Goal: Information Seeking & Learning: Learn about a topic

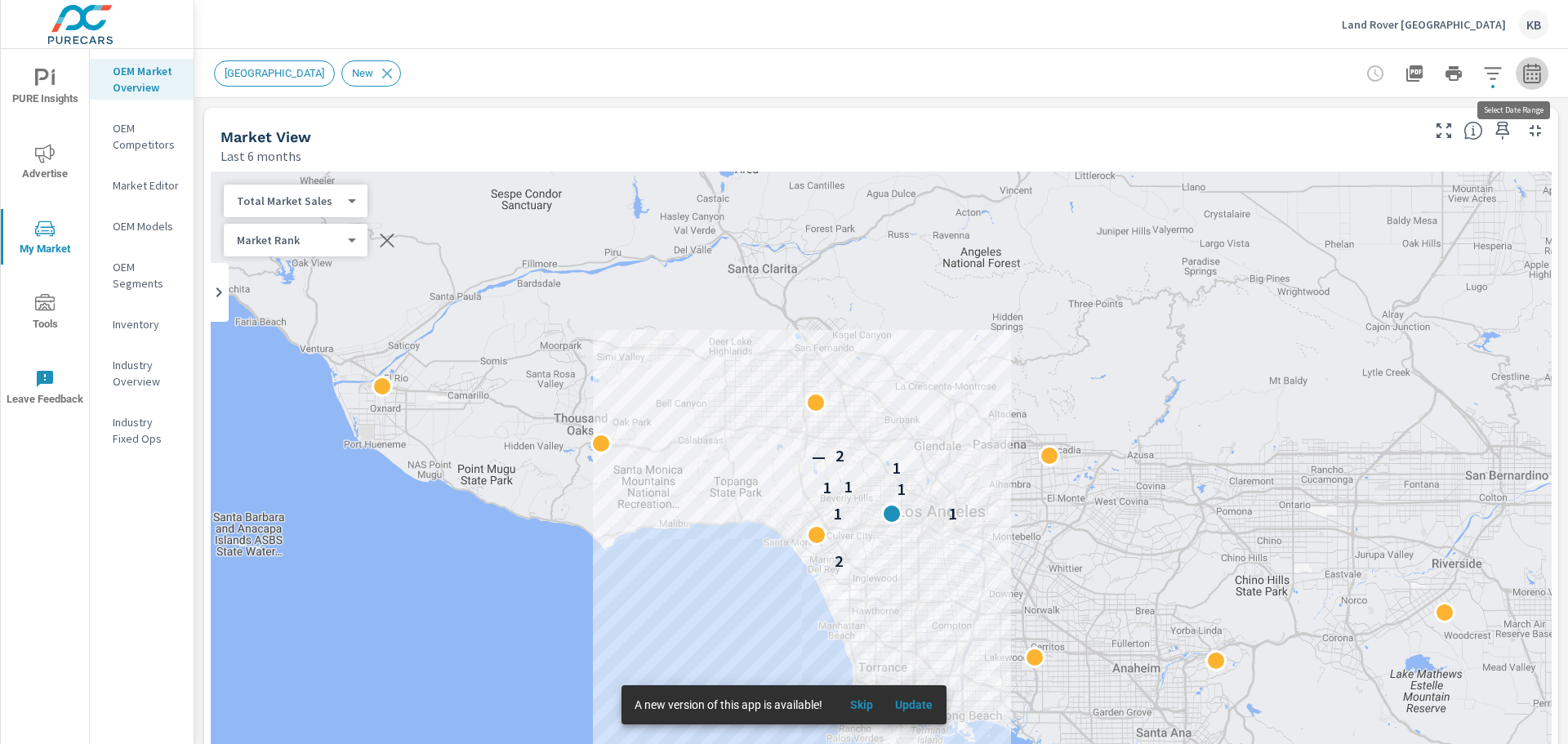
click at [1523, 73] on icon "button" at bounding box center [1533, 73] width 20 height 20
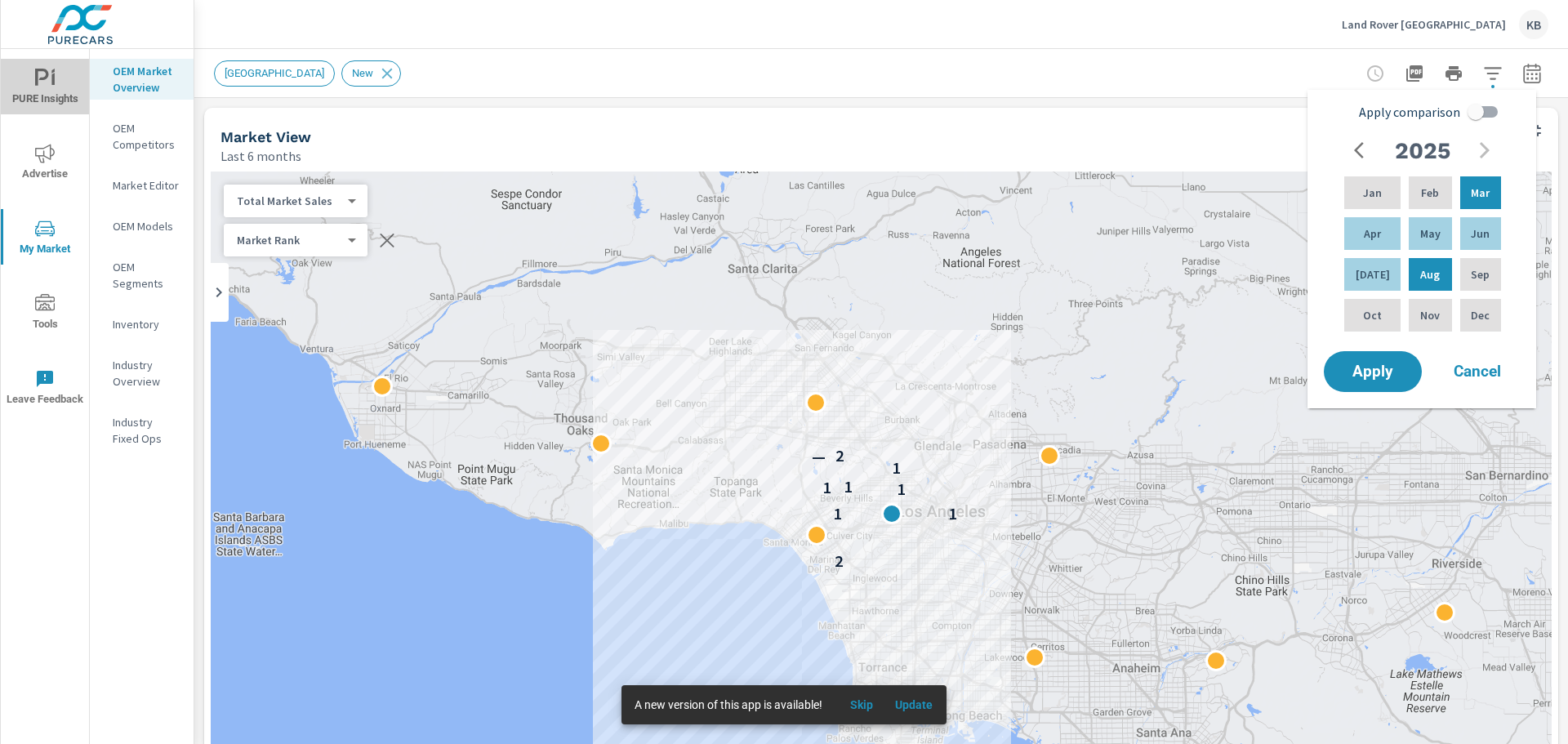
click at [45, 86] on icon "nav menu" at bounding box center [45, 79] width 20 height 20
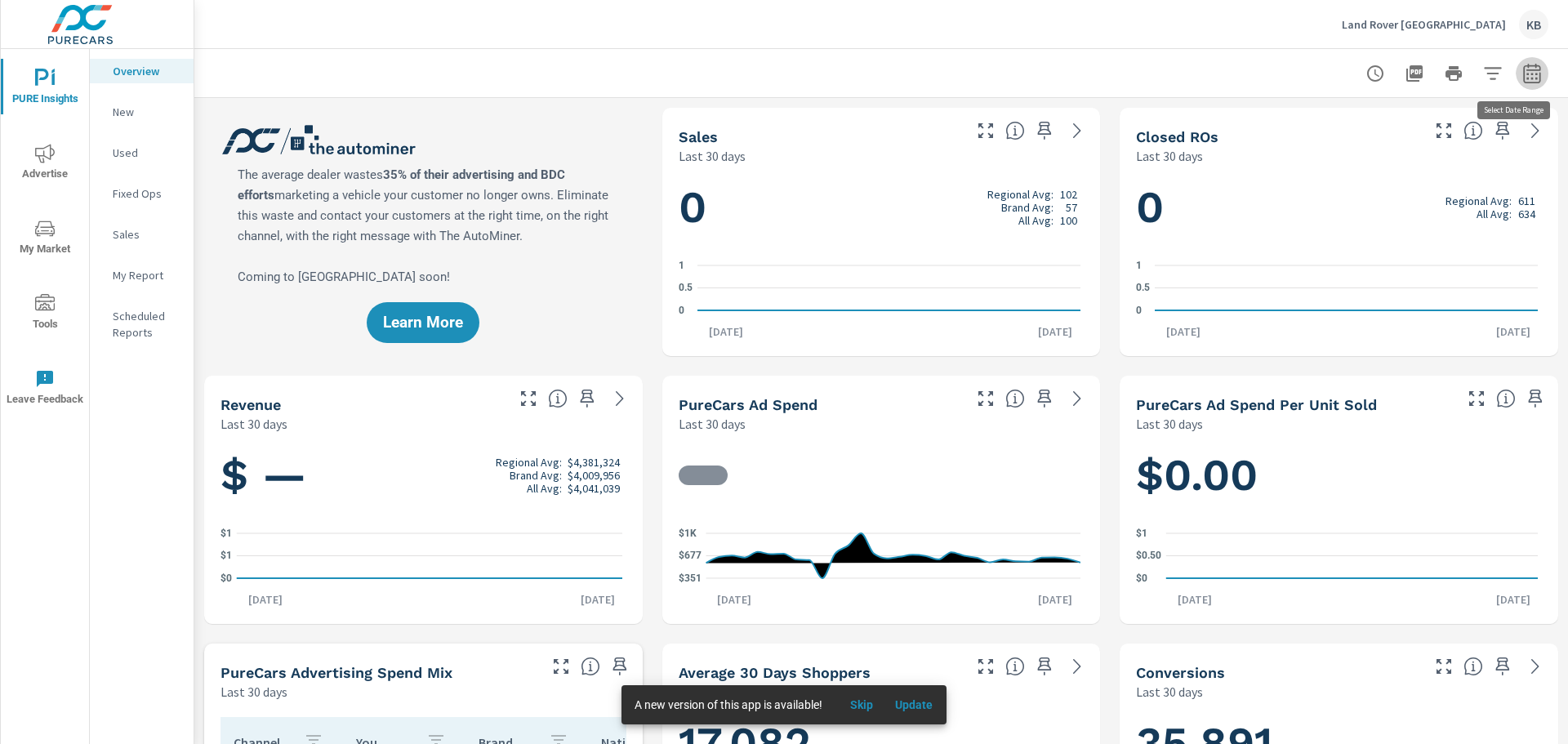
click at [1526, 78] on icon "button" at bounding box center [1532, 75] width 11 height 6
select select "Last 30 days"
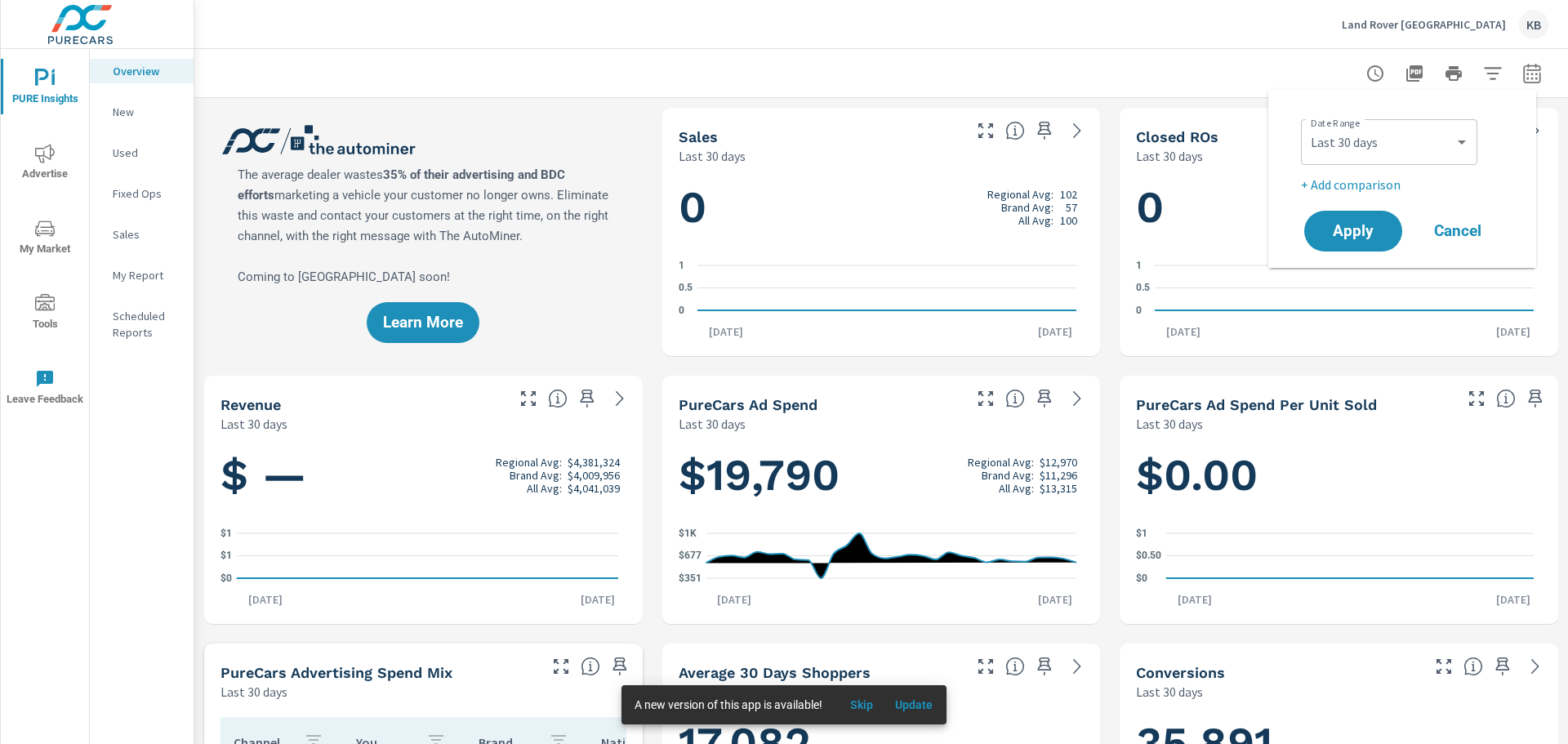
click at [1353, 181] on p "+ Add comparison" at bounding box center [1406, 185] width 209 height 20
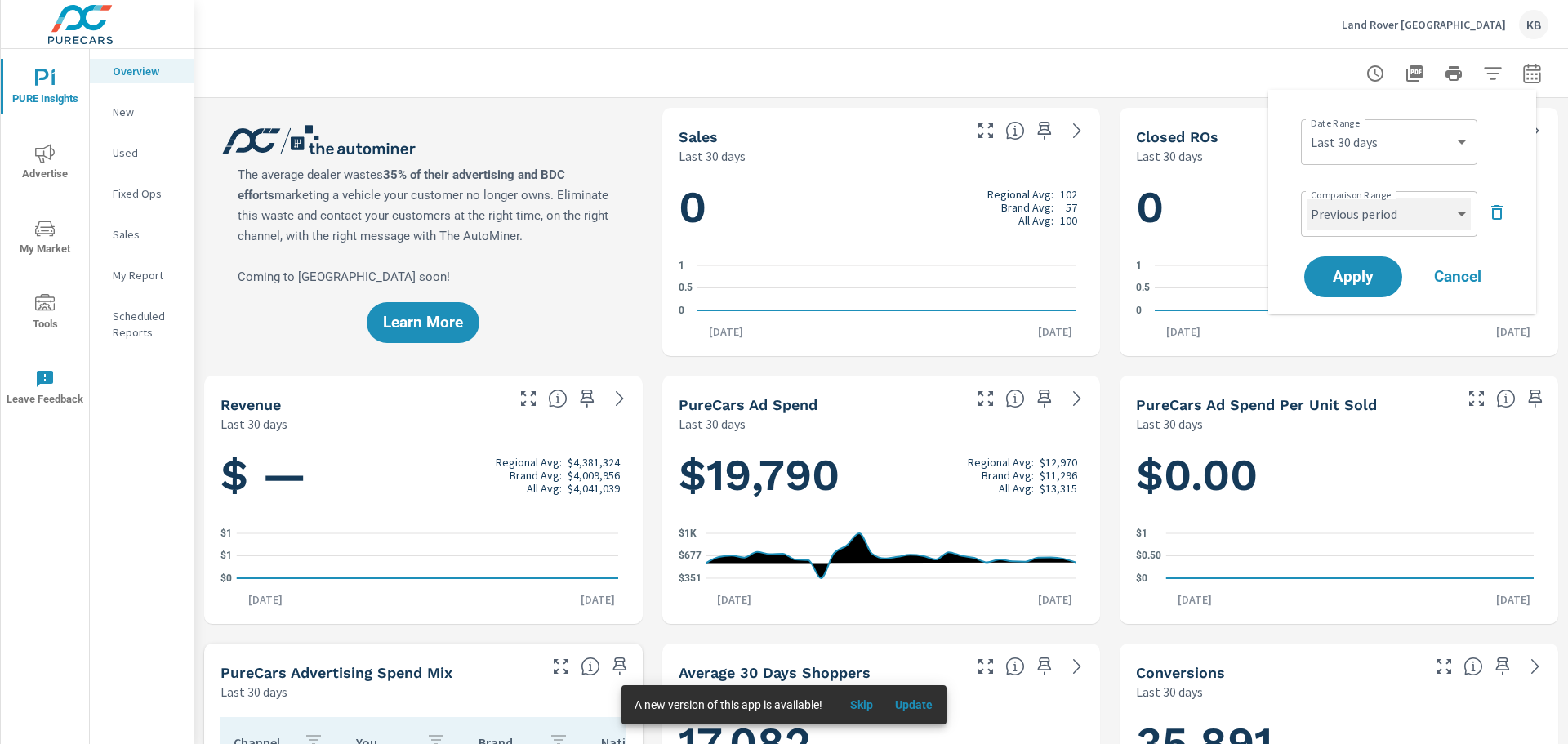
click at [1363, 219] on select "Custom Previous period Previous month Previous year" at bounding box center [1389, 214] width 163 height 33
click at [1308, 198] on select "Custom Previous period Previous month Previous year" at bounding box center [1389, 214] width 163 height 33
select select "Previous month"
click at [1415, 220] on select "Custom Previous period Previous month Previous year" at bounding box center [1389, 214] width 163 height 33
click at [1362, 141] on select "Custom [DATE] Last week Last 7 days Last 14 days Last 30 days Last 45 days Last…" at bounding box center [1389, 142] width 163 height 33
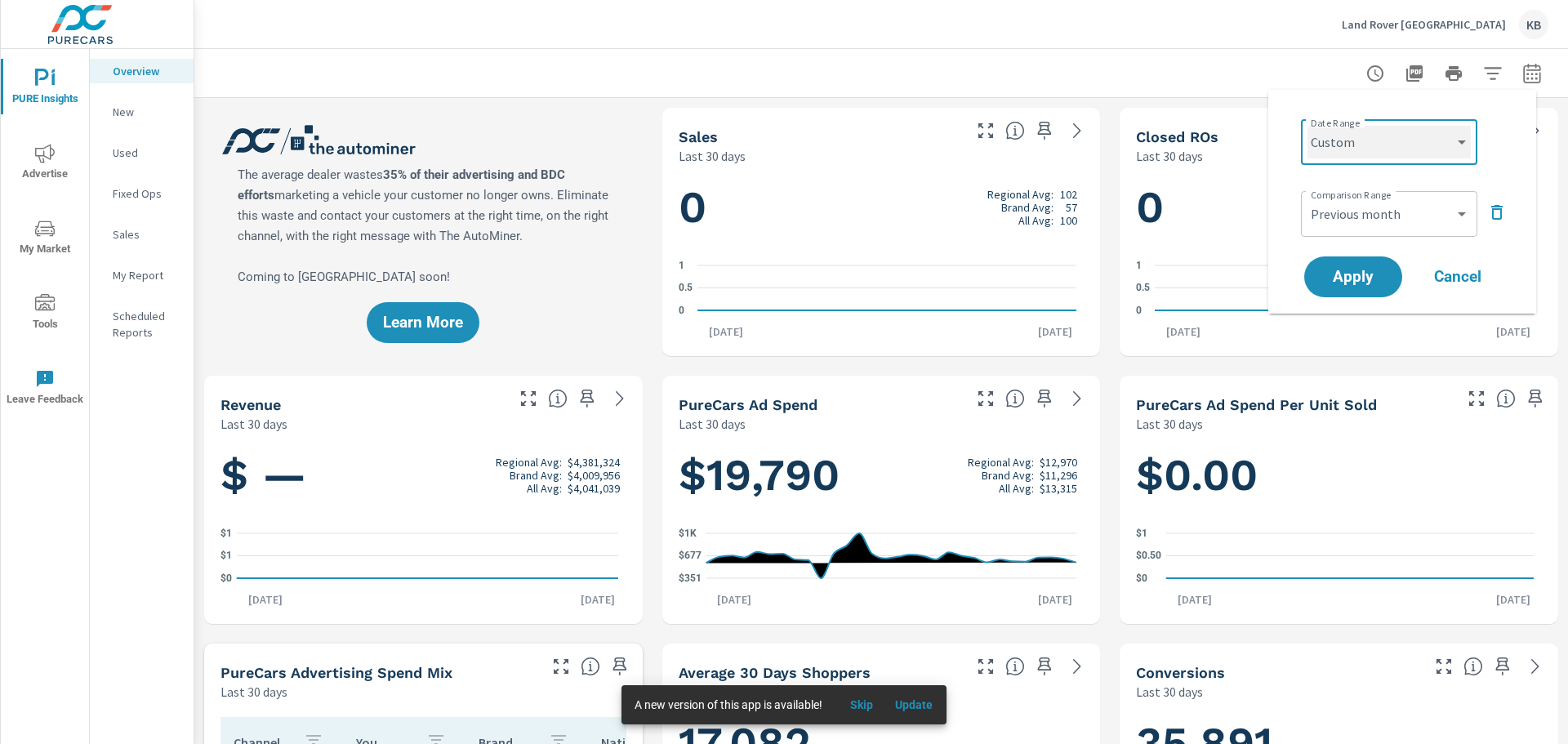
click at [1308, 126] on select "Custom [DATE] Last week Last 7 days Last 14 days Last 30 days Last 45 days Last…" at bounding box center [1389, 142] width 163 height 33
select select "custom"
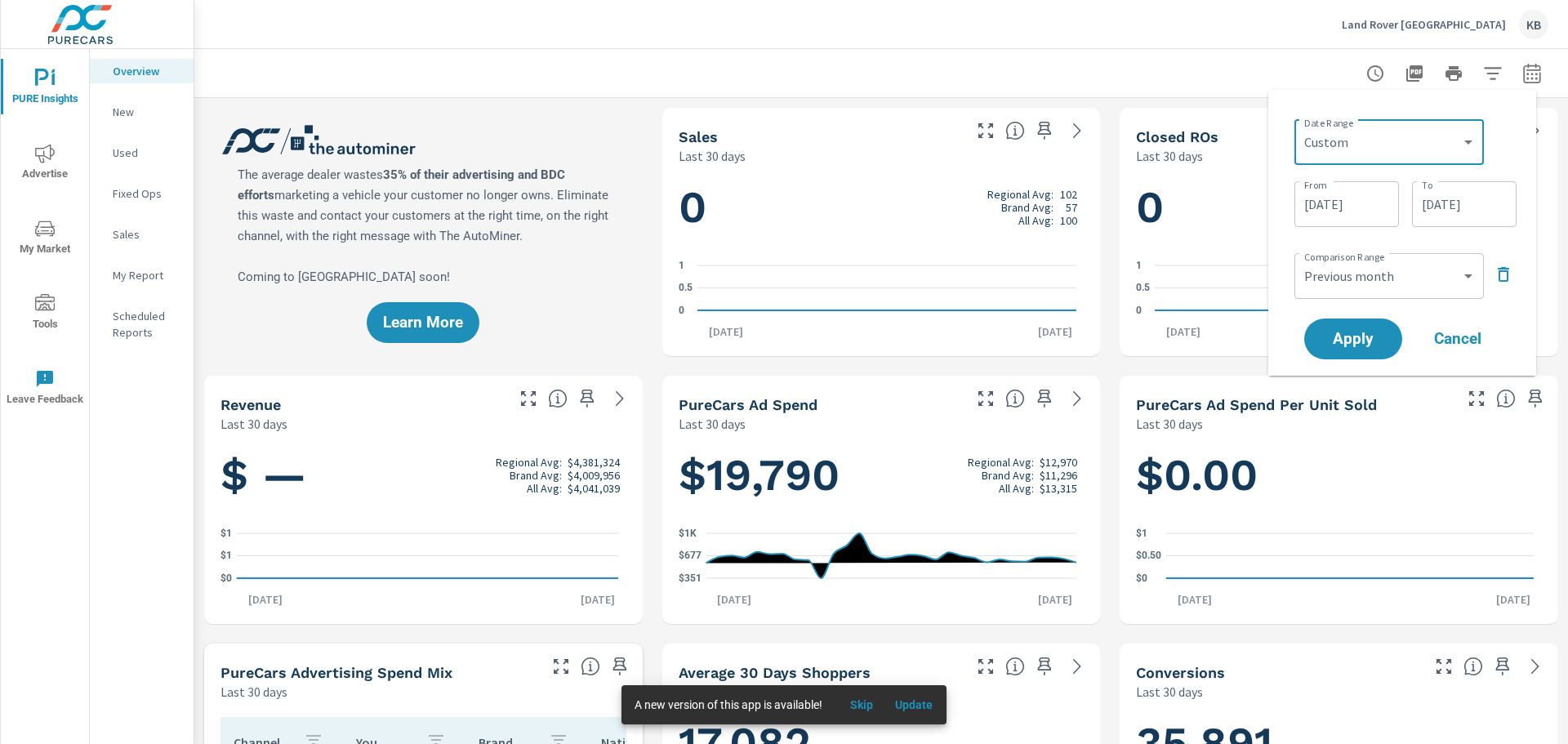
click at [1355, 201] on input "[DATE]" at bounding box center [1347, 204] width 92 height 33
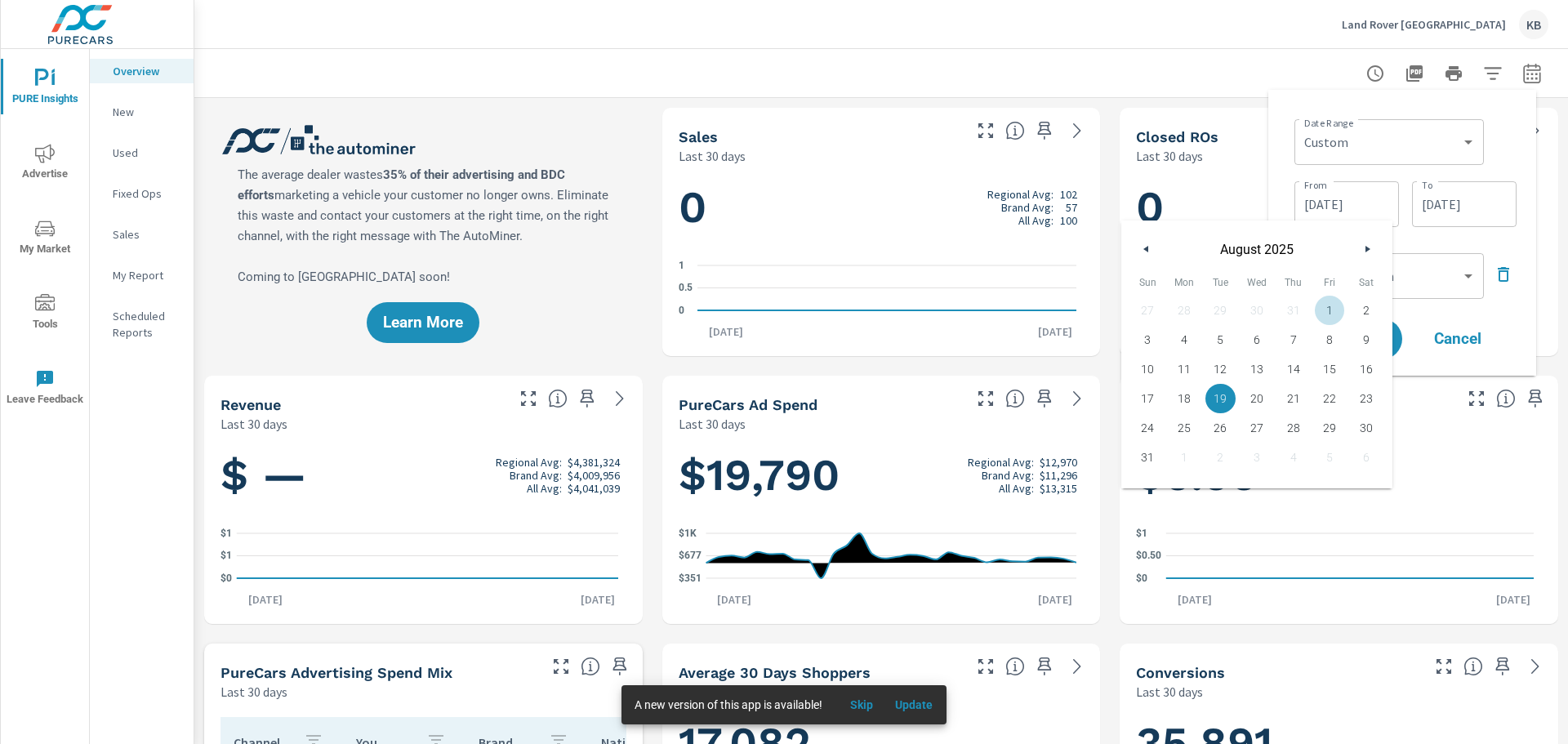
click at [1322, 307] on span "1" at bounding box center [1330, 309] width 37 height 21
click at [1181, 394] on span "18" at bounding box center [1184, 398] width 37 height 21
click at [1331, 308] on span "1" at bounding box center [1330, 309] width 37 height 21
type input "[DATE]"
click at [1455, 212] on input "[DATE]" at bounding box center [1465, 204] width 92 height 33
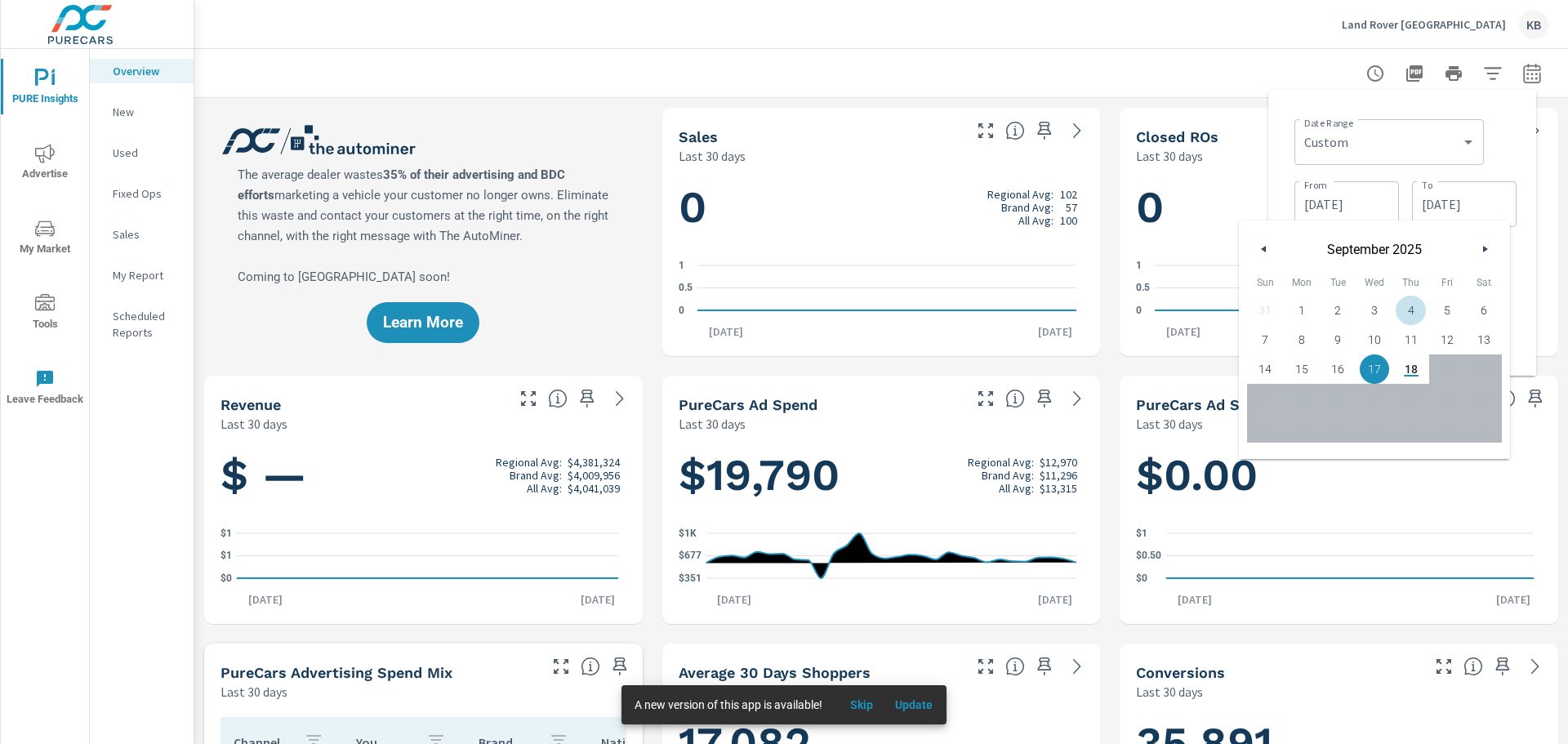
click at [1269, 247] on button "button" at bounding box center [1265, 250] width 20 height 20
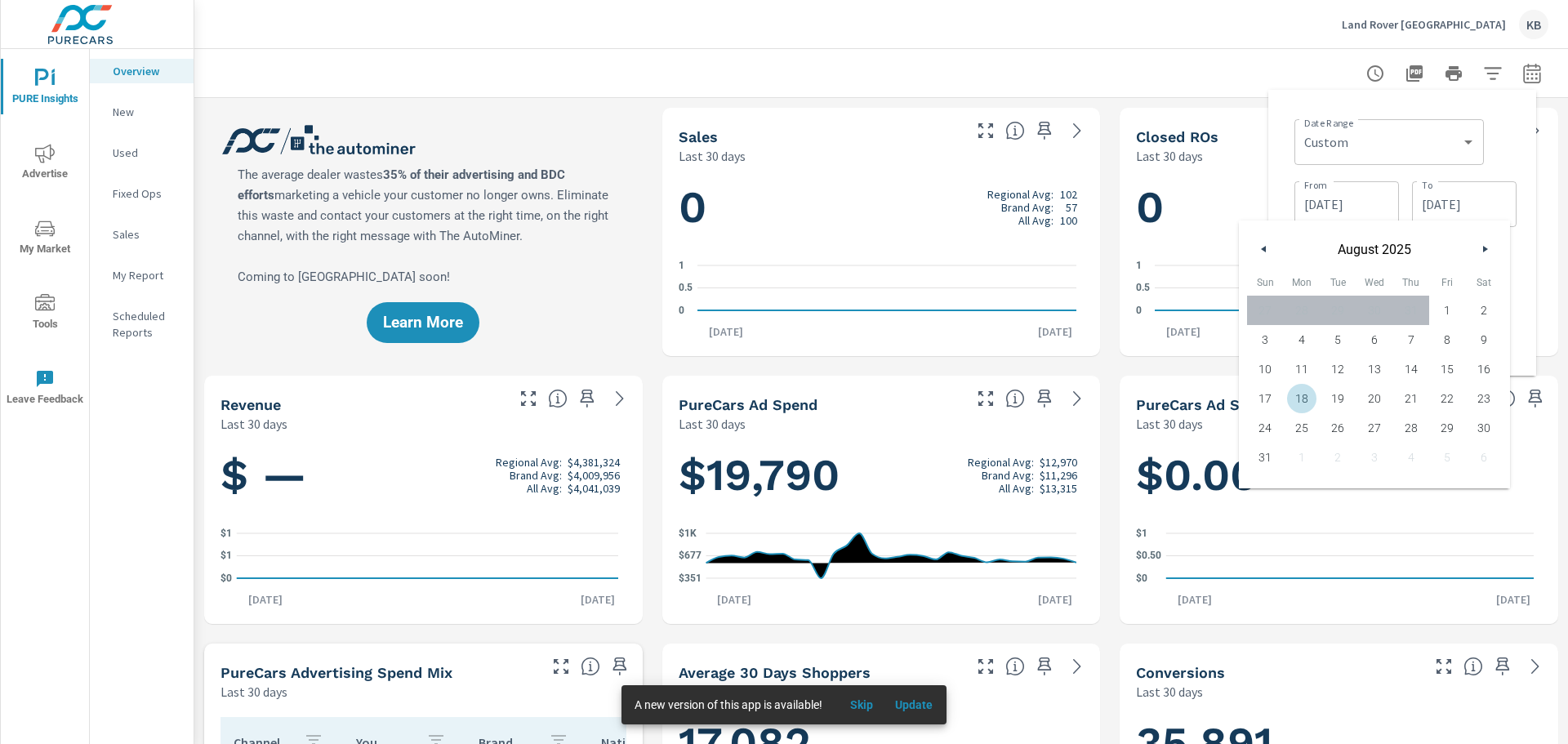
click at [1303, 396] on span "18" at bounding box center [1302, 398] width 37 height 21
type input "[DATE]"
click at [1520, 274] on div "Date Range Custom [DATE] Last week Last 7 days Last 14 days Last 30 days Last 4…" at bounding box center [1402, 232] width 241 height 259
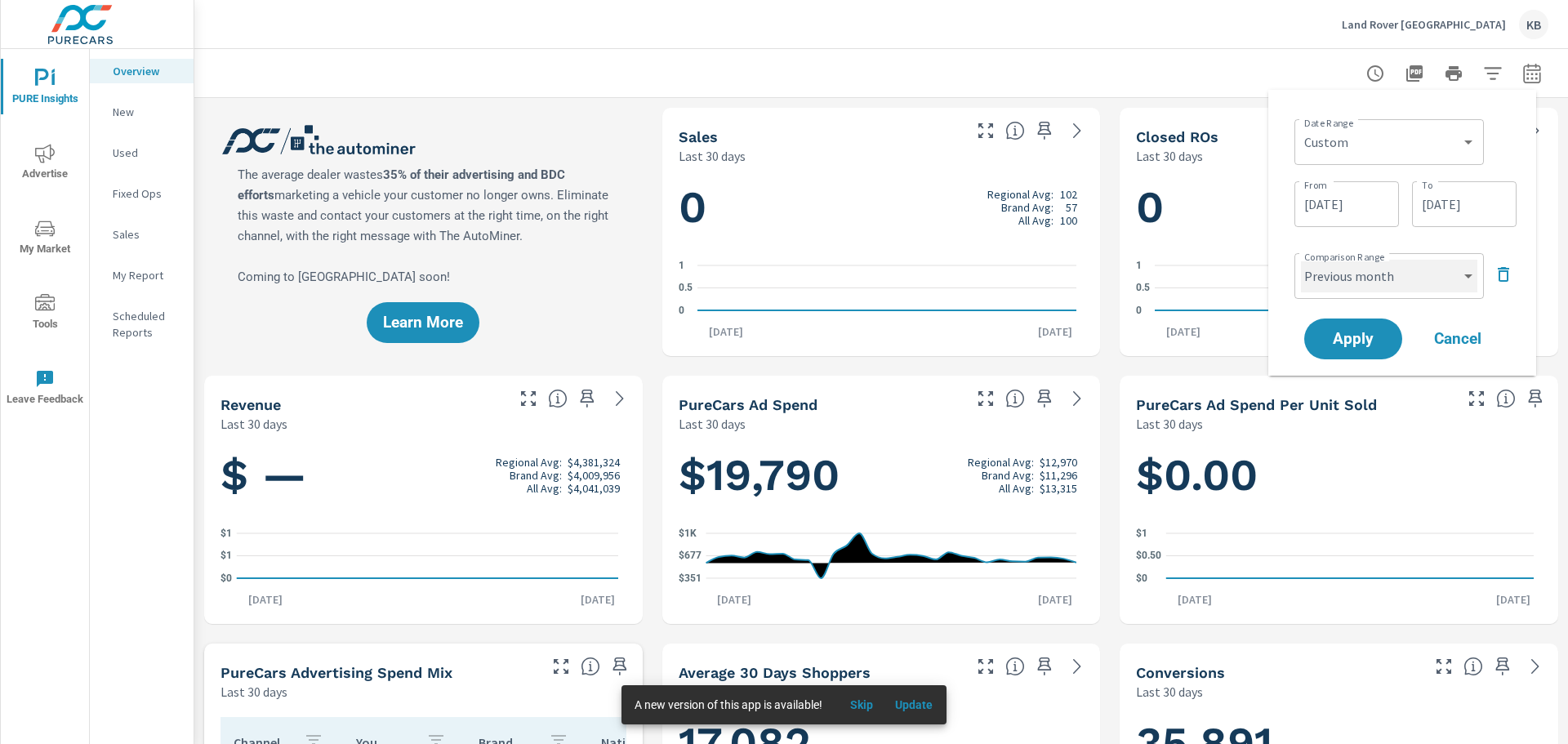
click at [1399, 282] on select "Custom Previous period Previous month Previous year" at bounding box center [1389, 276] width 176 height 33
click at [1301, 259] on select "Custom Previous period Previous month Previous year" at bounding box center [1389, 276] width 176 height 33
select select "custom"
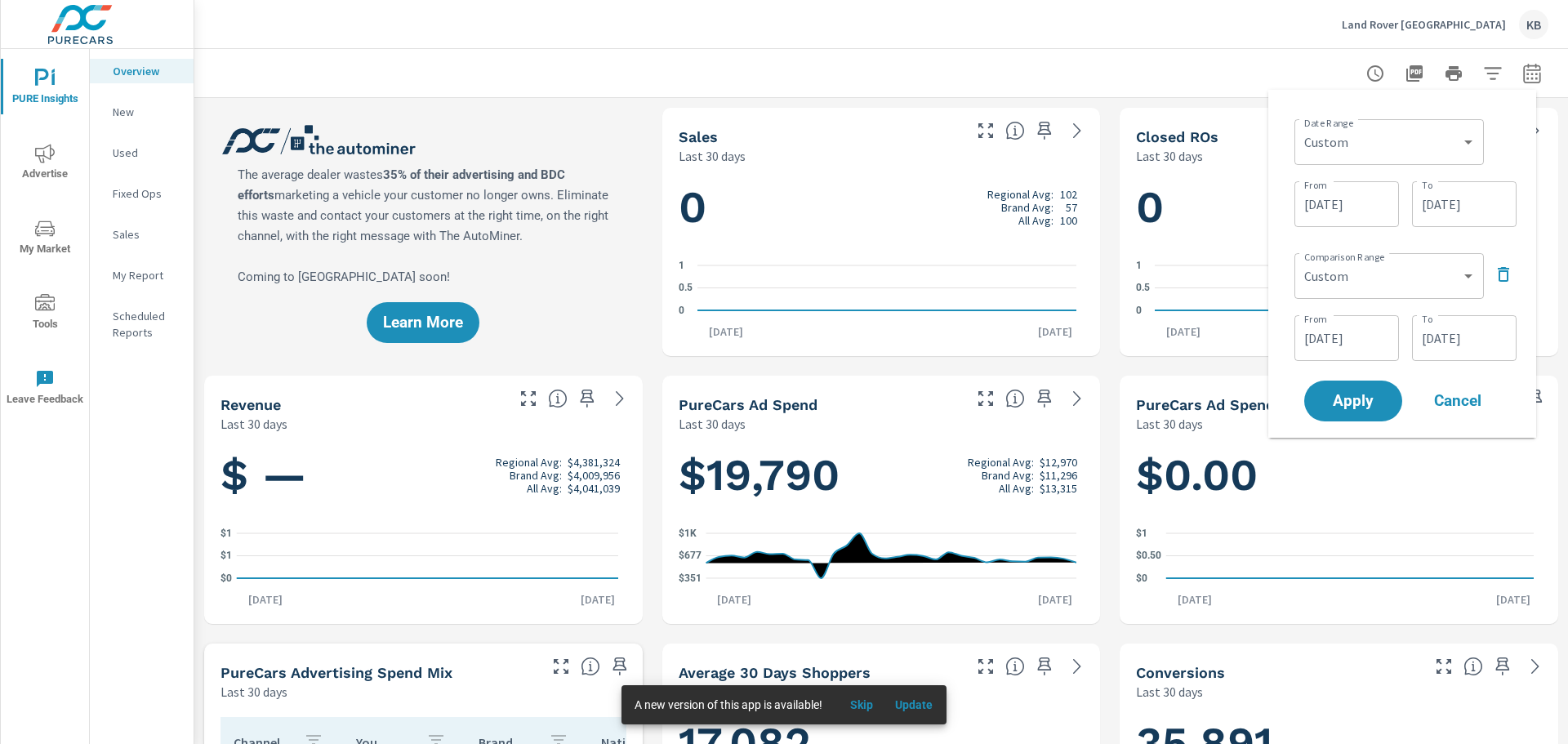
click at [1361, 335] on input "[DATE]" at bounding box center [1347, 338] width 92 height 33
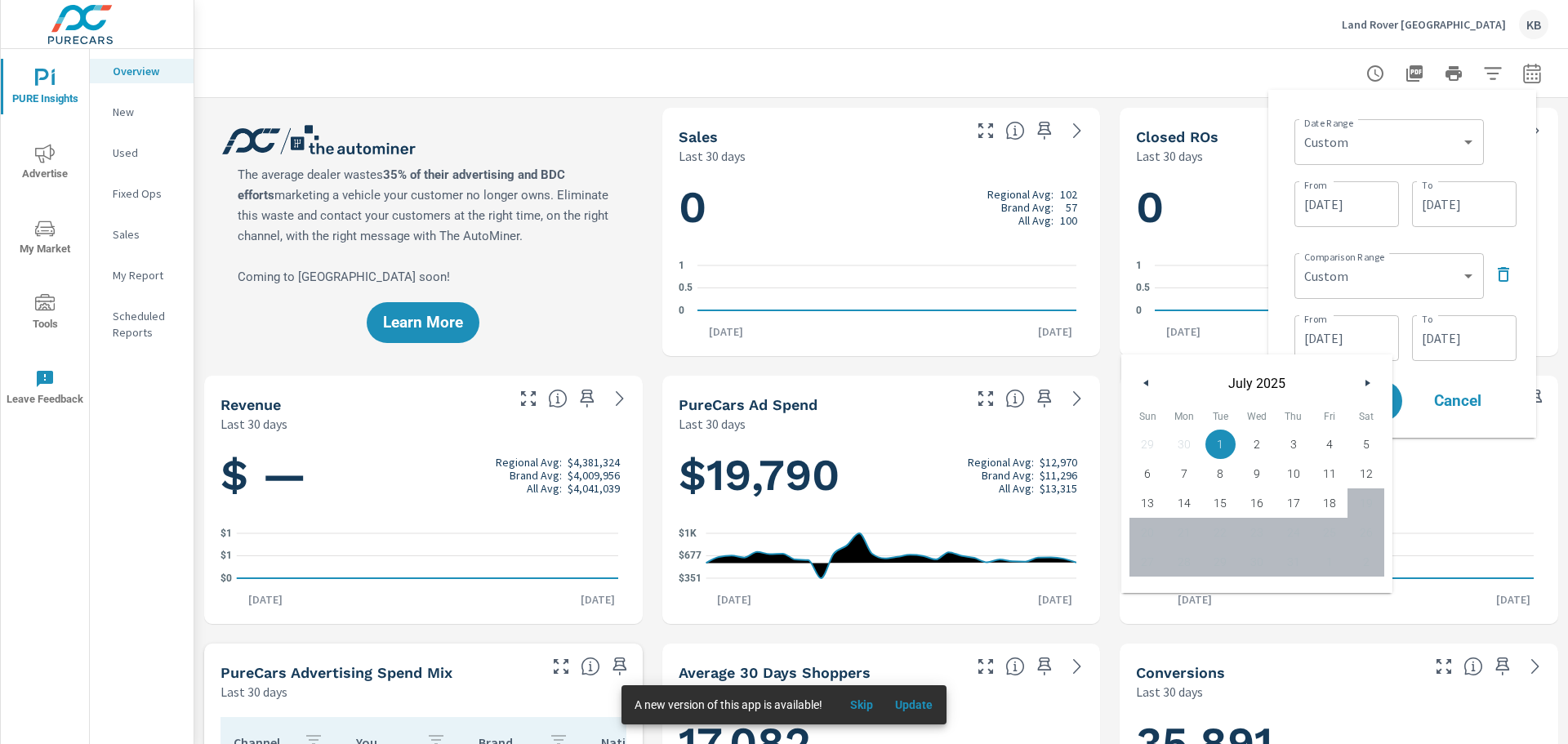
click at [1368, 377] on button "button" at bounding box center [1367, 383] width 20 height 20
click at [1368, 380] on icon "button" at bounding box center [1369, 383] width 8 height 6
click at [1367, 381] on icon "button" at bounding box center [1369, 383] width 8 height 6
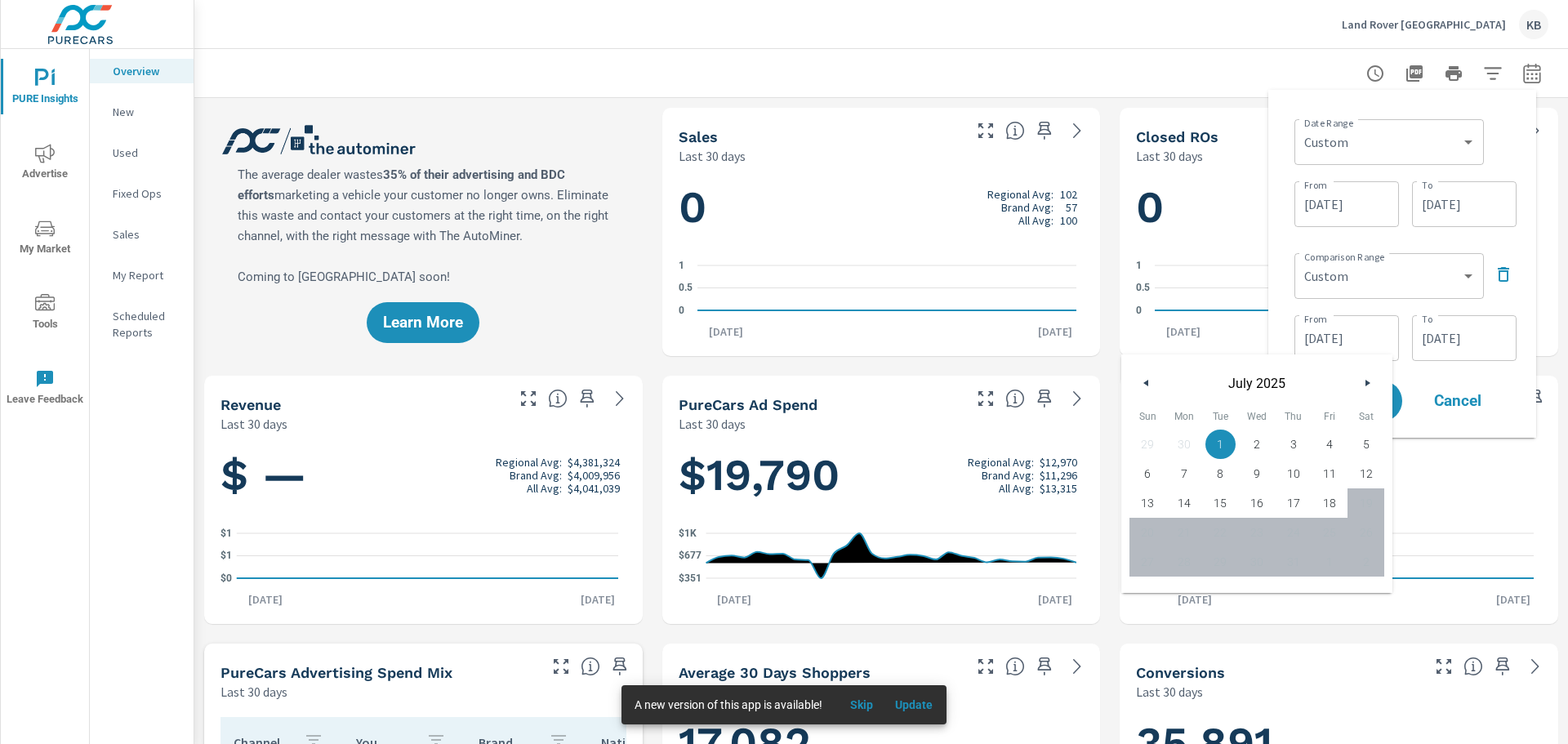
click at [1144, 388] on button "button" at bounding box center [1147, 383] width 20 height 20
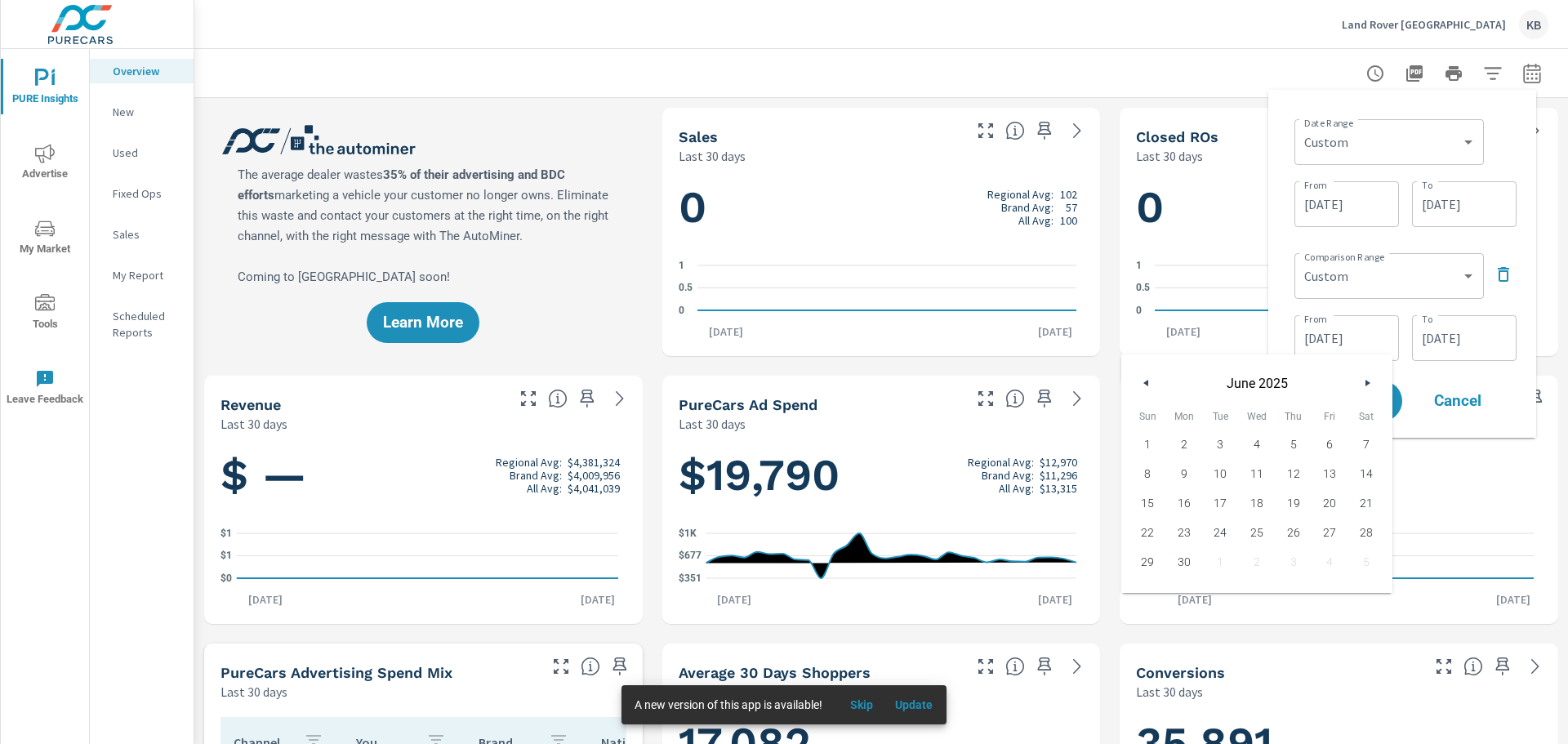
click at [1143, 388] on button "button" at bounding box center [1147, 383] width 20 height 20
click at [1415, 236] on div "Date Range Custom [DATE] Last week Last 7 days Last 14 days Last 30 days Last 4…" at bounding box center [1402, 263] width 241 height 322
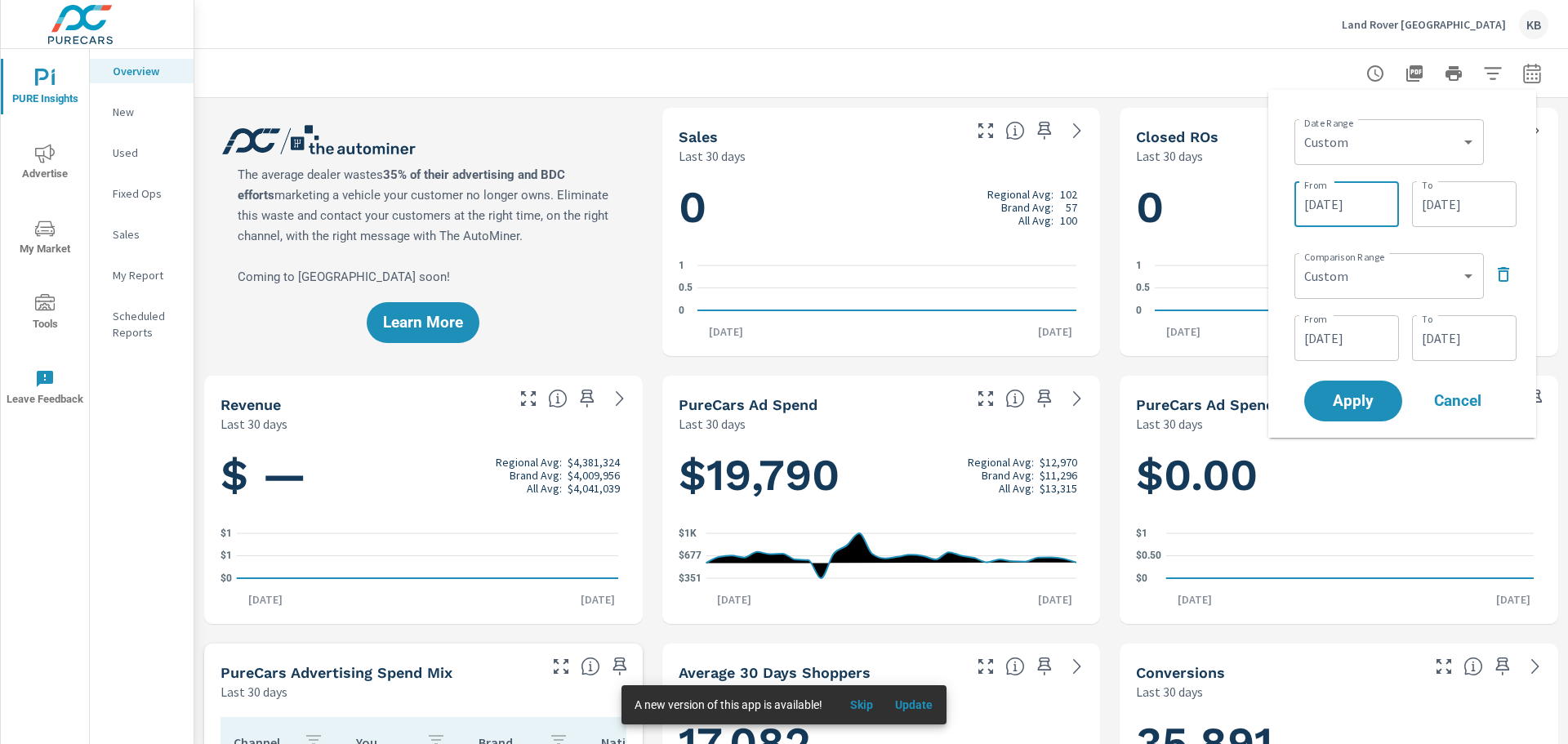
click at [1357, 192] on input "[DATE]" at bounding box center [1347, 204] width 92 height 33
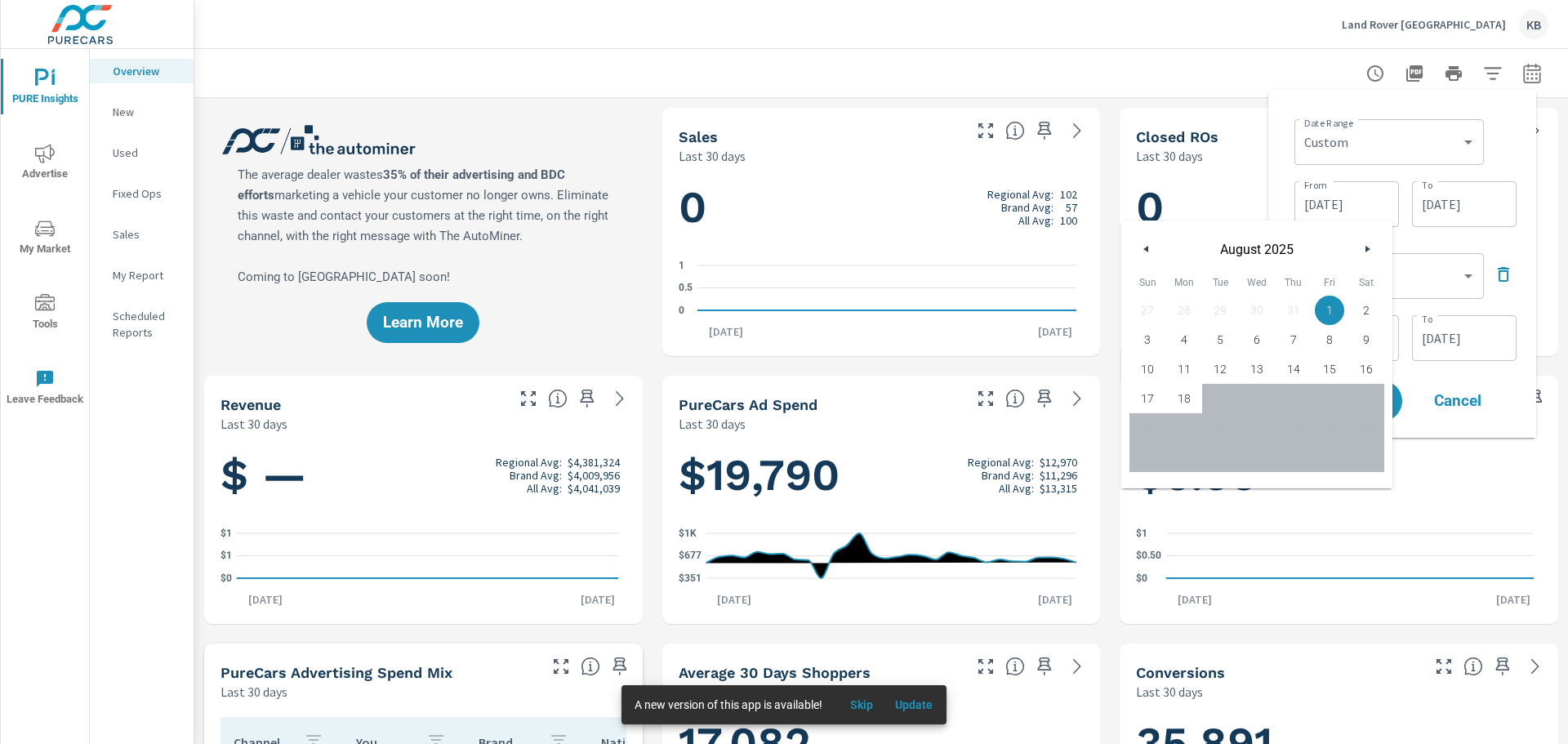
click at [1374, 245] on button "button" at bounding box center [1367, 250] width 20 height 20
click at [1368, 250] on icon "button" at bounding box center [1369, 249] width 8 height 6
click at [1366, 250] on icon "button" at bounding box center [1369, 249] width 8 height 6
click at [1505, 277] on icon "button" at bounding box center [1504, 275] width 20 height 20
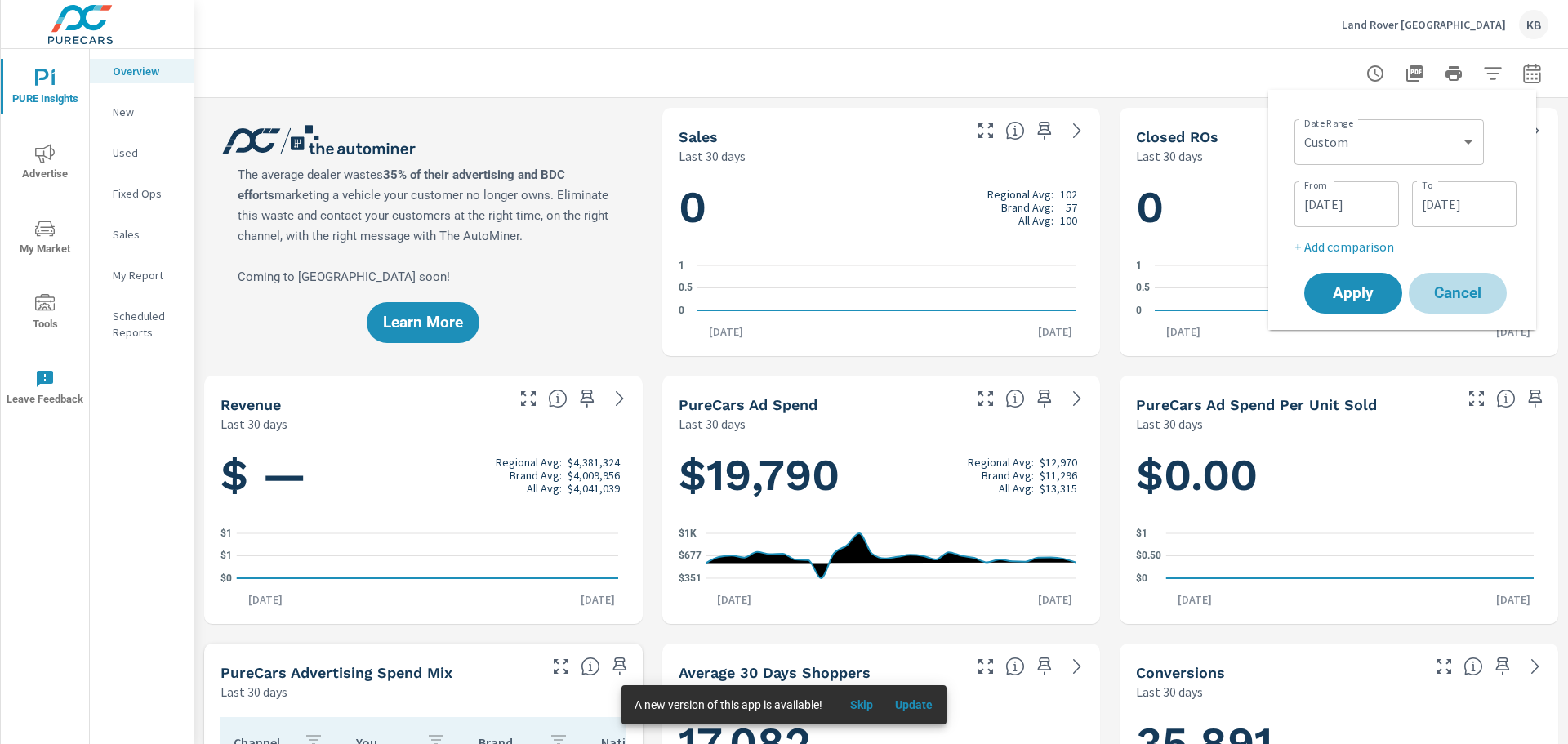
click at [1446, 290] on span "Cancel" at bounding box center [1458, 293] width 65 height 15
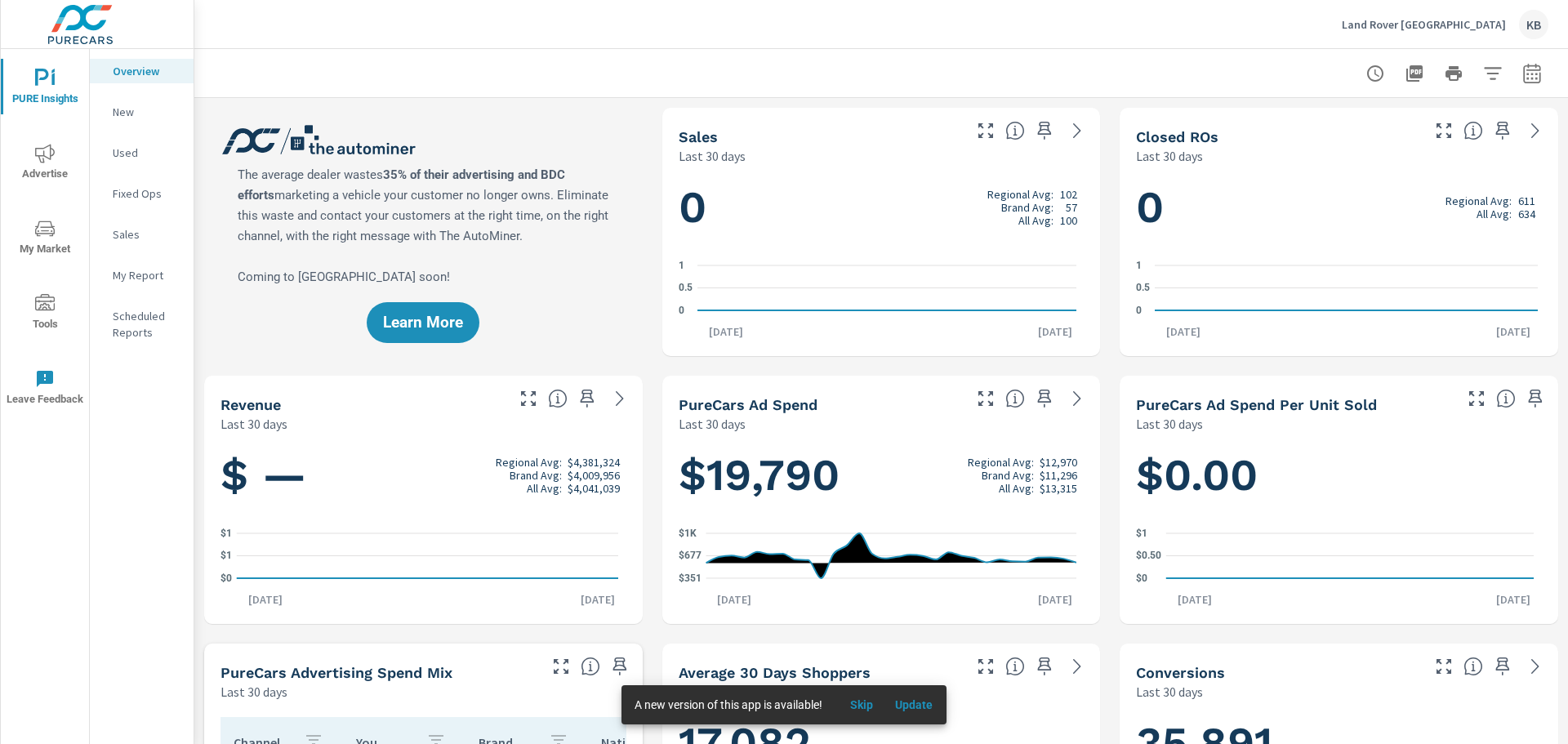
click at [1523, 68] on icon "button" at bounding box center [1533, 73] width 20 height 20
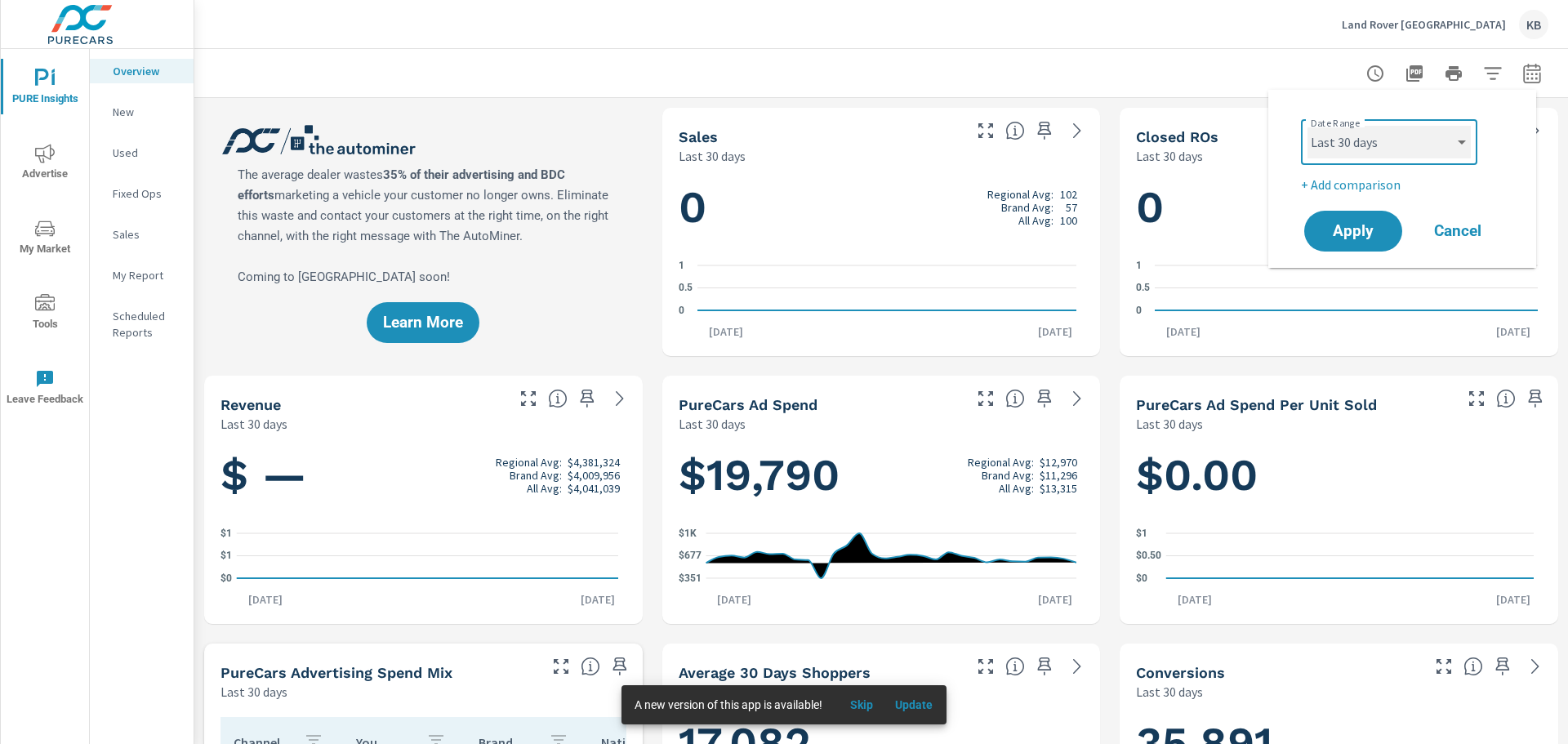
click at [1364, 146] on select "Custom [DATE] Last week Last 7 days Last 14 days Last 30 days Last 45 days Last…" at bounding box center [1389, 142] width 163 height 33
click at [1308, 126] on select "Custom [DATE] Last week Last 7 days Last 14 days Last 30 days Last 45 days Last…" at bounding box center [1389, 142] width 163 height 33
select select "custom"
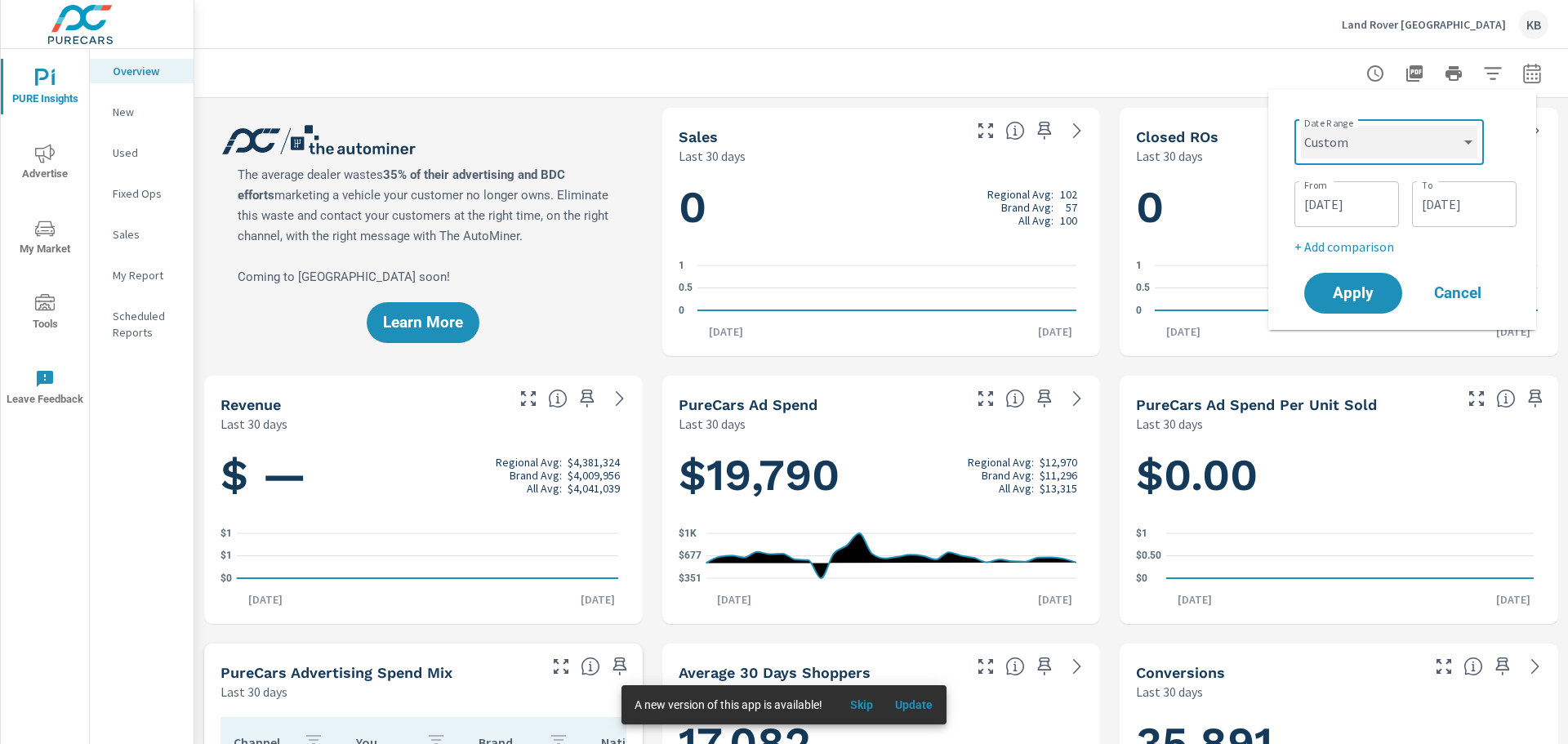
click at [1365, 152] on select "Custom [DATE] Last week Last 7 days Last 14 days Last 30 days Last 45 days Last…" at bounding box center [1389, 142] width 176 height 33
click at [1365, 139] on select "Custom [DATE] Last week Last 7 days Last 14 days Last 30 days Last 45 days Last…" at bounding box center [1389, 142] width 176 height 33
click at [1370, 248] on p "+ Add comparison" at bounding box center [1406, 247] width 222 height 20
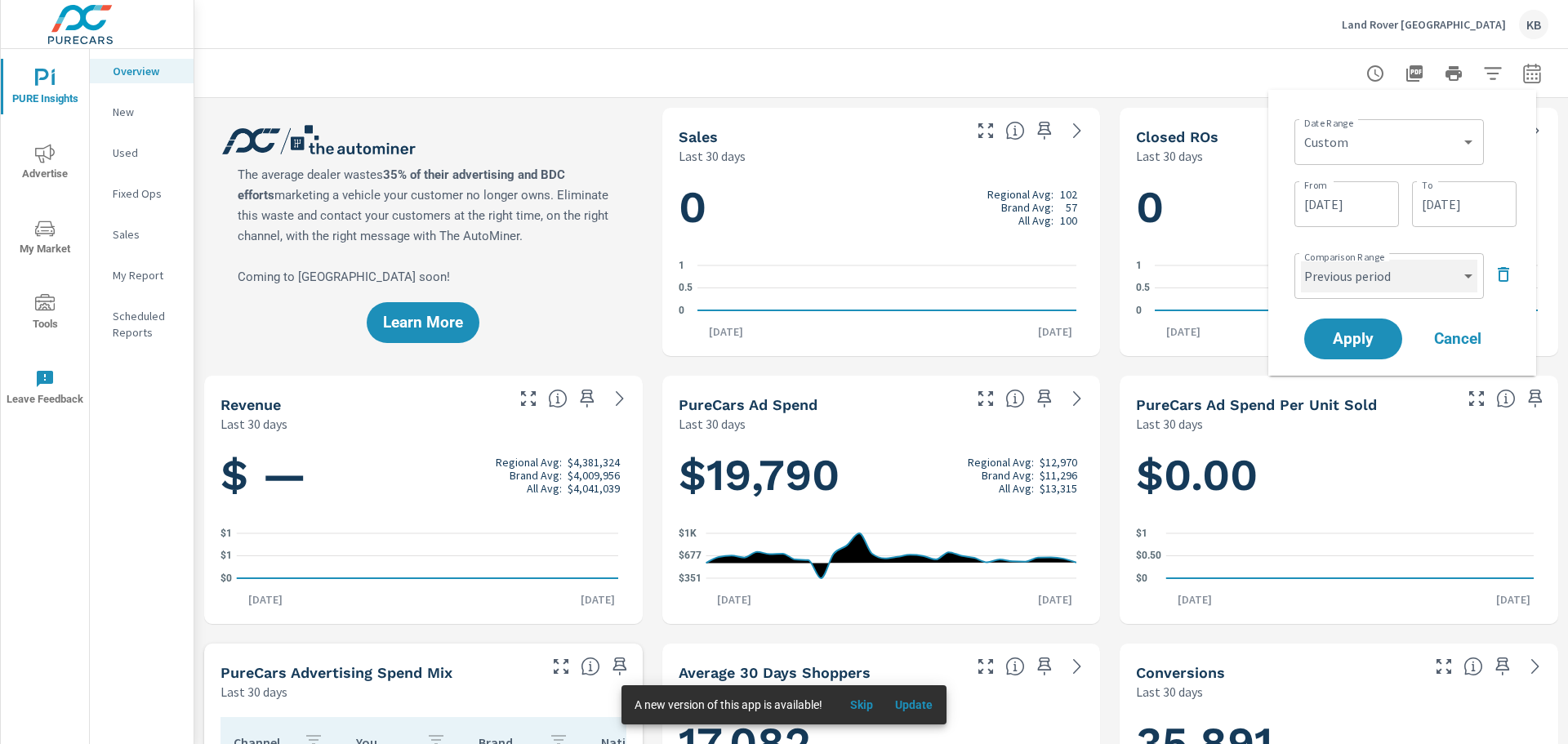
click at [1370, 279] on select "Custom Previous period Previous month Previous year" at bounding box center [1389, 276] width 176 height 33
click at [1301, 259] on select "Custom Previous period Previous month Previous year" at bounding box center [1389, 276] width 176 height 33
select select "custom"
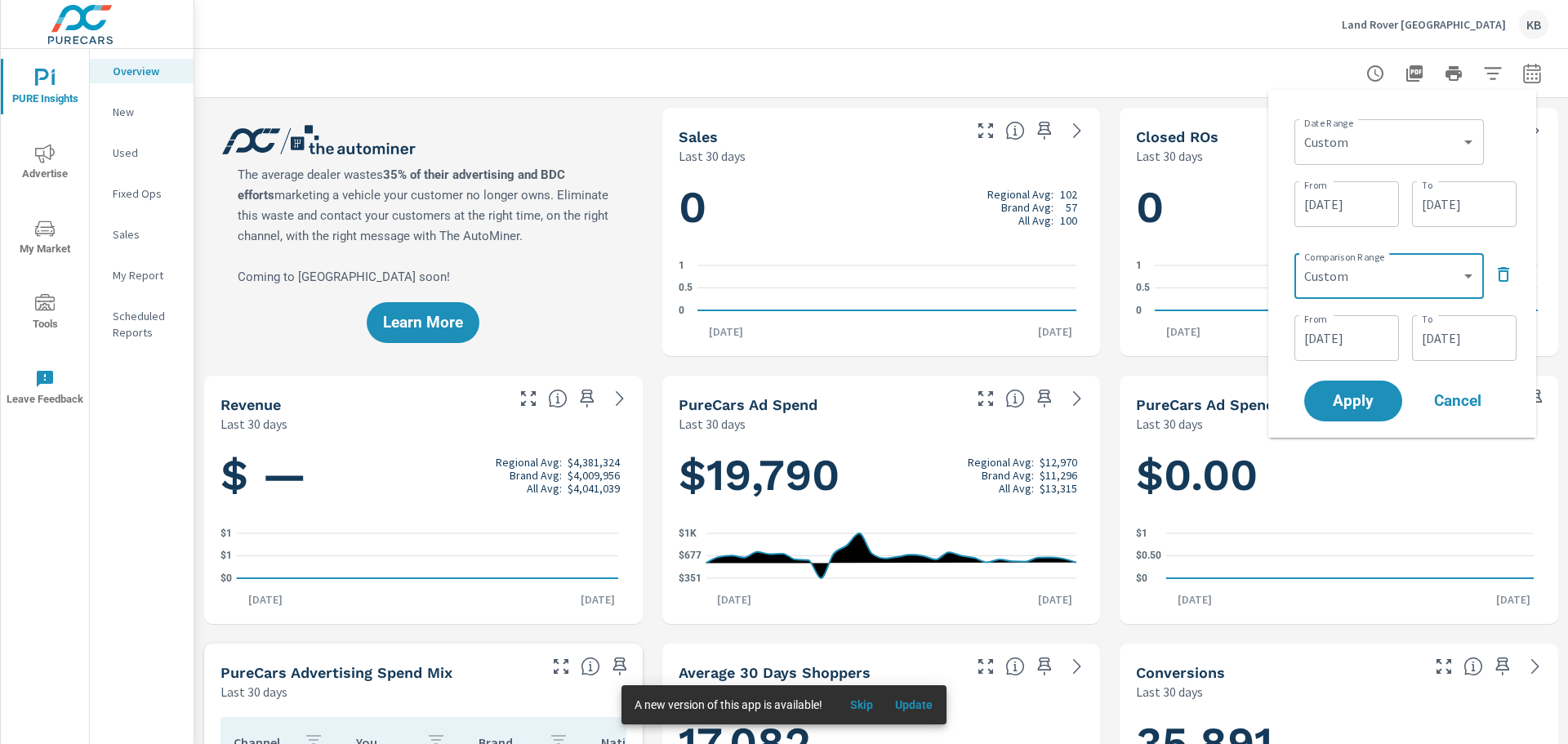
click at [1349, 353] on input "[DATE]" at bounding box center [1347, 338] width 92 height 33
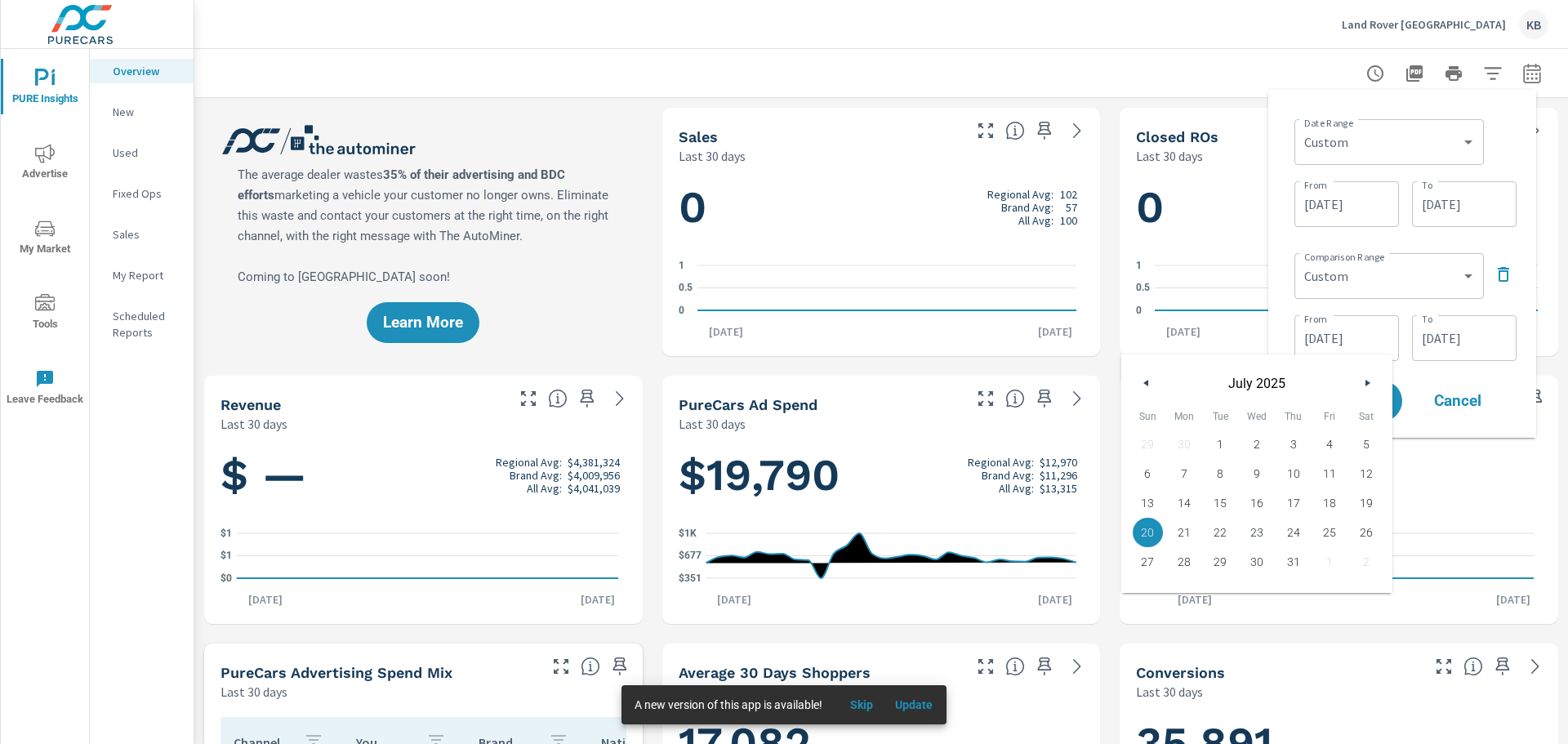
click at [1365, 389] on button "button" at bounding box center [1367, 383] width 20 height 20
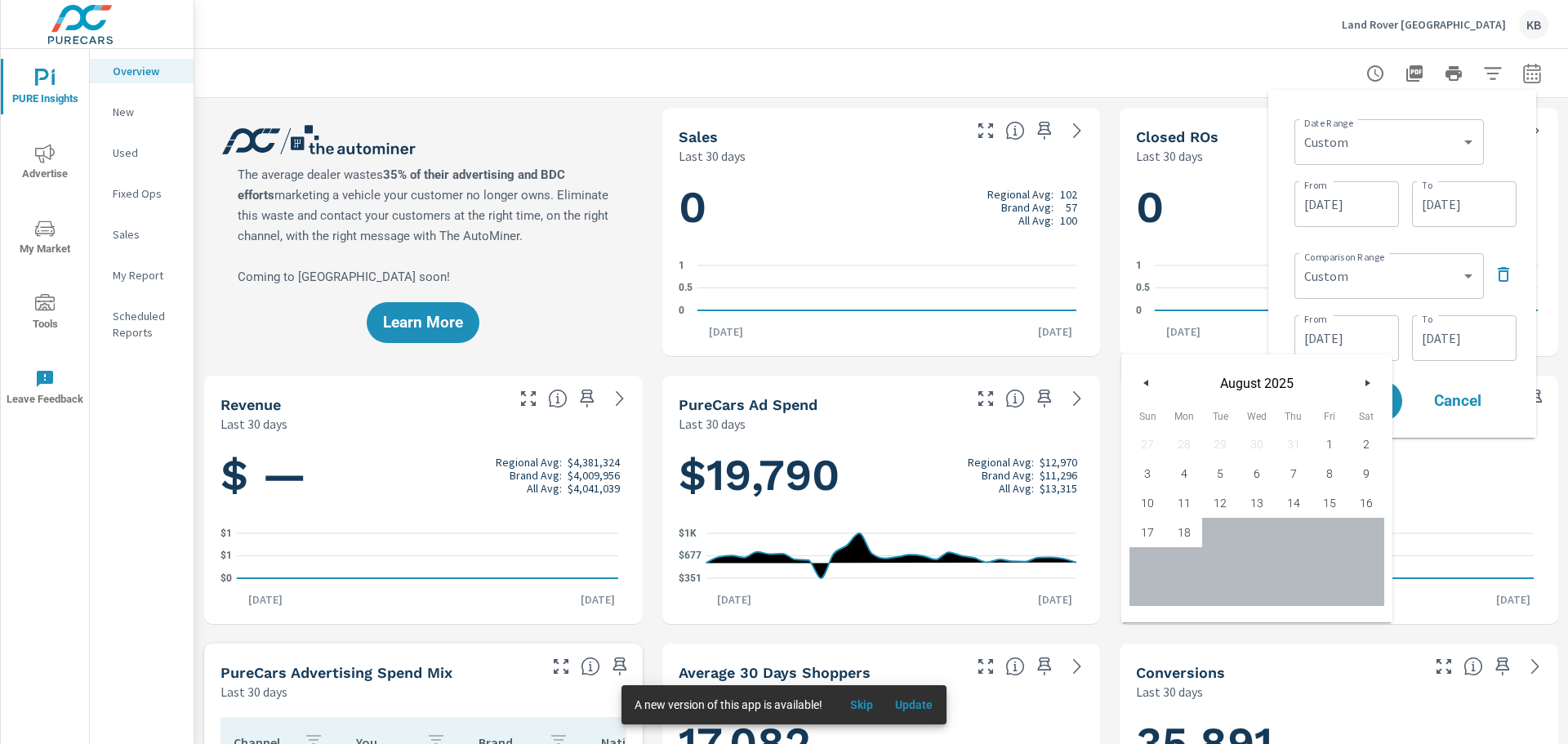
click at [1365, 389] on button "button" at bounding box center [1367, 383] width 20 height 20
click at [1326, 444] on span "1" at bounding box center [1330, 444] width 37 height 21
click at [1185, 534] on span "18" at bounding box center [1184, 532] width 37 height 21
click at [1338, 429] on div "27 28 29 30 31 1 2 3 4 5 6 7 8 9 10 11 12 13 14 15 16 17 18 19 20 21 22 23 24 2…" at bounding box center [1257, 517] width 255 height 176
type input "[DATE]"
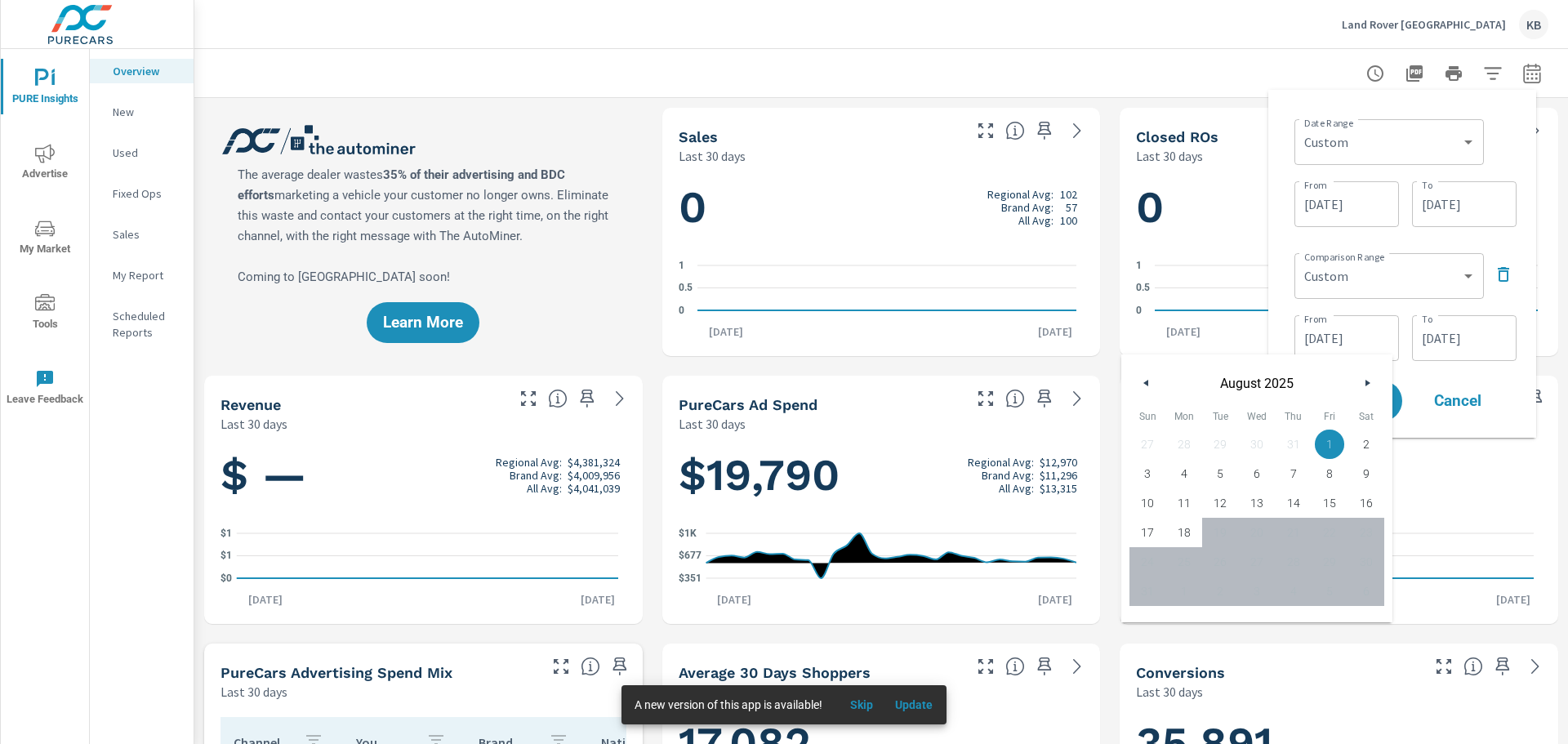
click at [1436, 372] on div "Date Range Custom [DATE] Last week Last 7 days Last 14 days Last 30 days Last 4…" at bounding box center [1402, 263] width 241 height 322
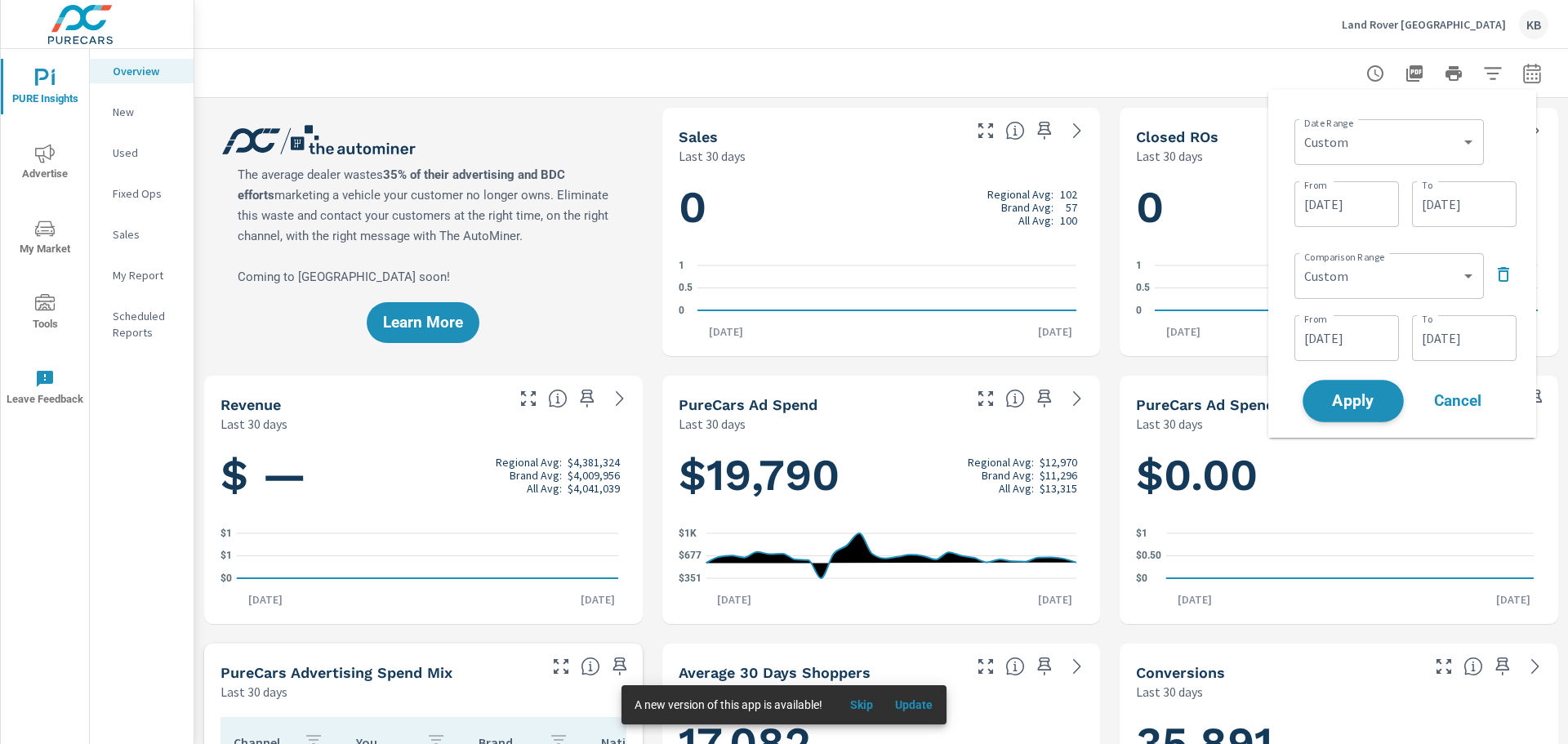
click at [1357, 382] on button "Apply" at bounding box center [1354, 401] width 102 height 43
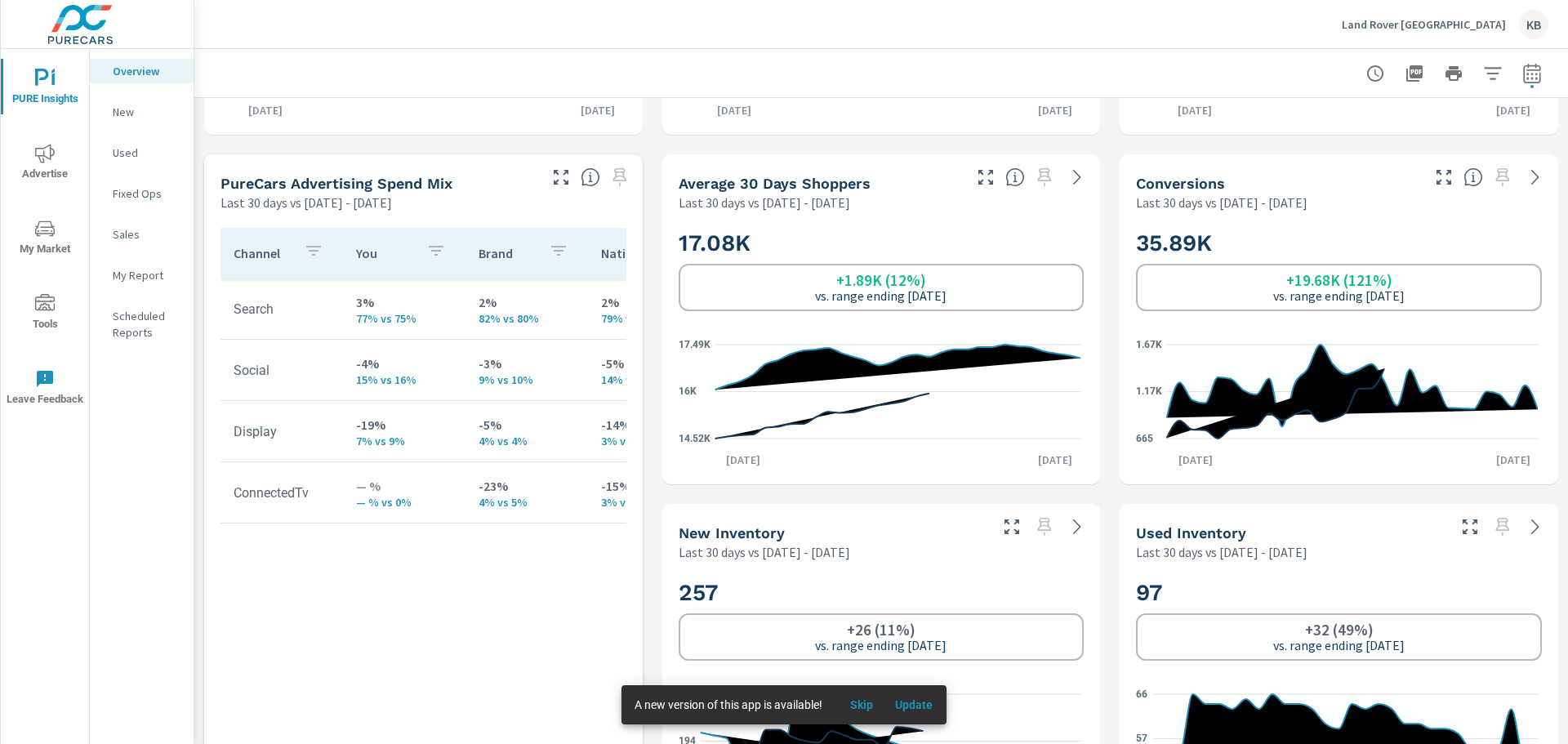
scroll to position [653, 0]
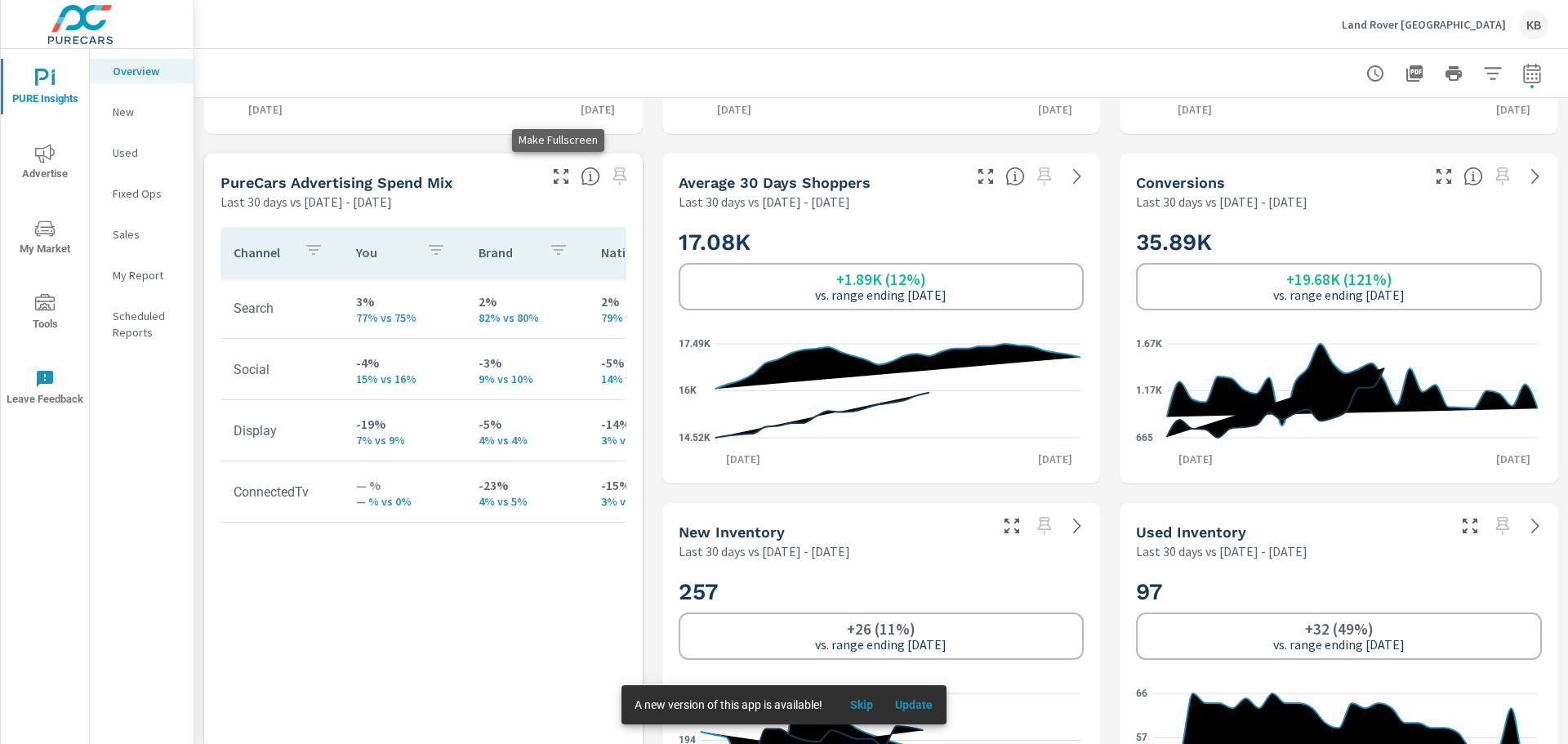
click at [562, 176] on icon "button" at bounding box center [562, 177] width 20 height 20
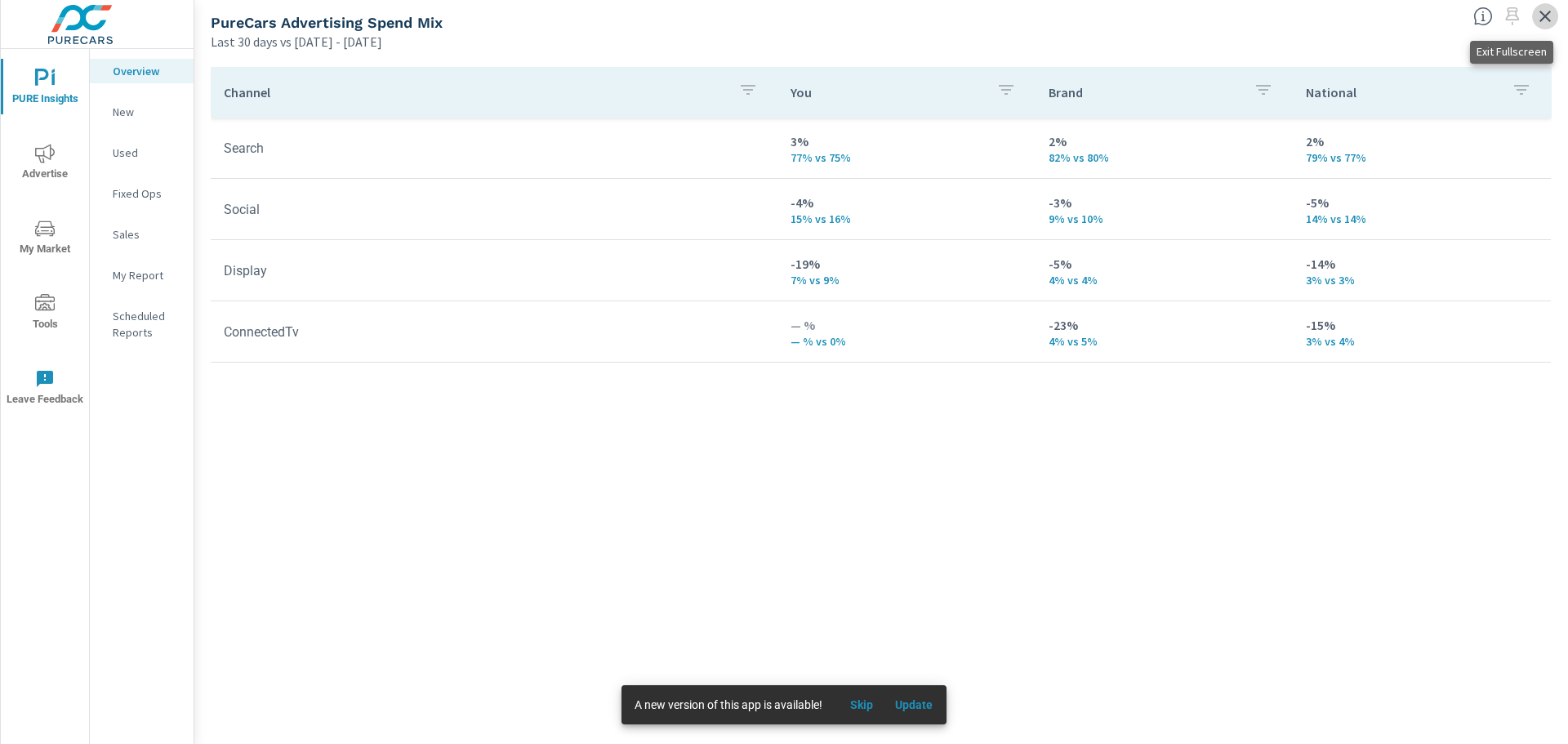
click at [1537, 17] on icon "button" at bounding box center [1545, 16] width 20 height 20
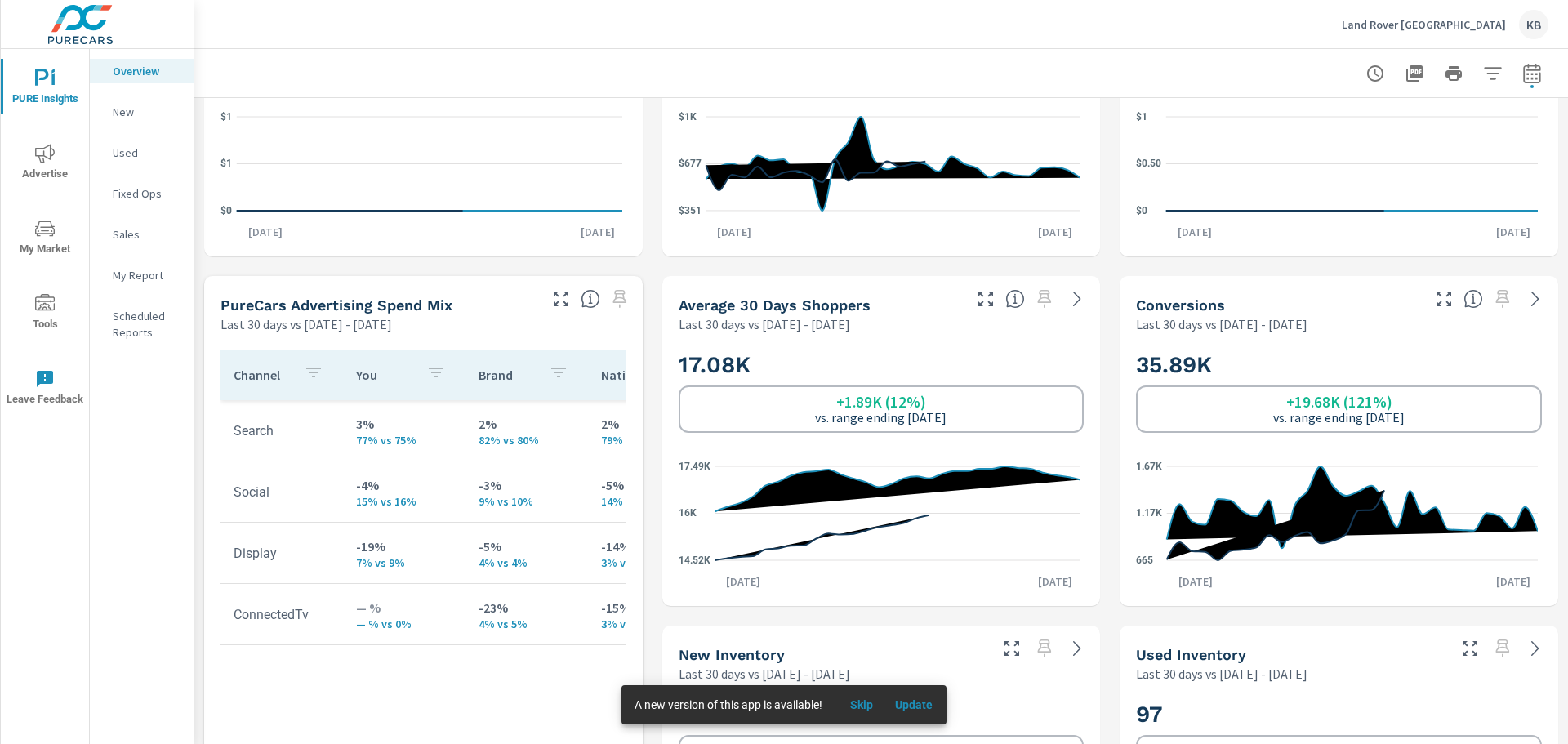
scroll to position [572, 0]
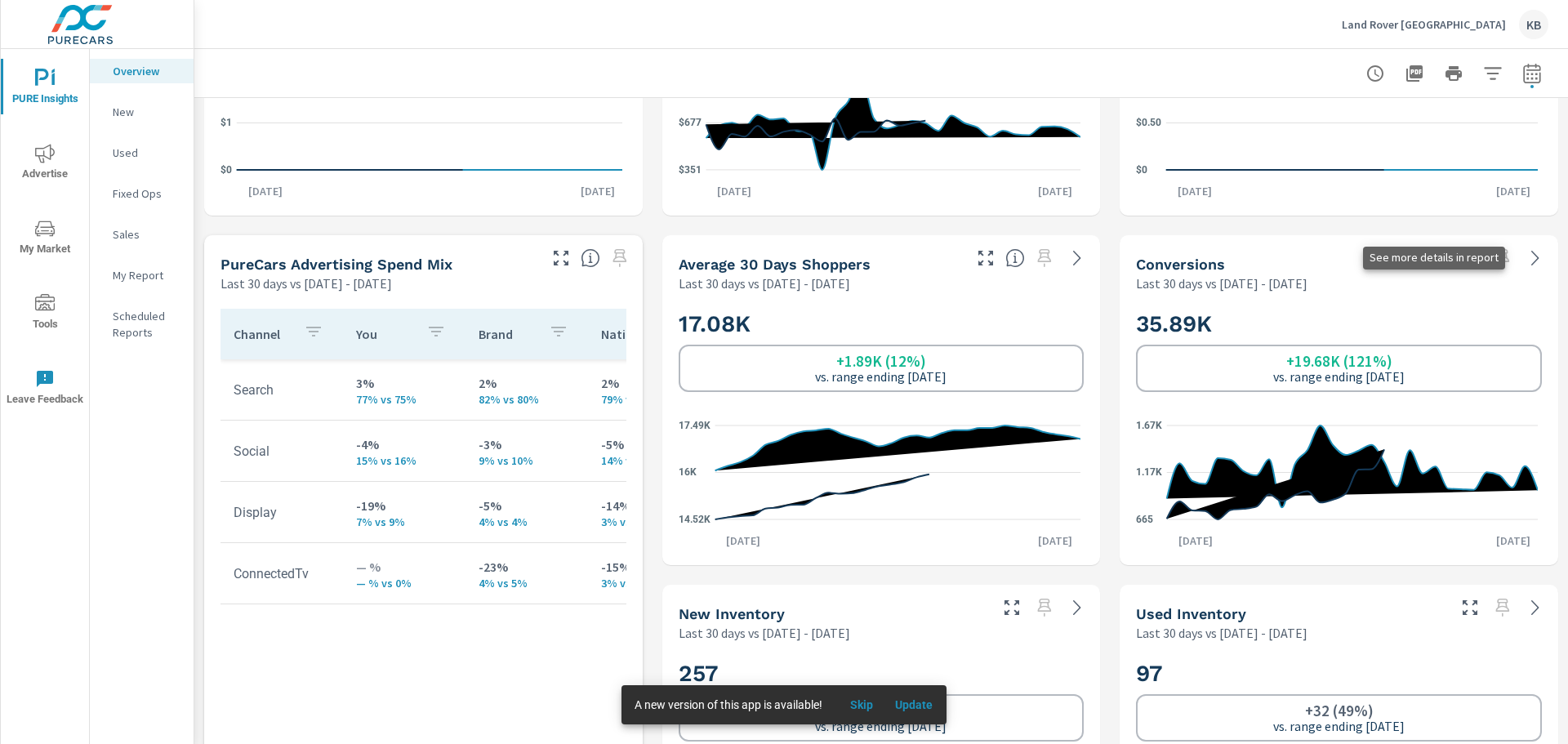
click at [1525, 254] on icon at bounding box center [1535, 259] width 20 height 20
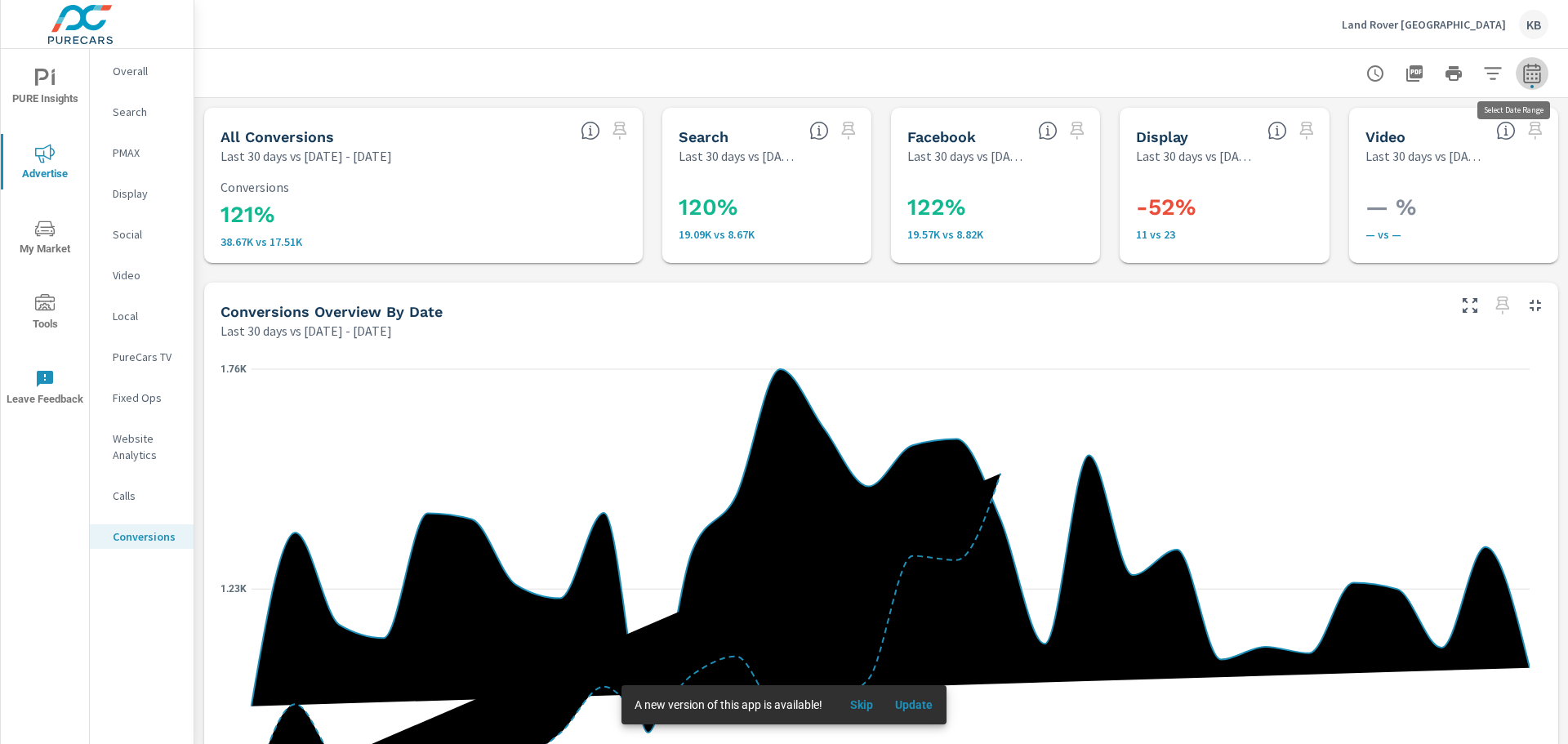
click at [1523, 75] on icon "button" at bounding box center [1533, 73] width 20 height 20
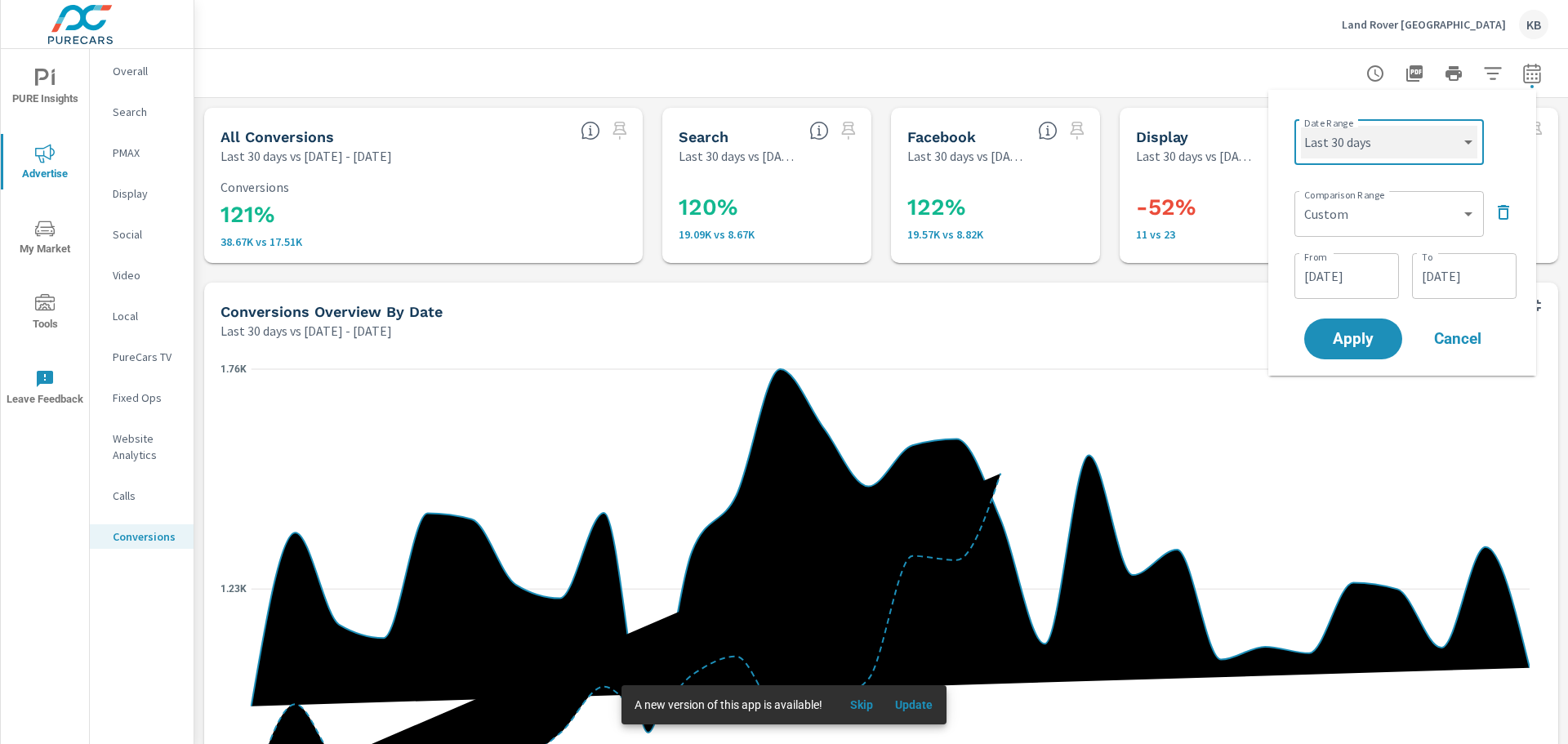
click at [1406, 145] on select "Custom [DATE] Last week Last 7 days Last 14 days Last 30 days Last 45 days Last…" at bounding box center [1389, 142] width 176 height 33
click at [1301, 126] on select "Custom [DATE] Last week Last 7 days Last 14 days Last 30 days Last 45 days Last…" at bounding box center [1389, 142] width 176 height 33
select select "custom"
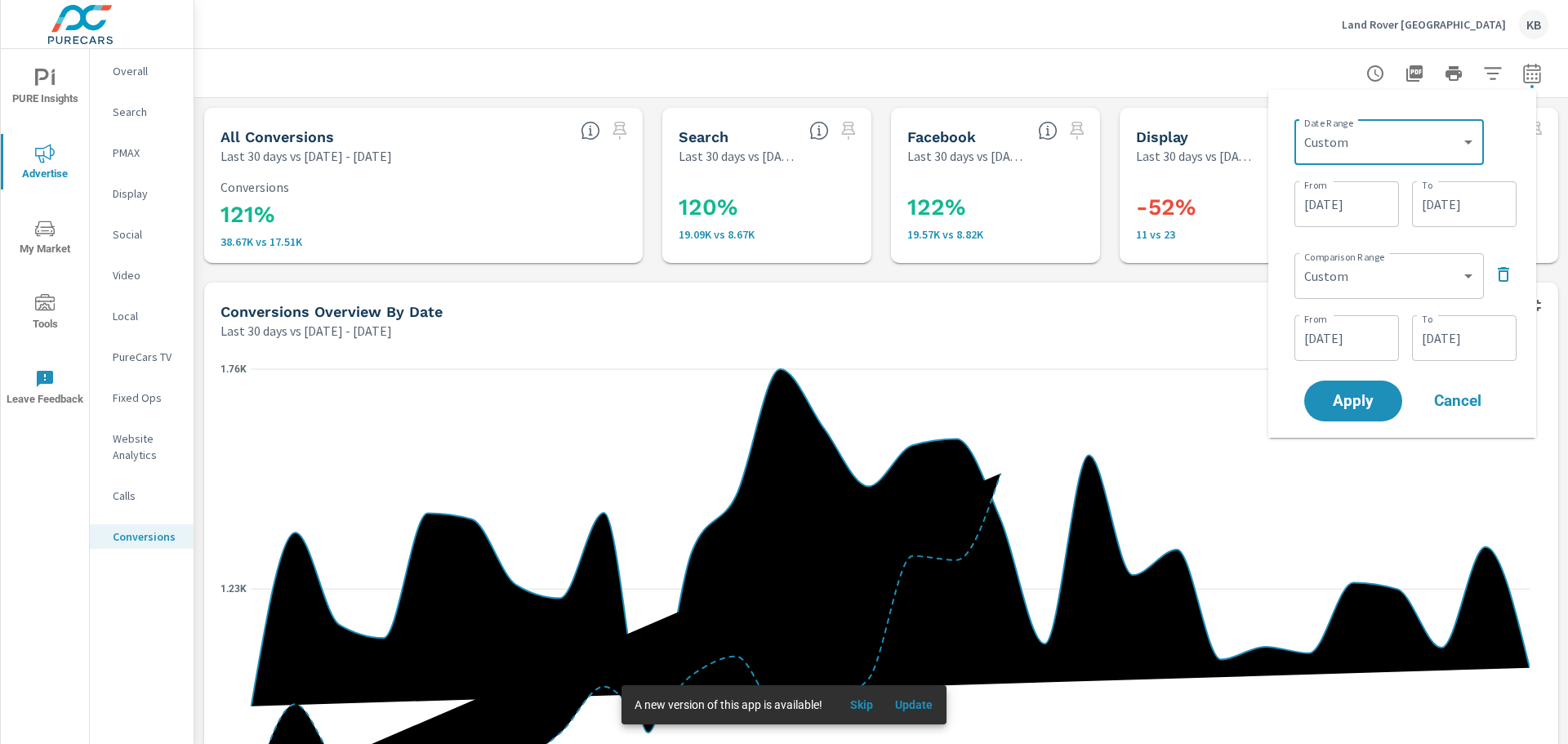
click at [1358, 205] on input "[DATE]" at bounding box center [1347, 204] width 92 height 33
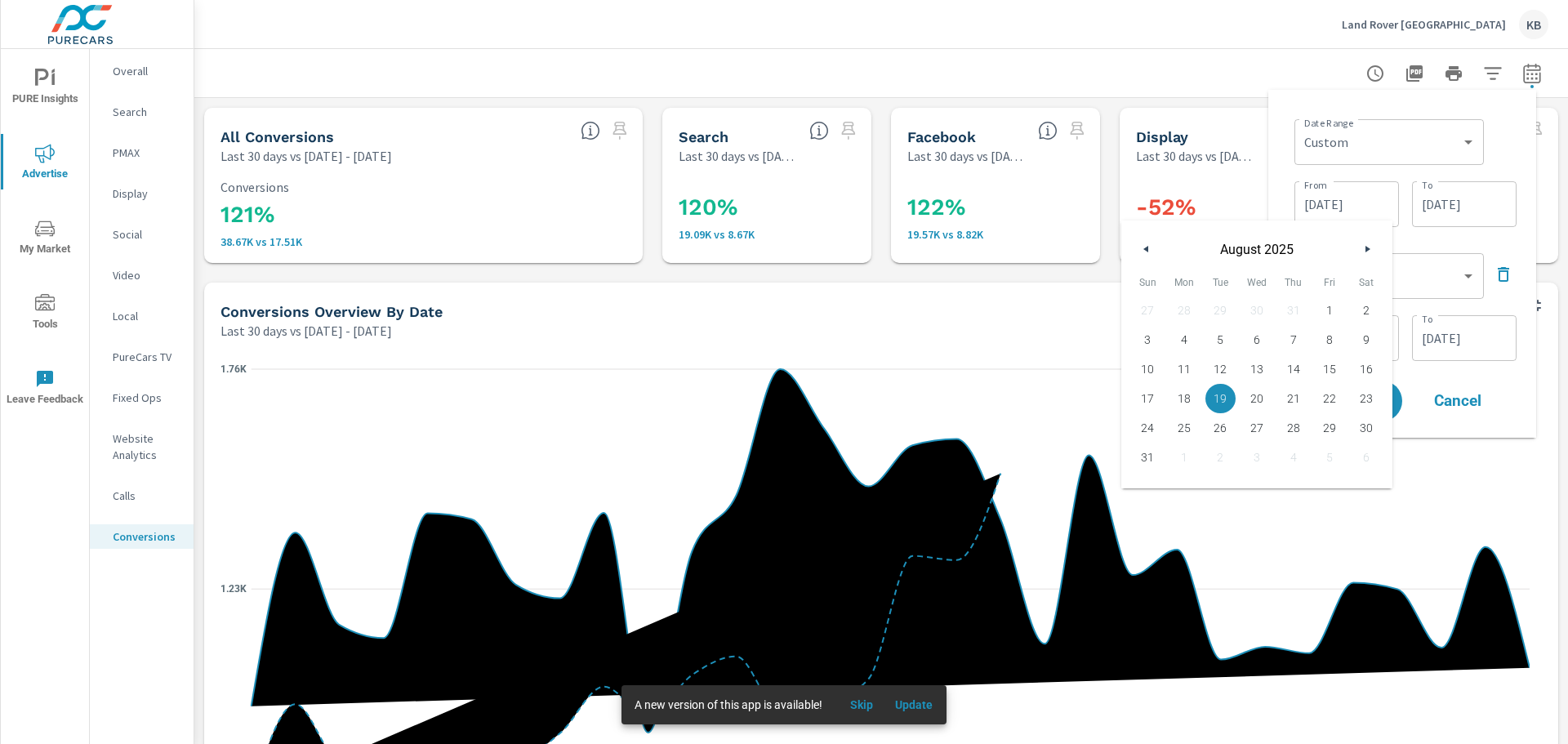
click at [1374, 248] on button "button" at bounding box center [1367, 250] width 20 height 20
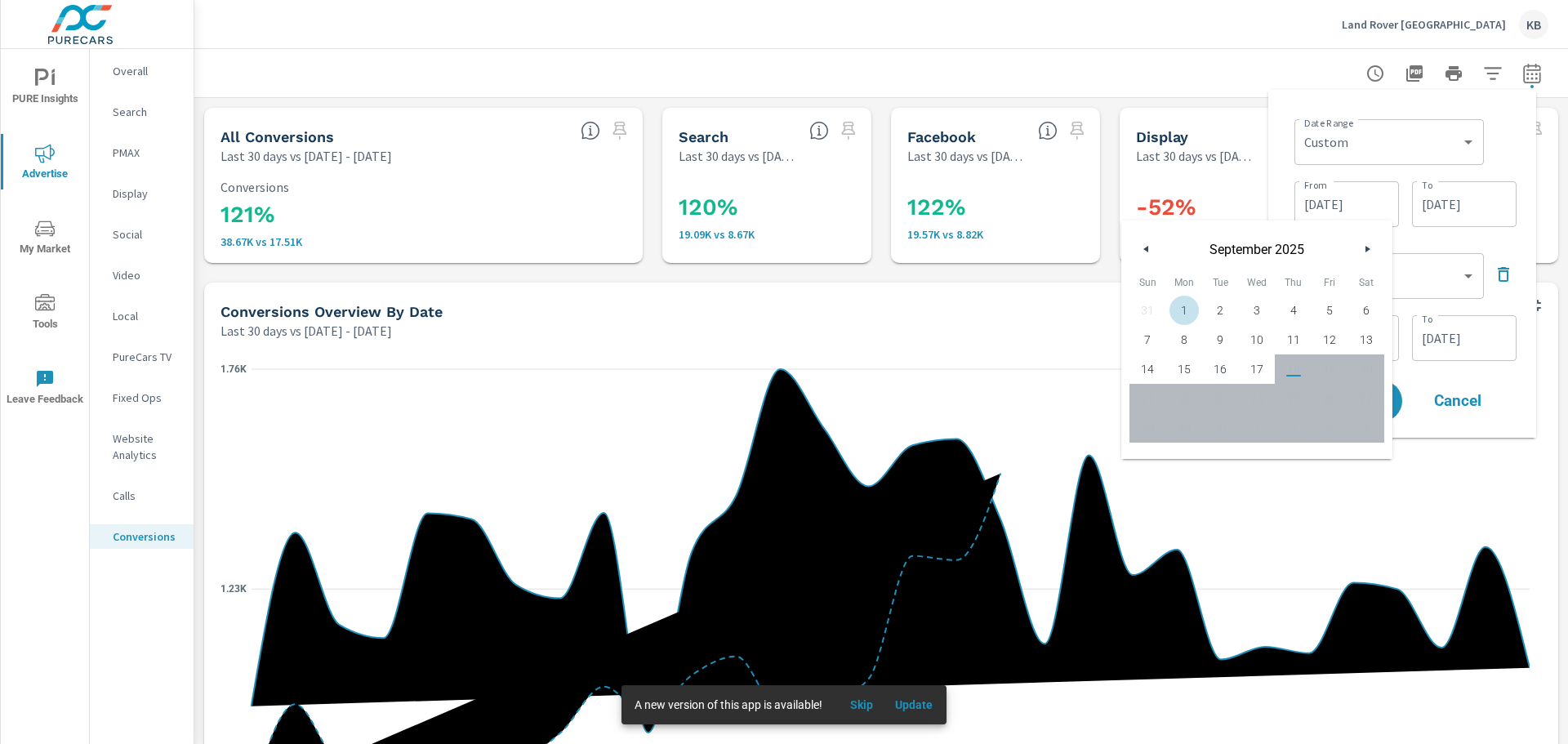
click at [1185, 308] on span "1" at bounding box center [1184, 309] width 37 height 21
click at [1258, 368] on span "17" at bounding box center [1258, 368] width 37 height 21
click at [1186, 307] on span "1" at bounding box center [1184, 309] width 37 height 21
type input "[DATE]"
click at [1504, 153] on div "Date Range Custom [DATE] Last week Last 7 days Last 14 days Last 30 days Last 4…" at bounding box center [1406, 140] width 222 height 55
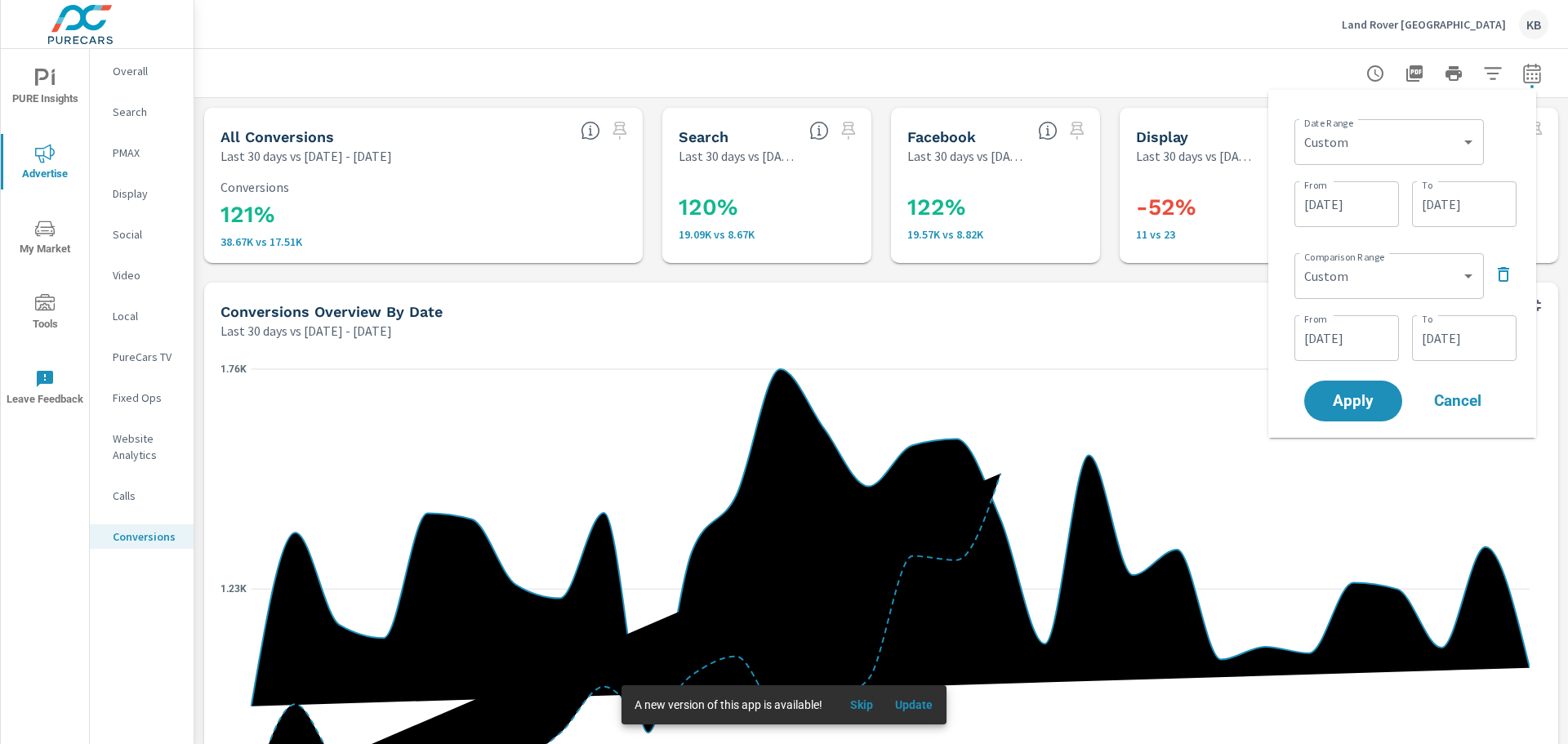
click at [1462, 346] on input "[DATE]" at bounding box center [1465, 338] width 92 height 33
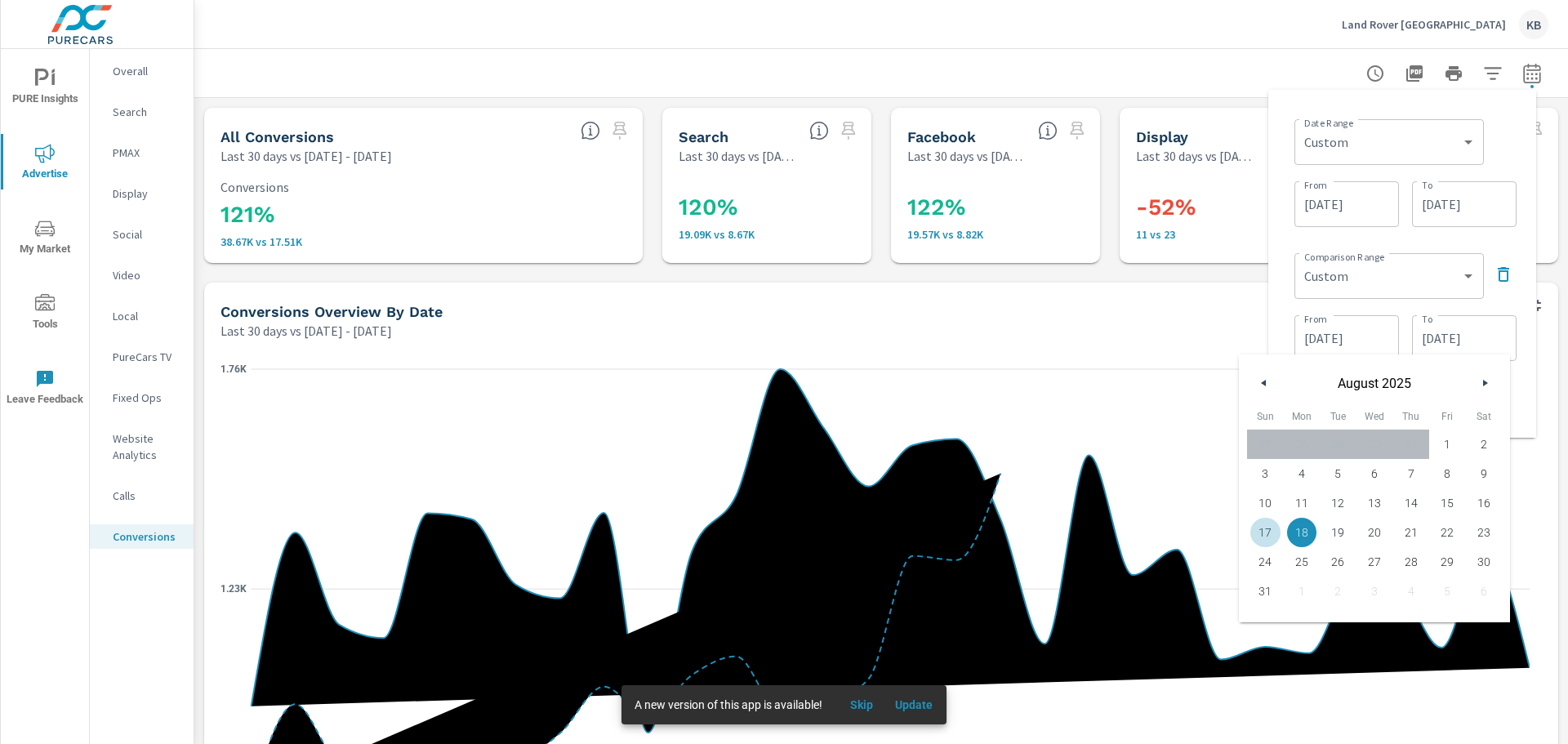
click at [1262, 538] on span "17" at bounding box center [1266, 532] width 37 height 21
type input "[DATE]"
click at [1521, 305] on div "Date Range Custom [DATE] Last week Last 7 days Last 14 days Last 30 days Last 4…" at bounding box center [1402, 263] width 241 height 322
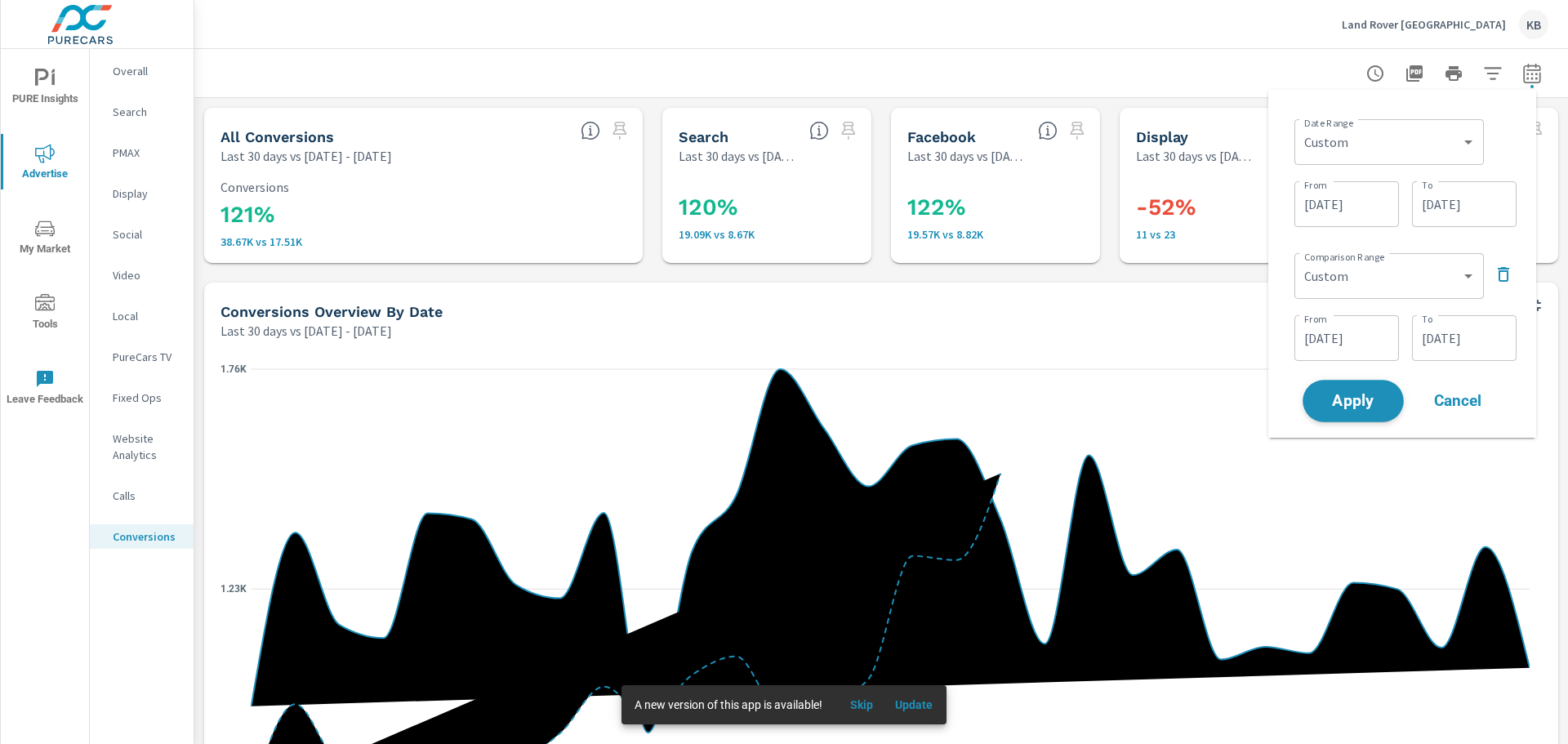
click at [1358, 397] on span "Apply" at bounding box center [1354, 401] width 67 height 15
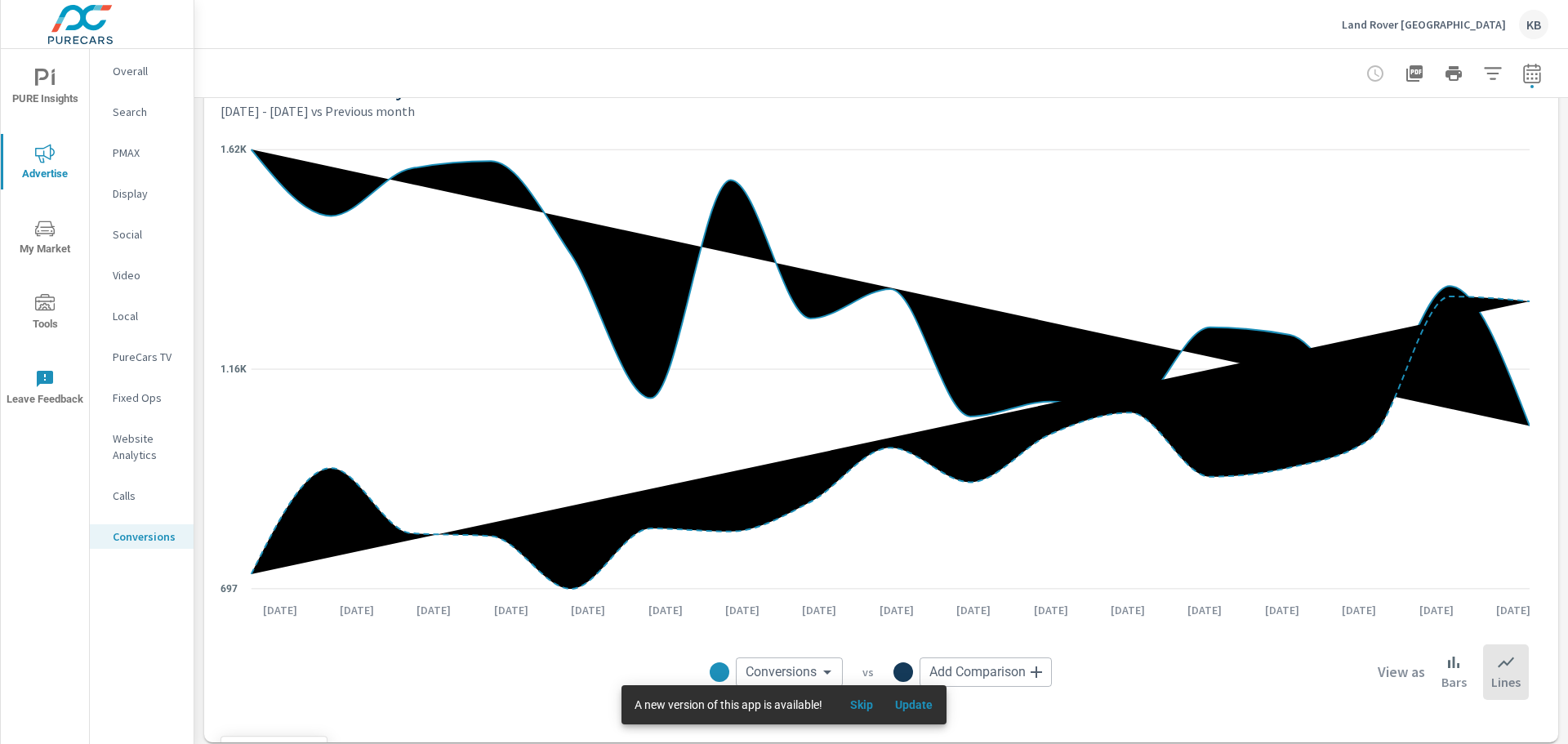
scroll to position [245, 0]
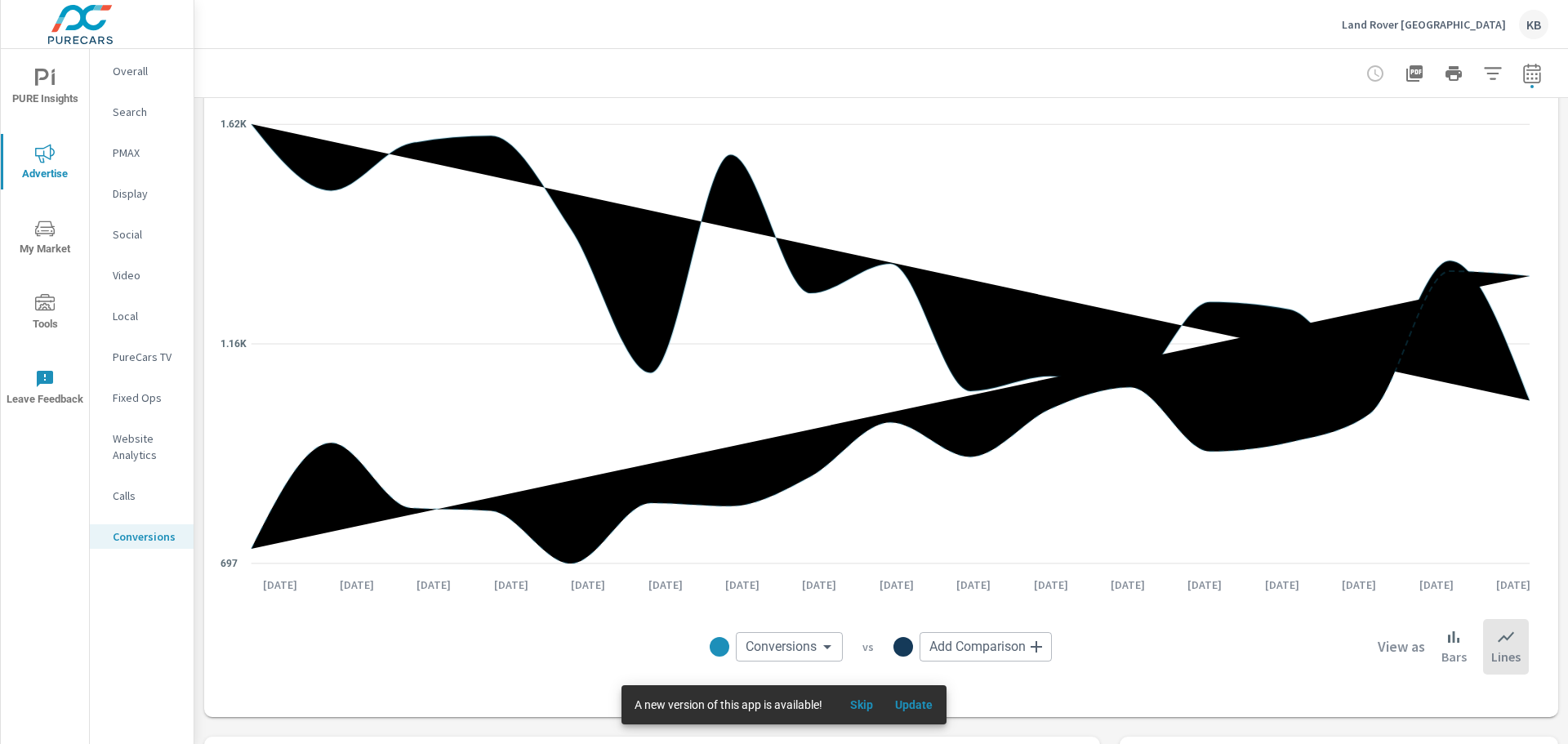
click at [974, 653] on body "PURE Insights Advertise My Market Tools Leave Feedback Overall Search PMAX Disp…" at bounding box center [784, 372] width 1568 height 744
click at [1191, 671] on div at bounding box center [784, 372] width 1568 height 744
drag, startPoint x: 106, startPoint y: 667, endPoint x: 122, endPoint y: 665, distance: 16.1
click at [109, 667] on div "Overall Search PMAX Display Social Video Local PureCars TV Fixed Ops Website An…" at bounding box center [142, 396] width 103 height 695
click at [1456, 653] on div "Bars" at bounding box center [1455, 646] width 42 height 55
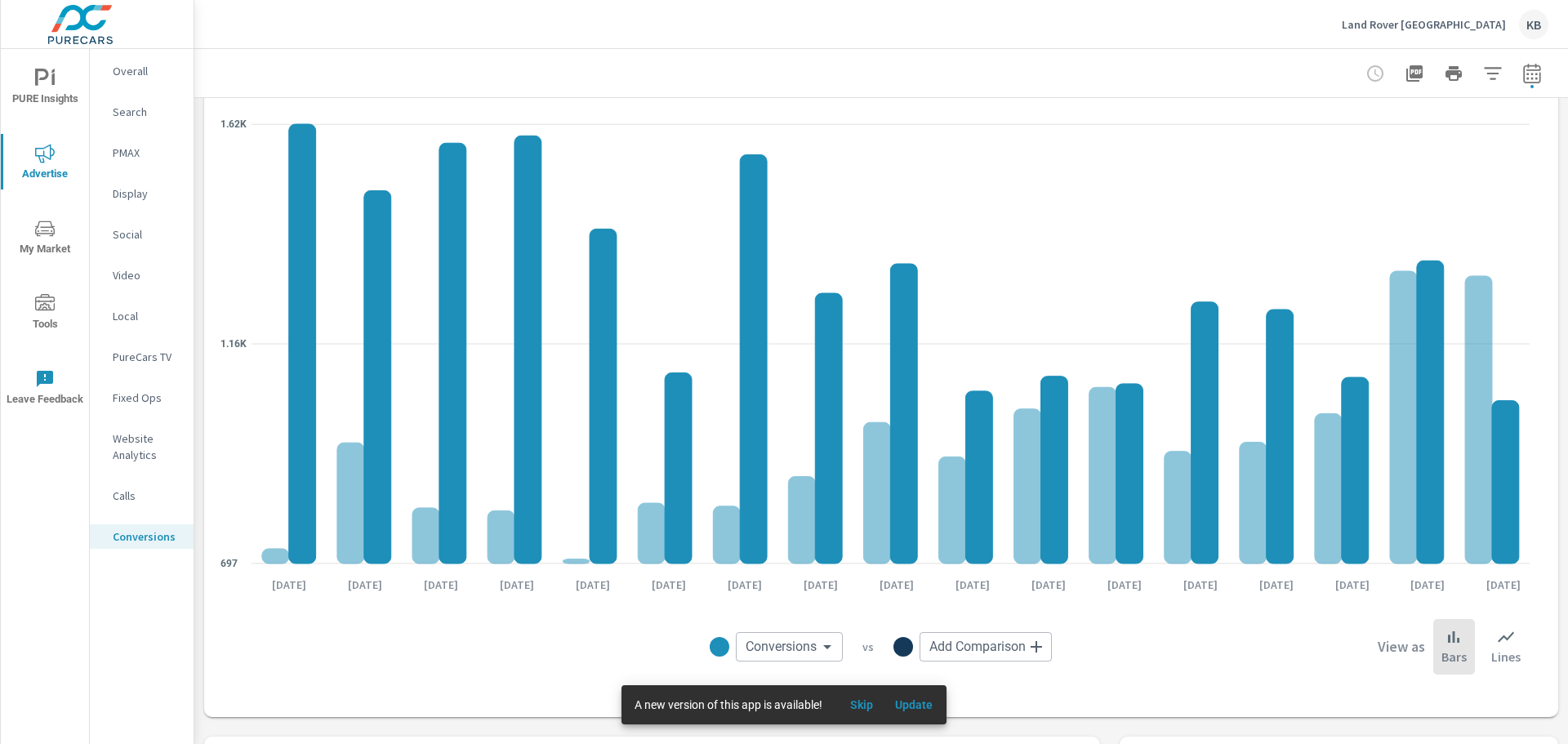
click at [124, 70] on p "Overall" at bounding box center [146, 71] width 68 height 16
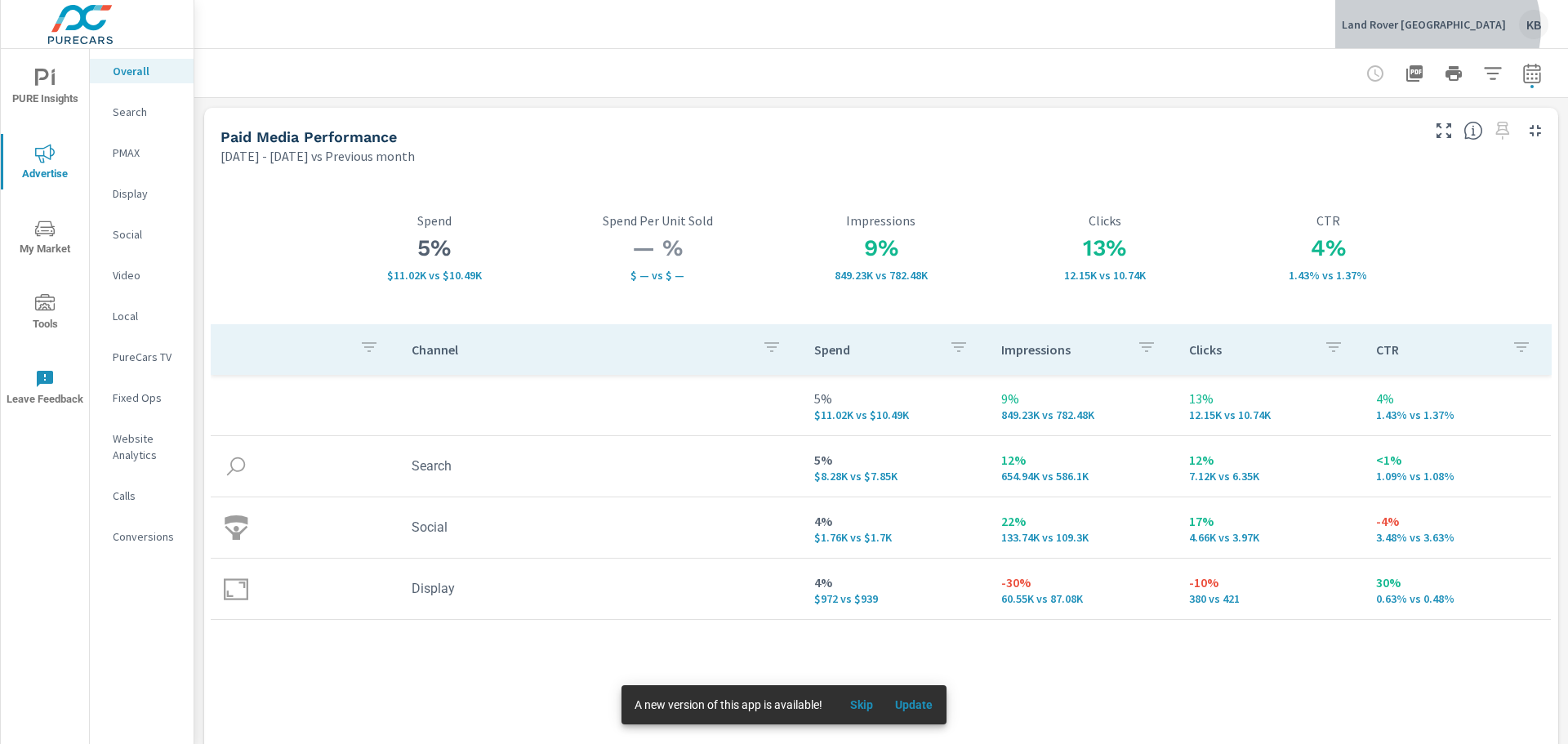
click at [1485, 29] on p "Land Rover [GEOGRAPHIC_DATA]" at bounding box center [1424, 24] width 164 height 15
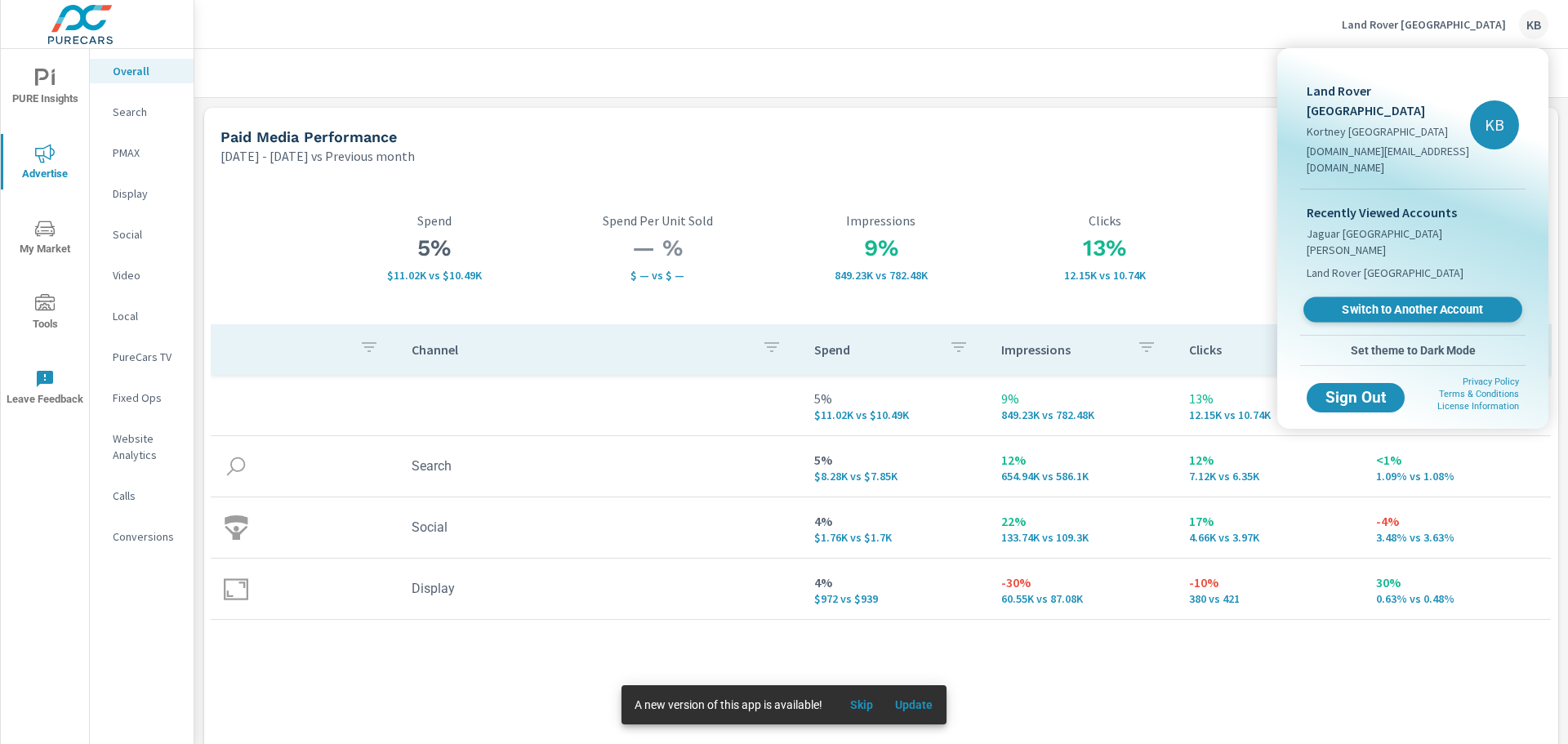
click at [1449, 302] on span "Switch to Another Account" at bounding box center [1413, 309] width 201 height 15
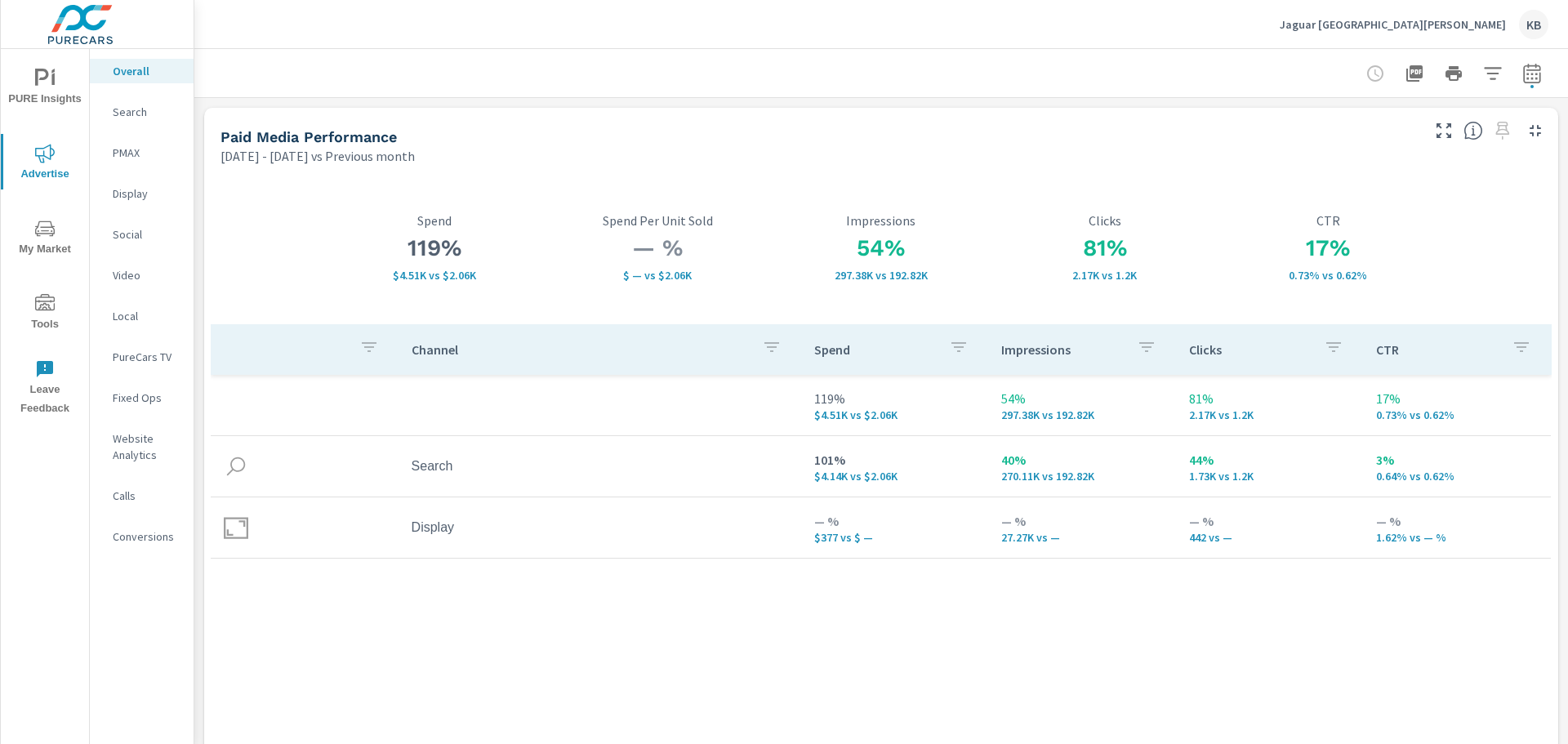
click at [1526, 78] on icon "button" at bounding box center [1532, 75] width 11 height 6
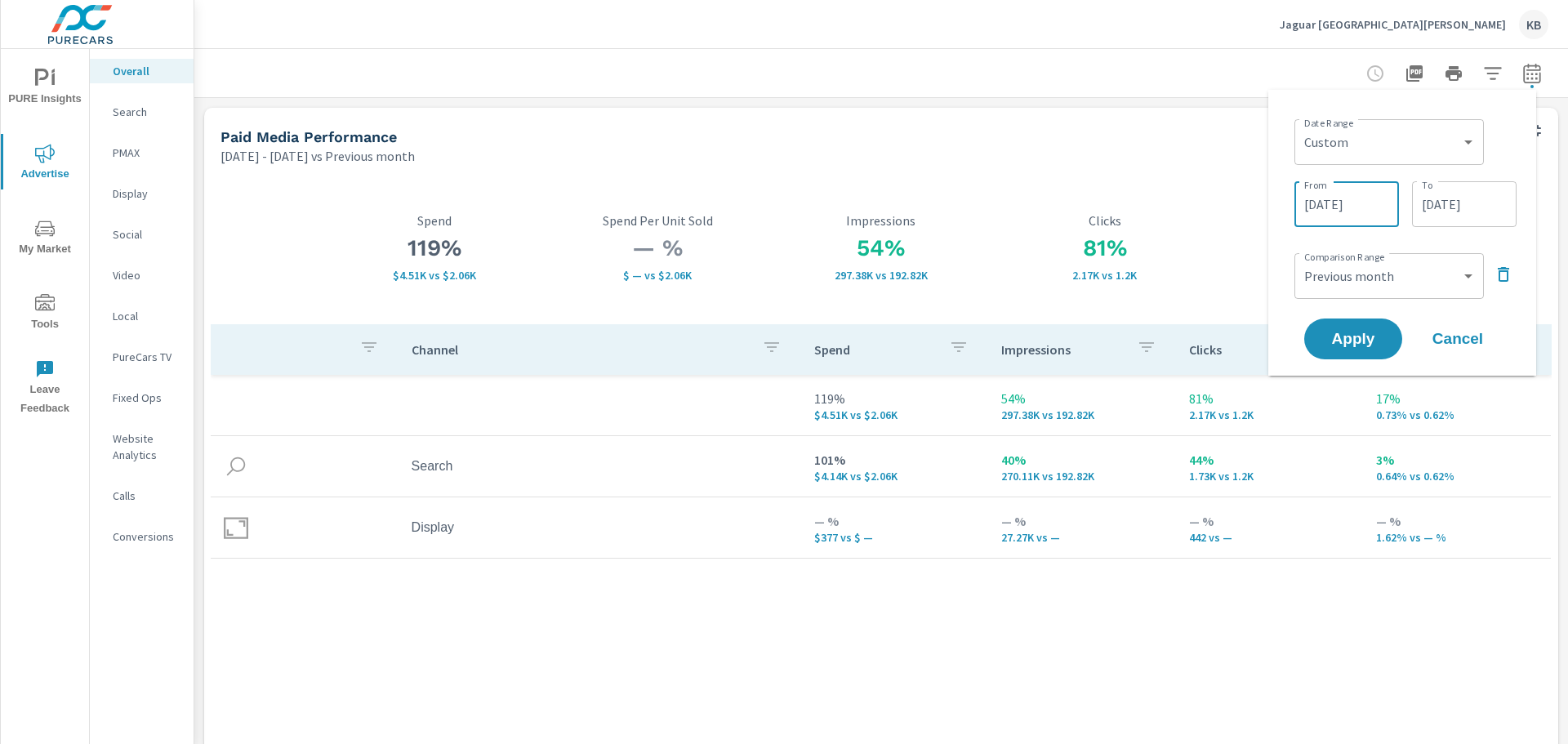
click at [1344, 209] on input "[DATE]" at bounding box center [1347, 204] width 92 height 33
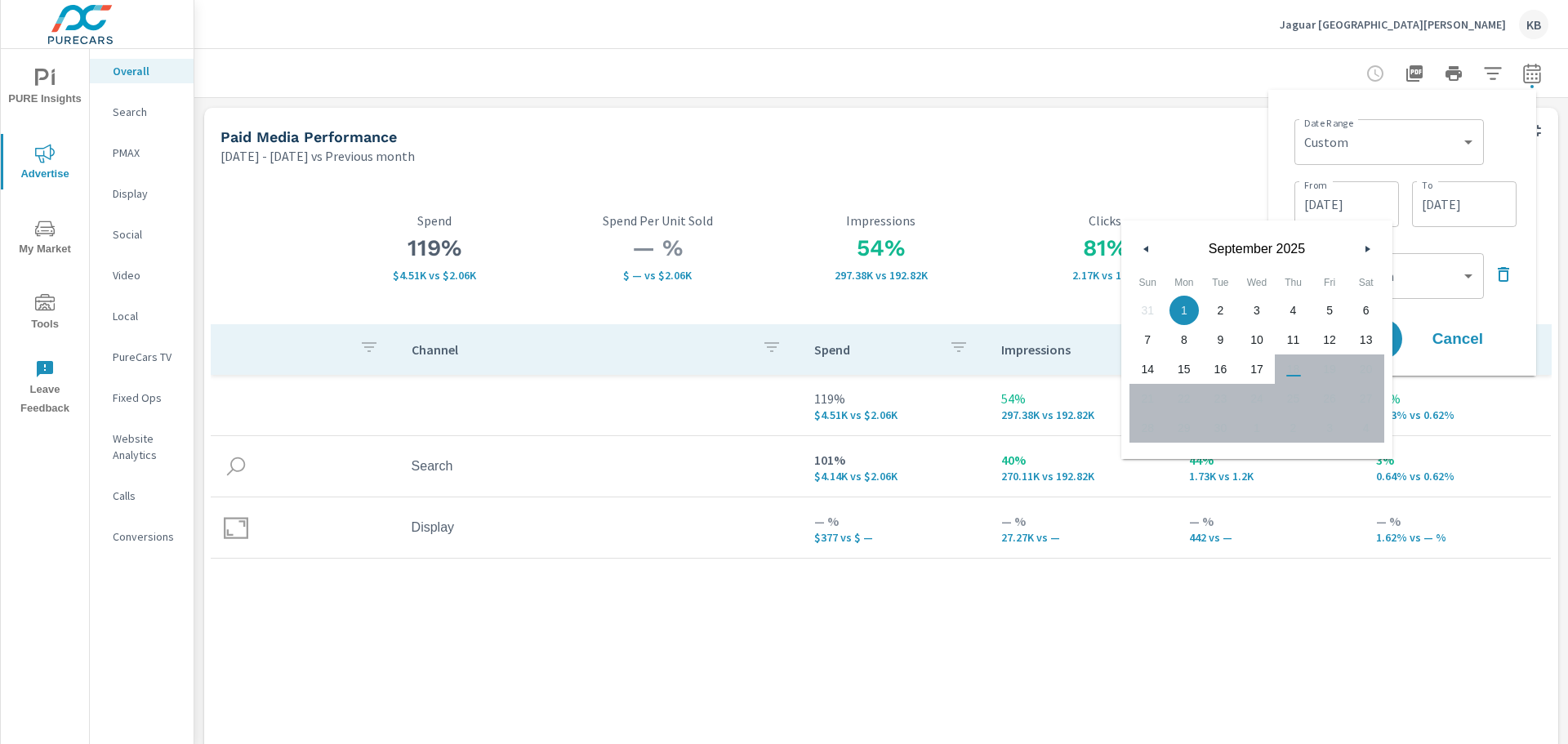
click at [1344, 209] on input "[DATE]" at bounding box center [1347, 204] width 92 height 33
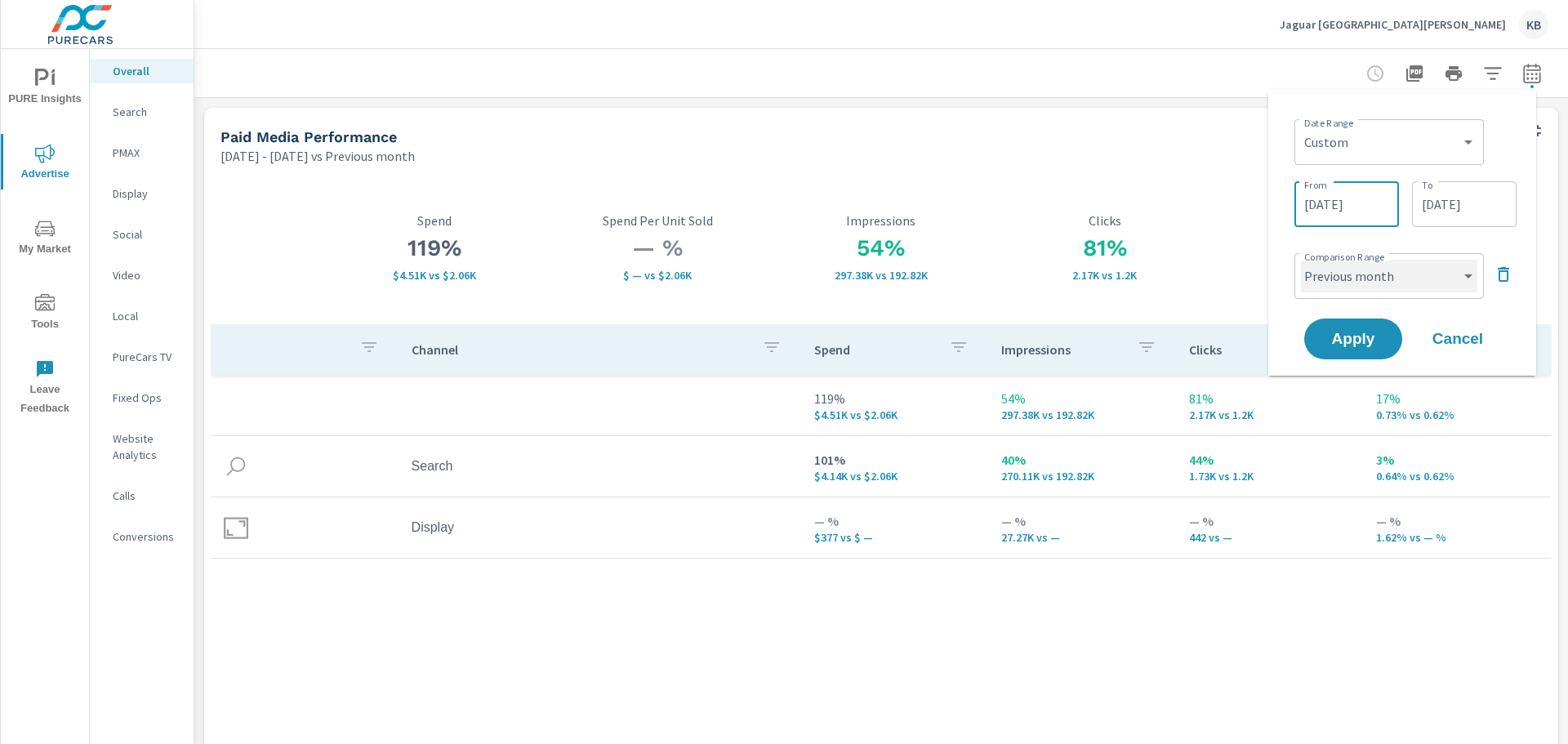
click at [1461, 282] on select "Custom Previous period Previous month Previous year" at bounding box center [1389, 276] width 176 height 33
click at [1301, 259] on select "Custom Previous period Previous month Previous year" at bounding box center [1389, 276] width 176 height 33
select select "custom"
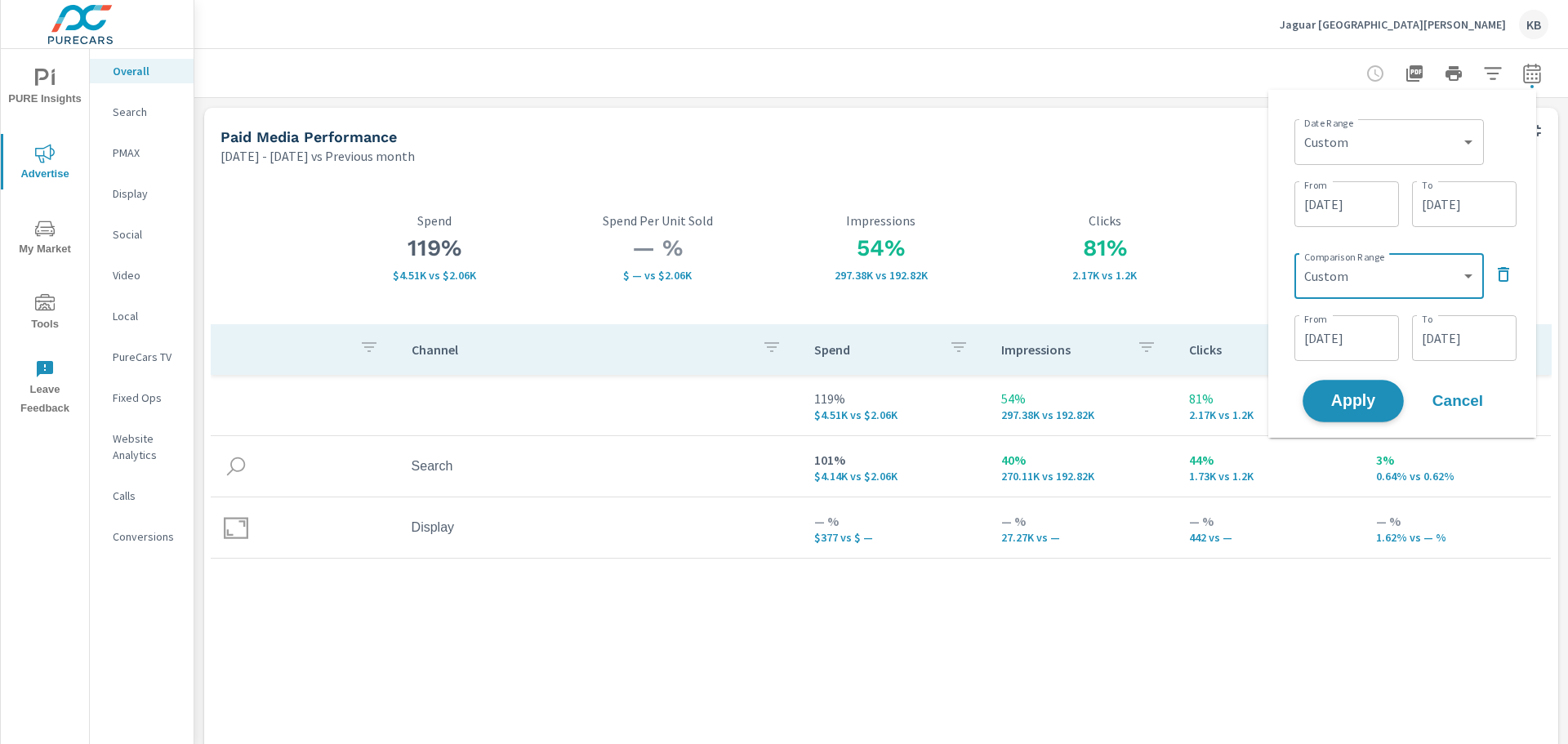
click at [1347, 396] on span "Apply" at bounding box center [1354, 401] width 67 height 15
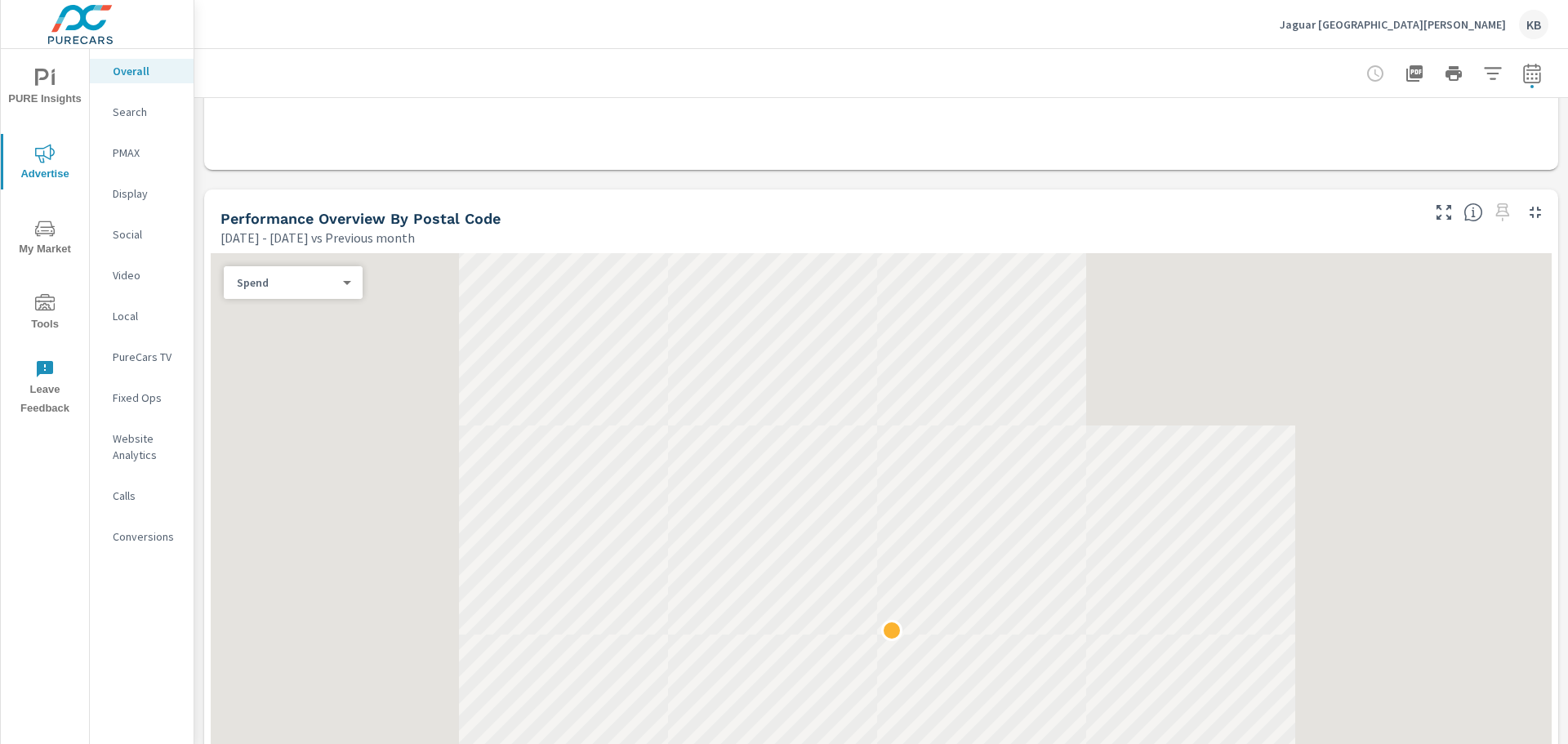
scroll to position [735, 0]
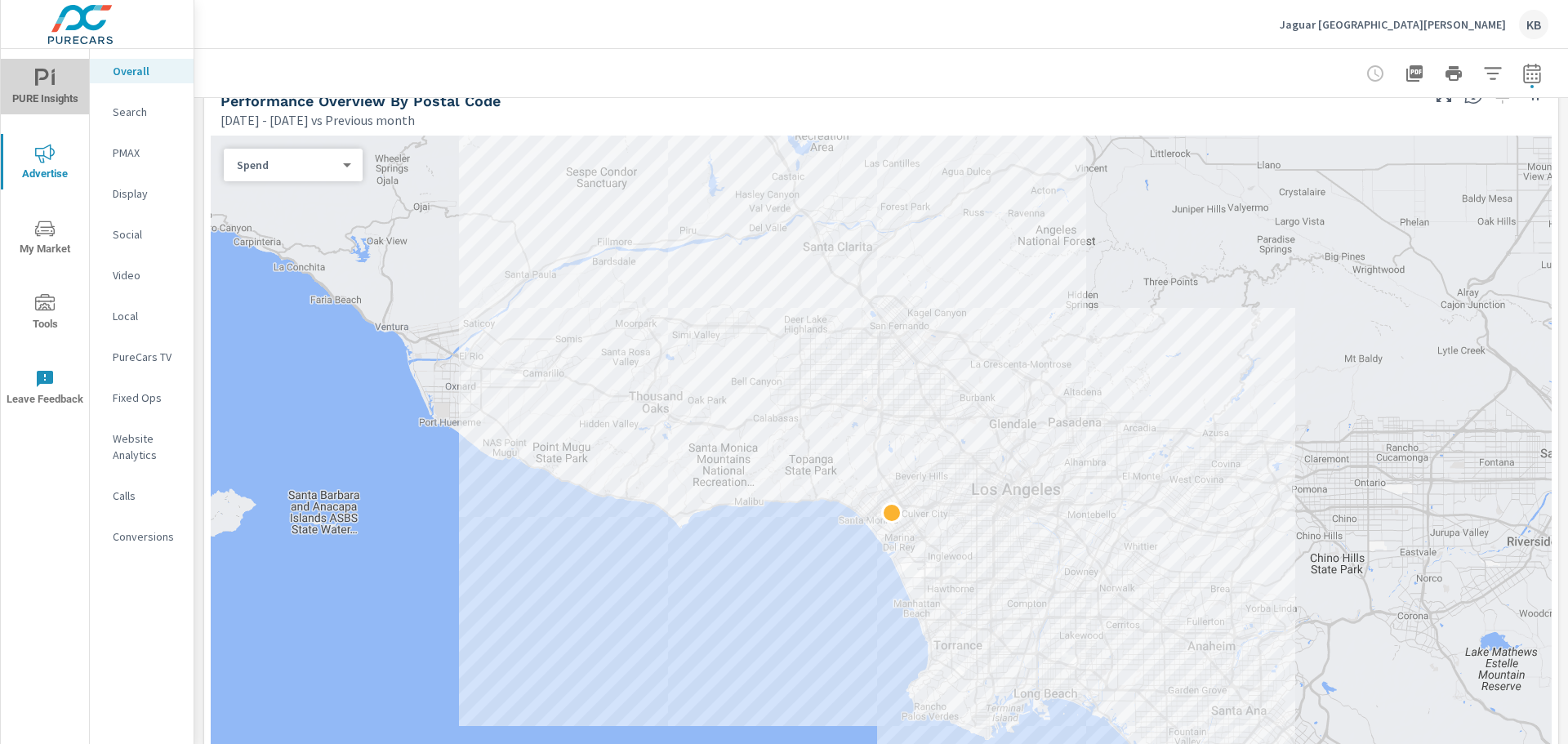
click at [58, 91] on span "PURE Insights" at bounding box center [44, 89] width 78 height 40
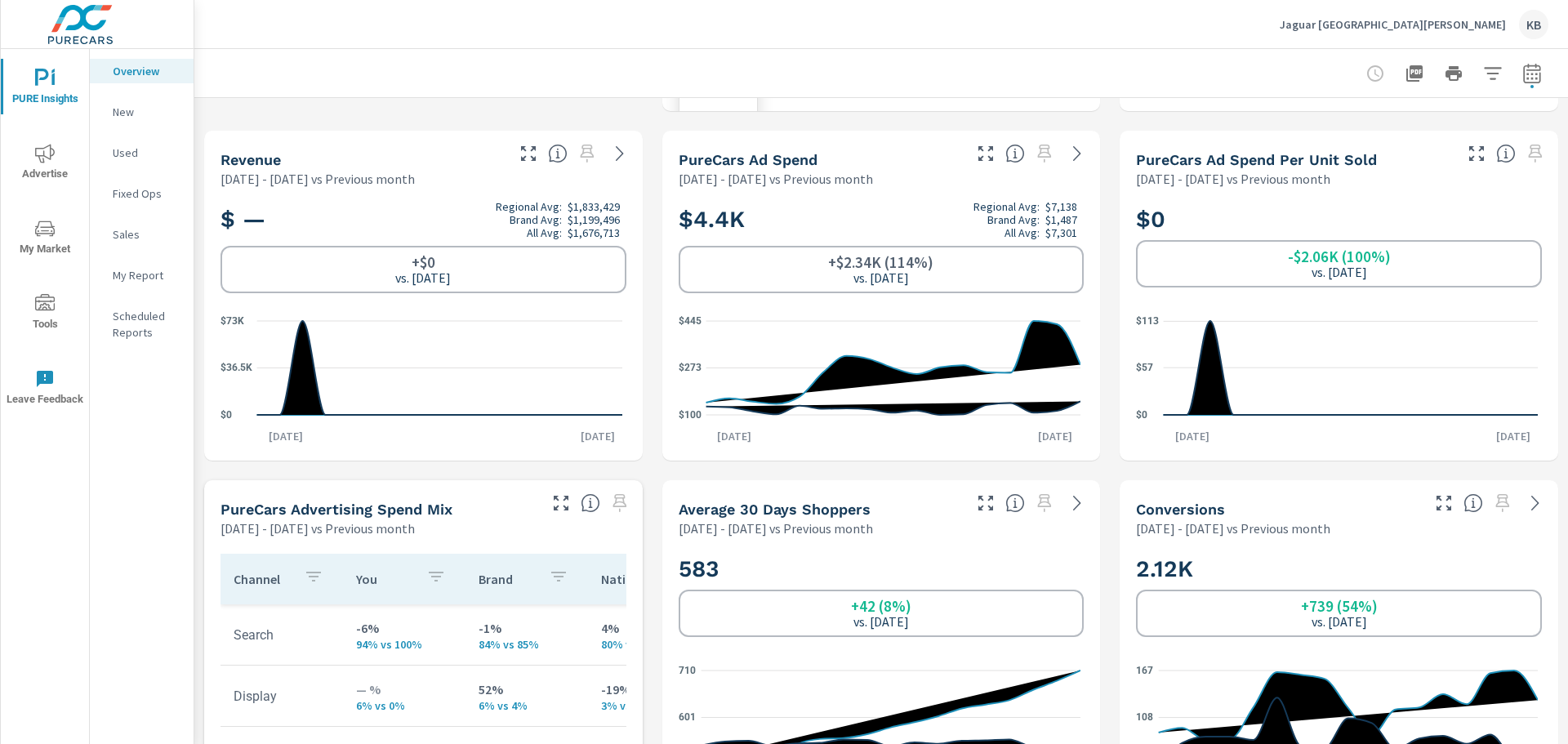
scroll to position [653, 0]
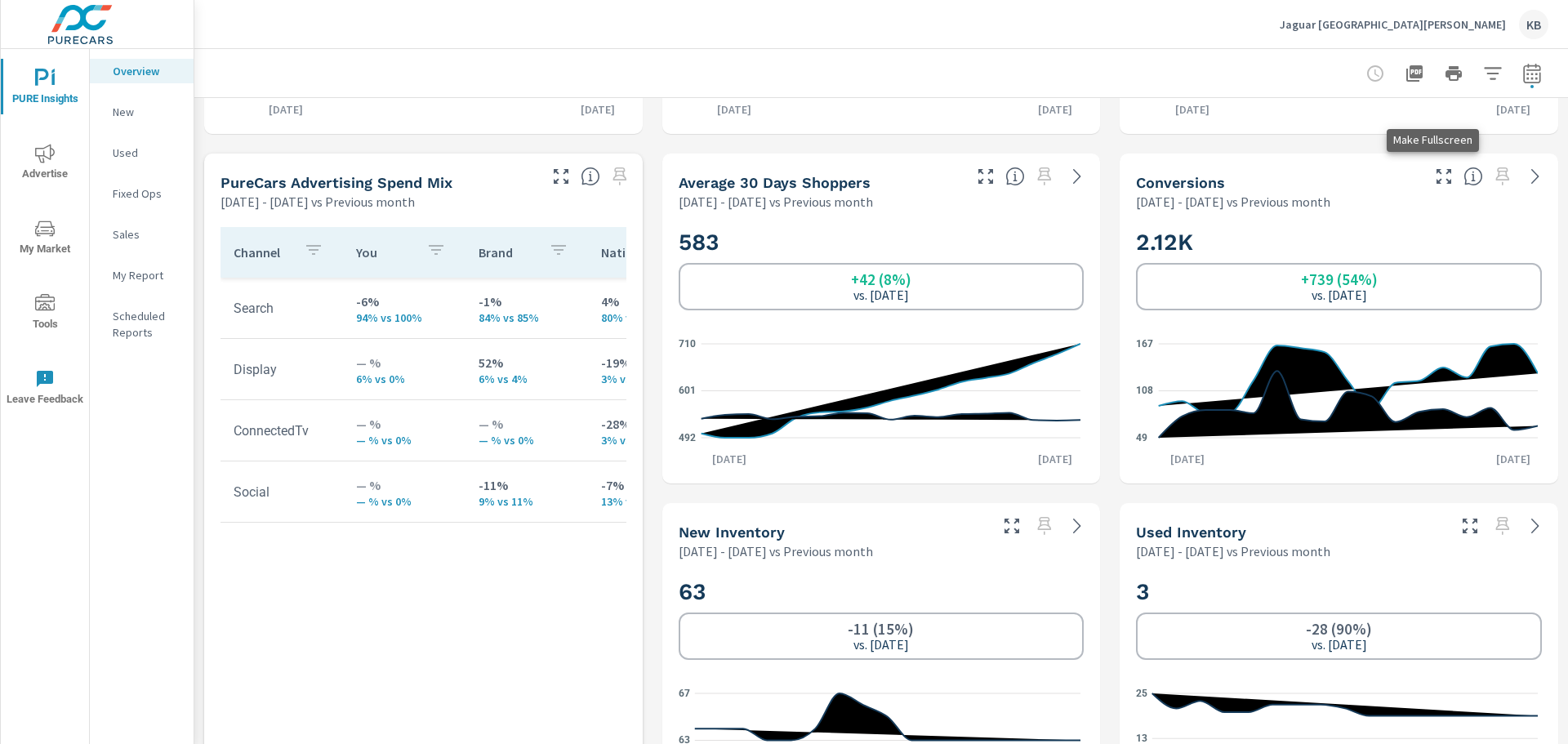
click at [1435, 178] on icon "button" at bounding box center [1445, 177] width 20 height 20
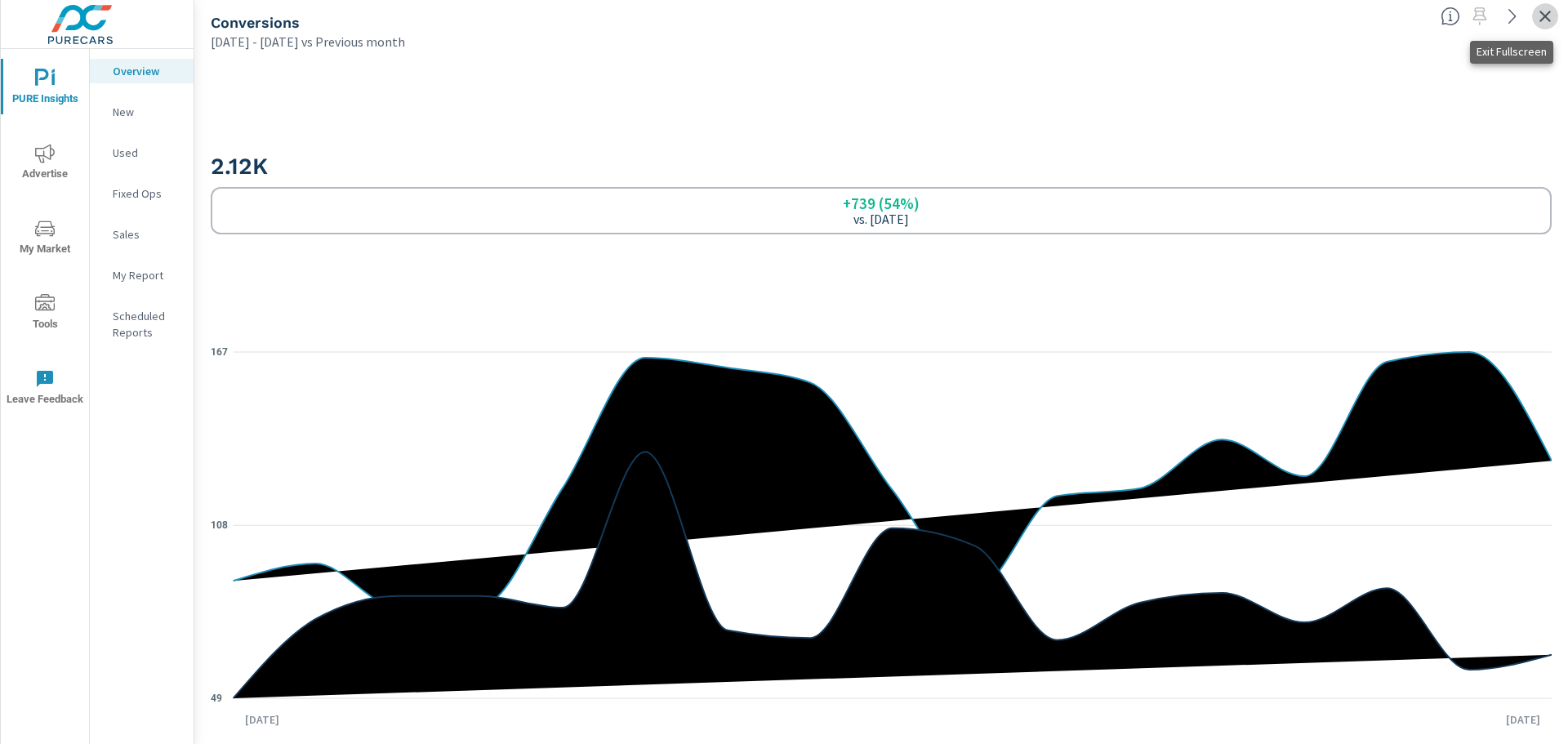
click at [1546, 18] on icon "button" at bounding box center [1545, 16] width 12 height 12
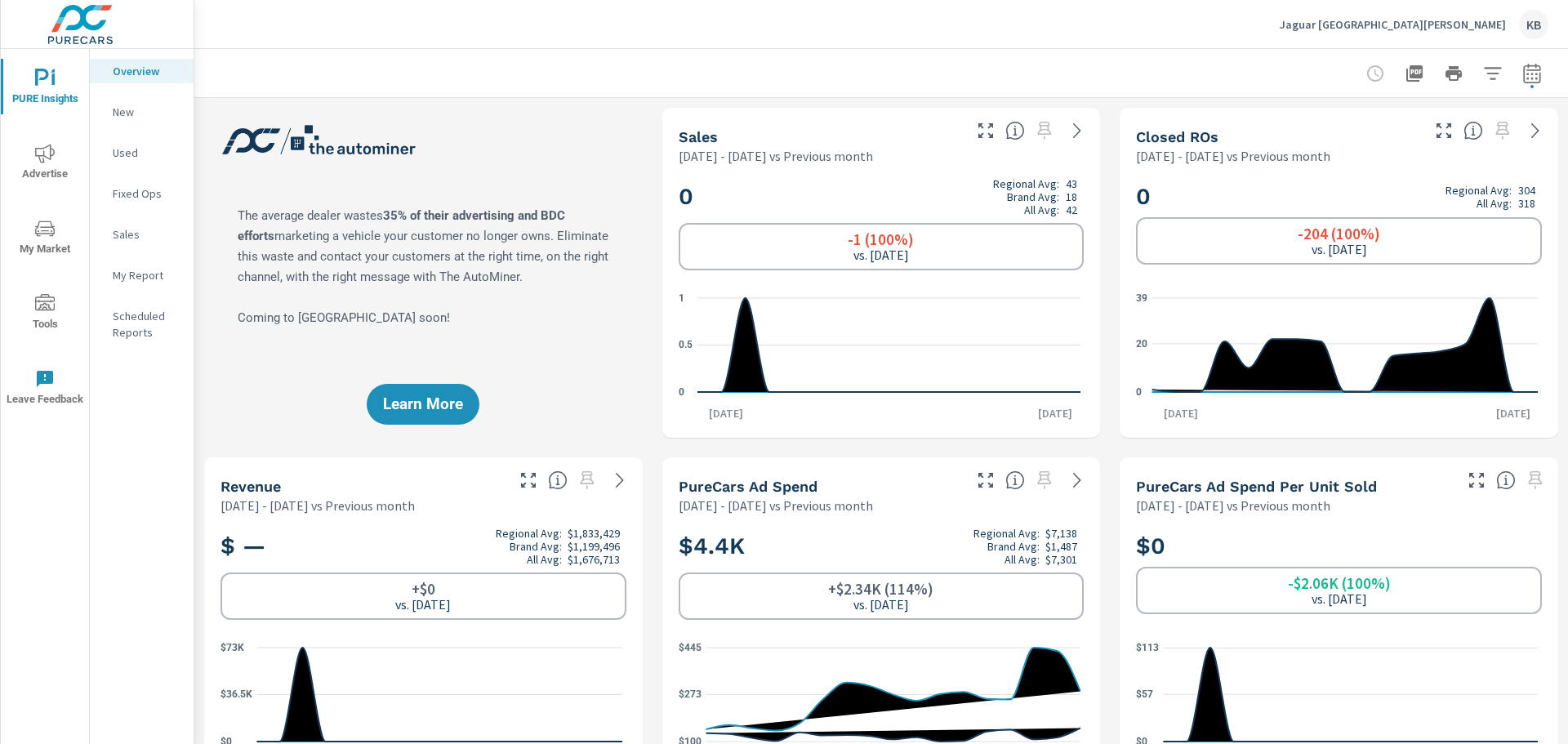
click at [137, 110] on p "New" at bounding box center [146, 112] width 68 height 16
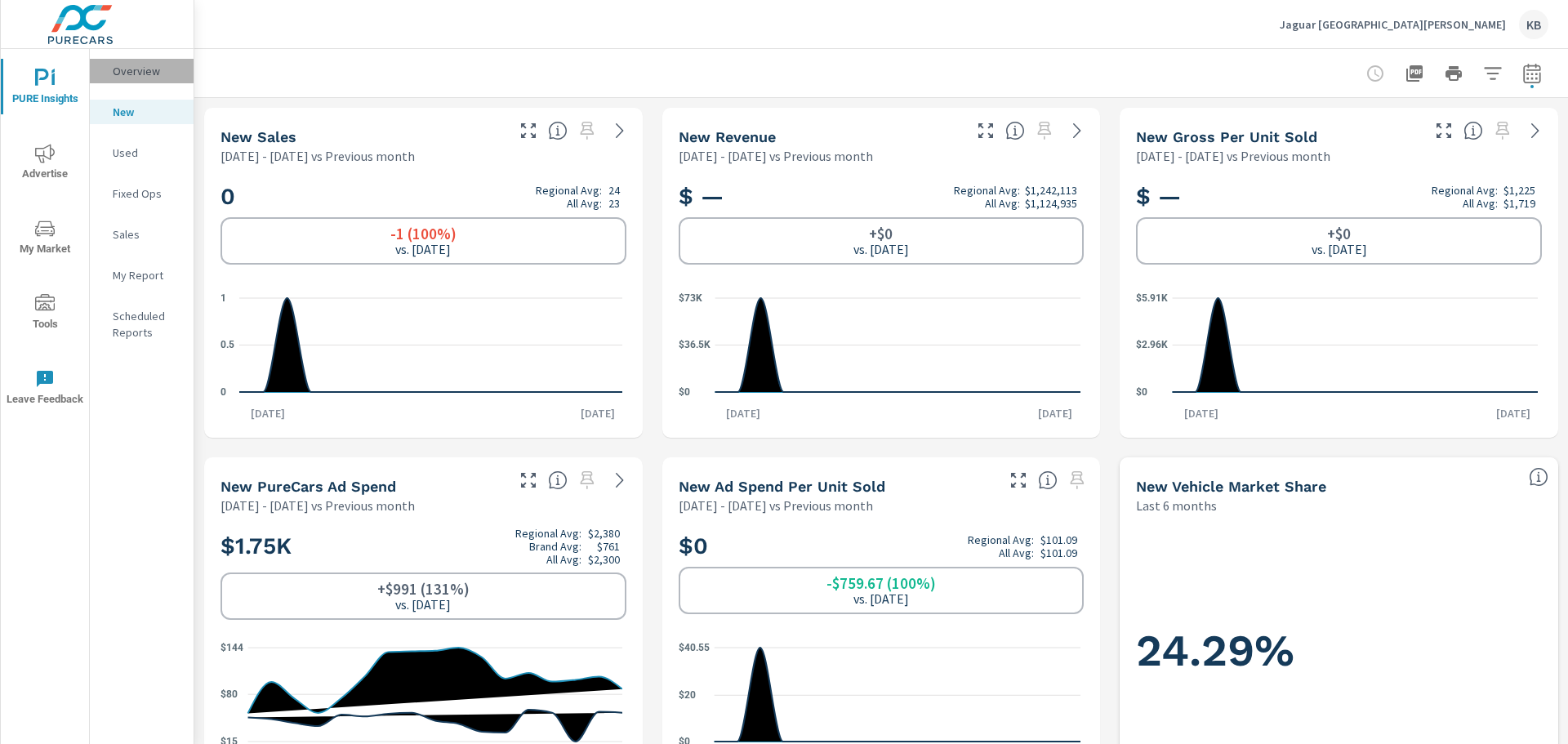
click at [141, 73] on p "Overview" at bounding box center [146, 71] width 68 height 16
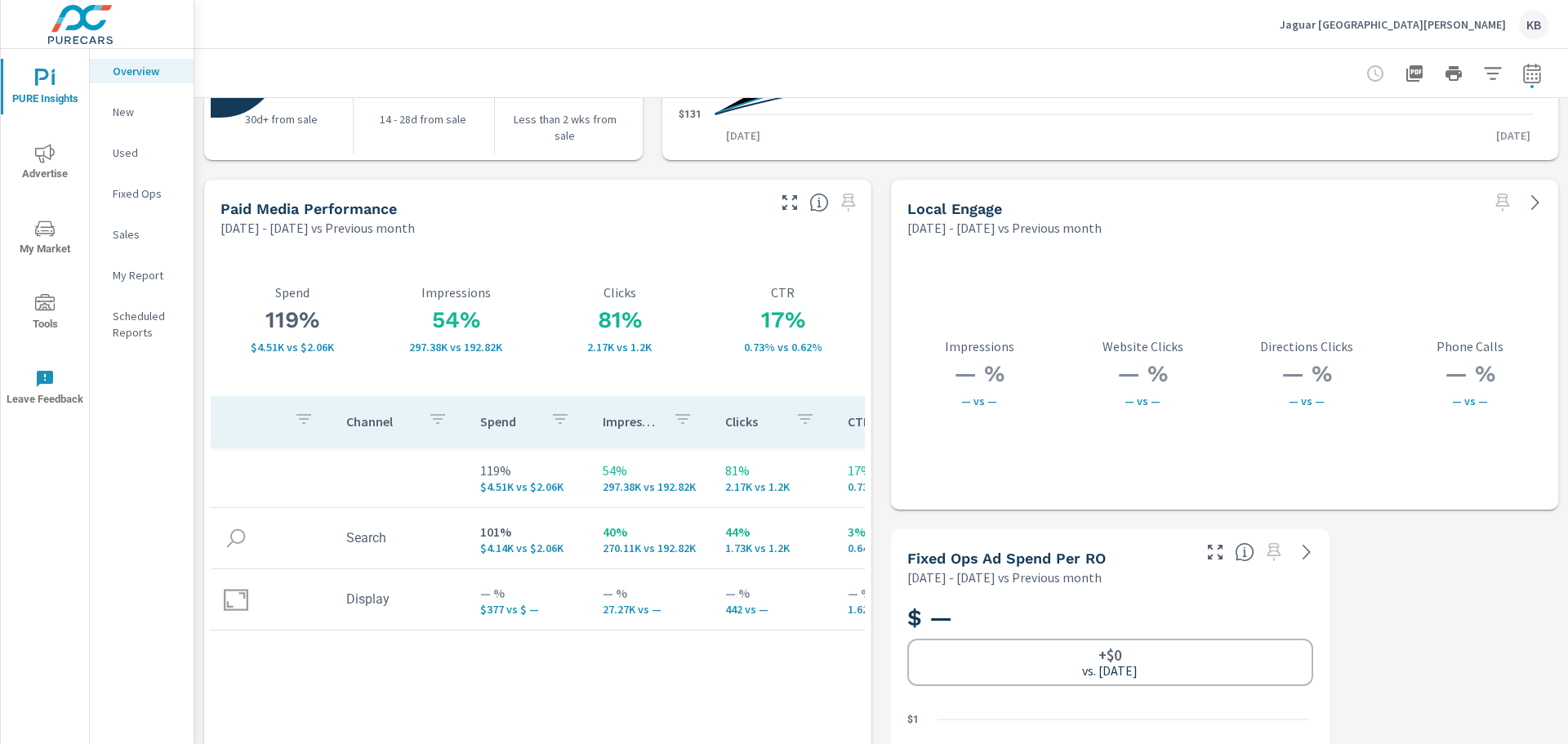
scroll to position [2687, 0]
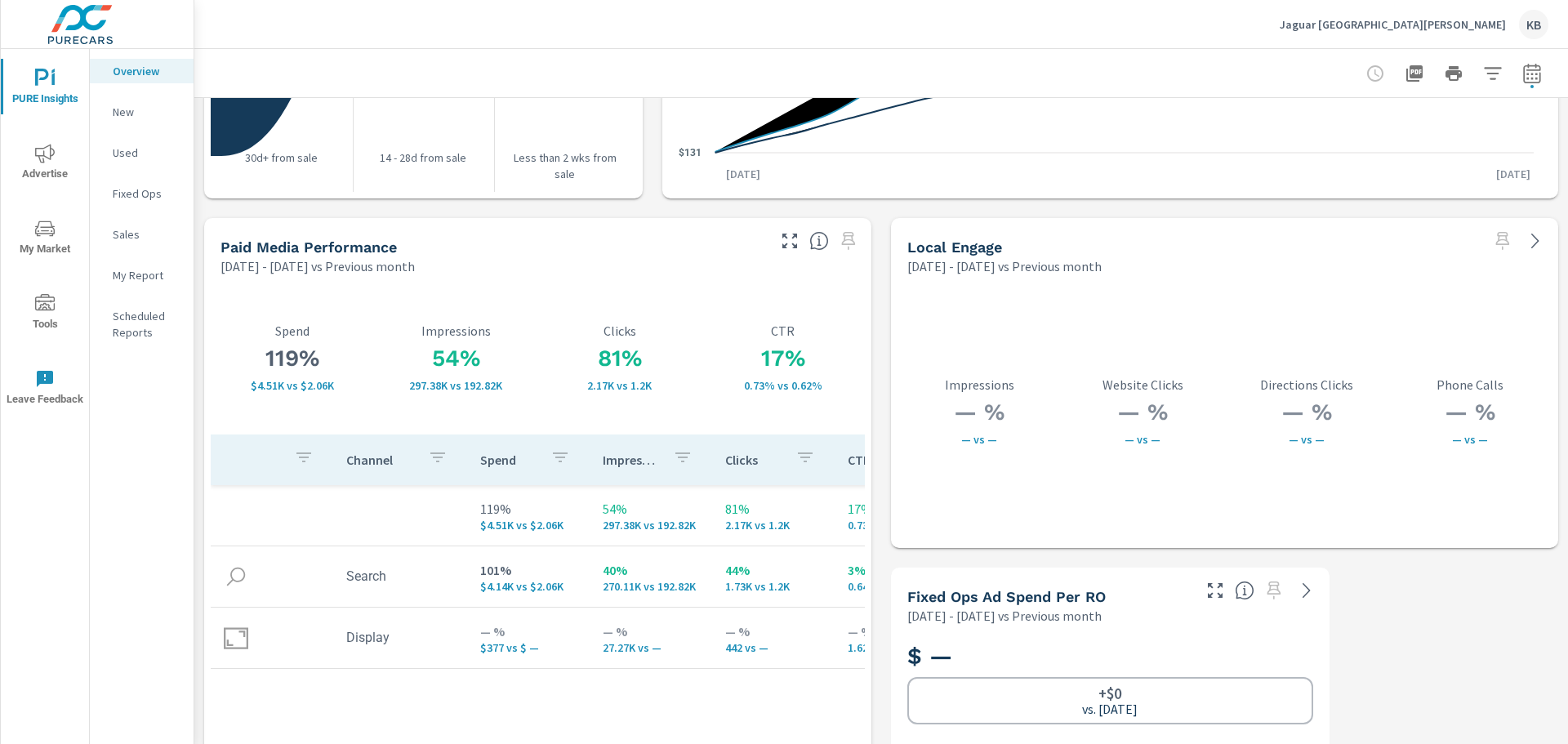
click at [788, 237] on icon "button" at bounding box center [789, 240] width 15 height 15
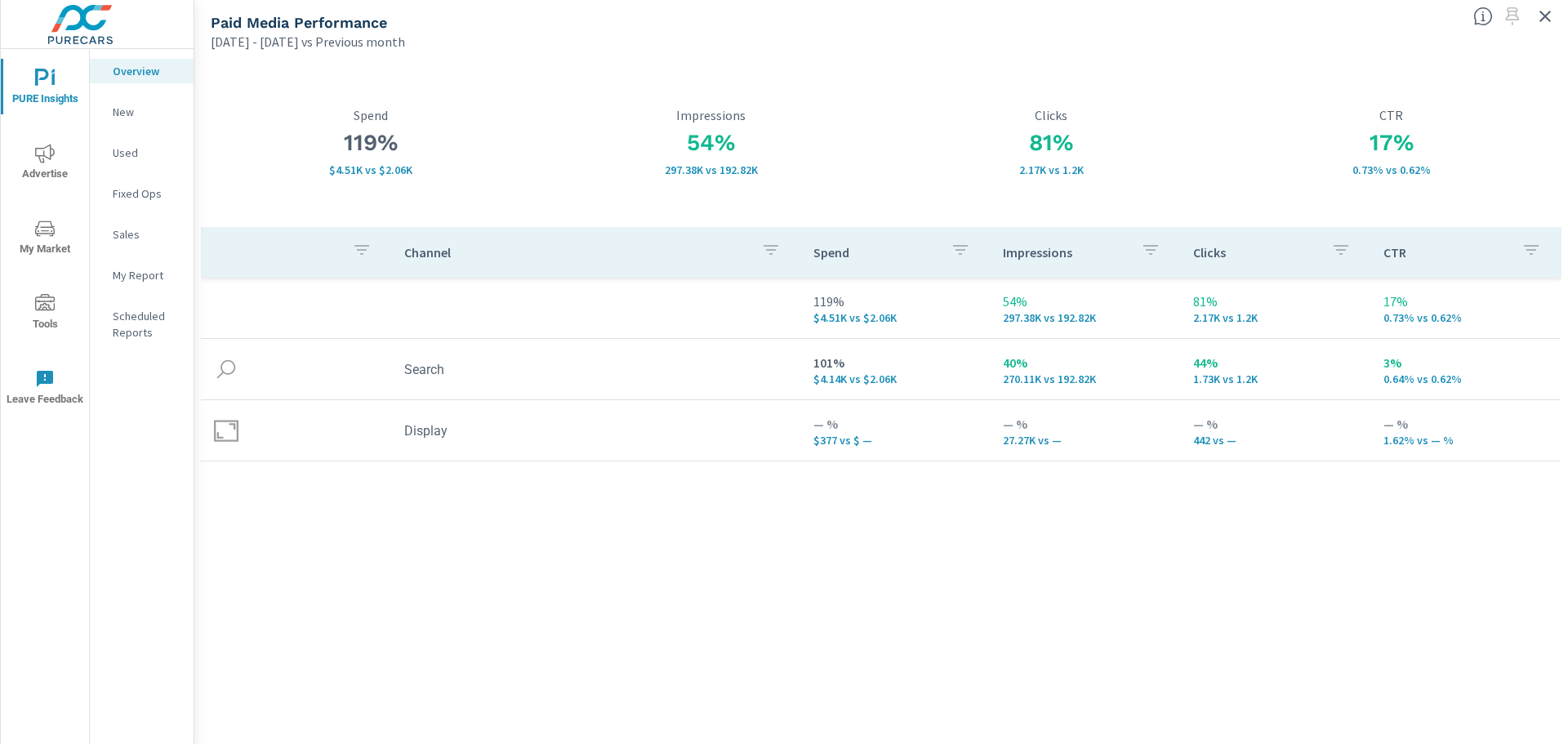
click at [48, 170] on span "Advertise" at bounding box center [44, 163] width 78 height 40
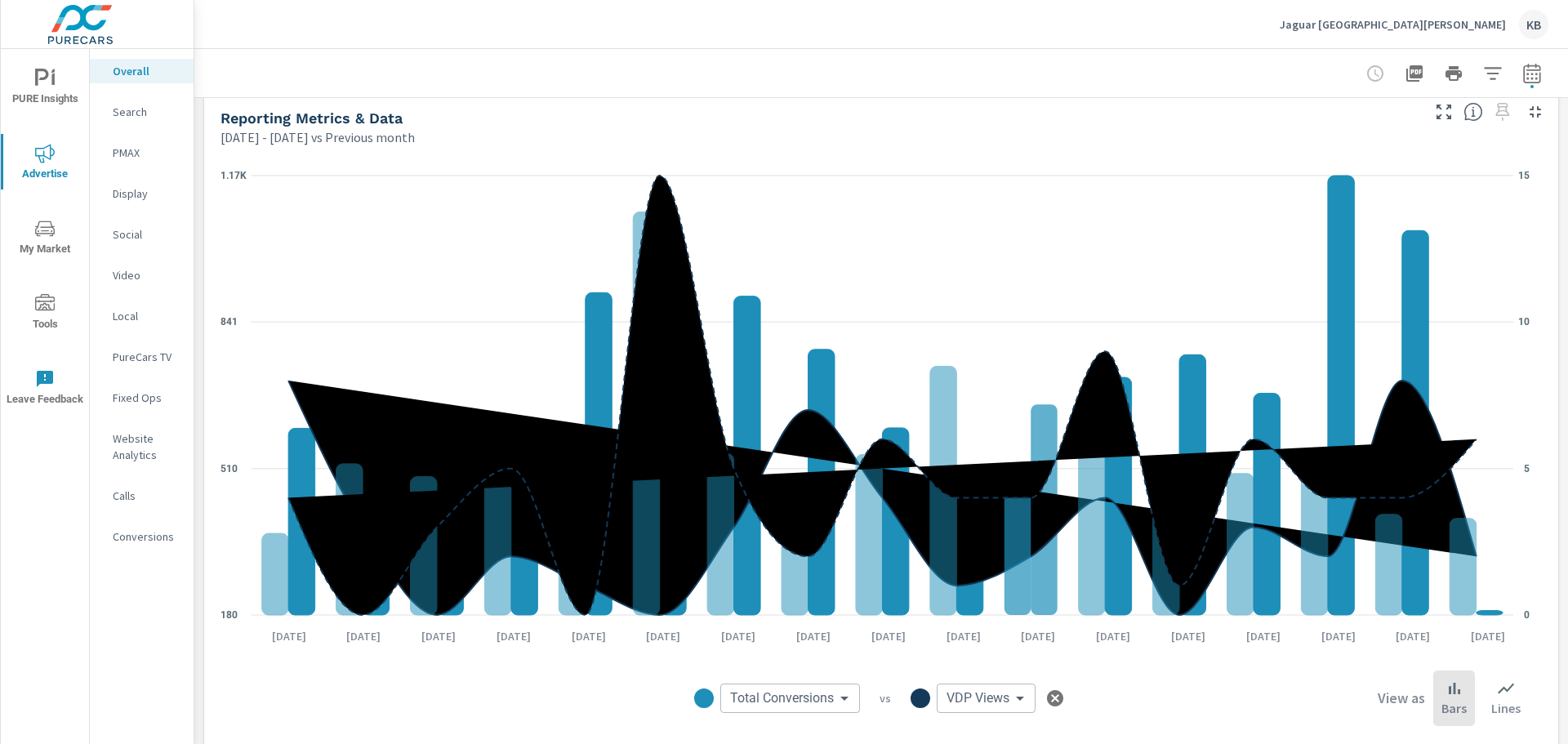
scroll to position [1591, 0]
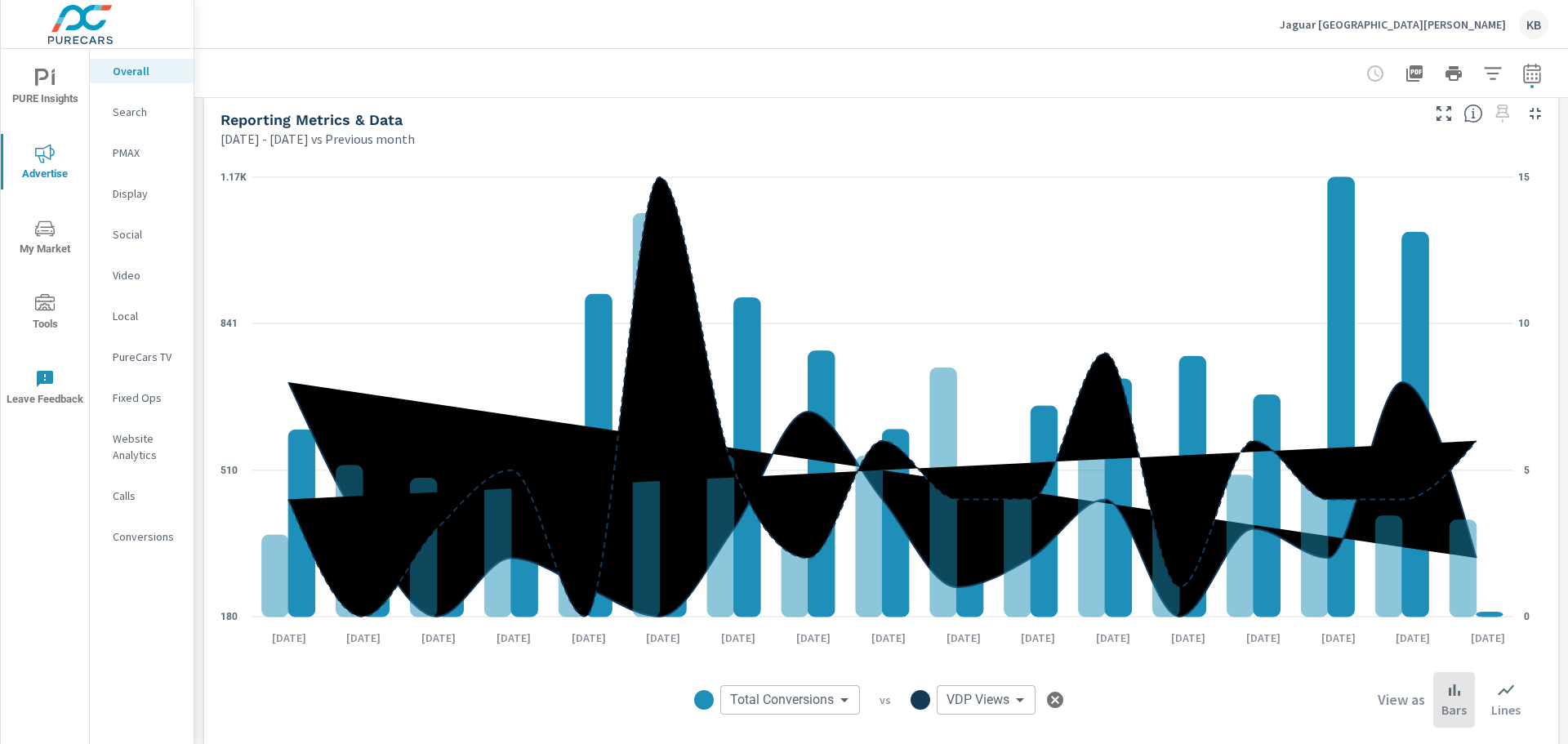
click at [1442, 705] on p "Bars" at bounding box center [1455, 710] width 25 height 20
click at [1497, 700] on icon at bounding box center [1506, 690] width 20 height 20
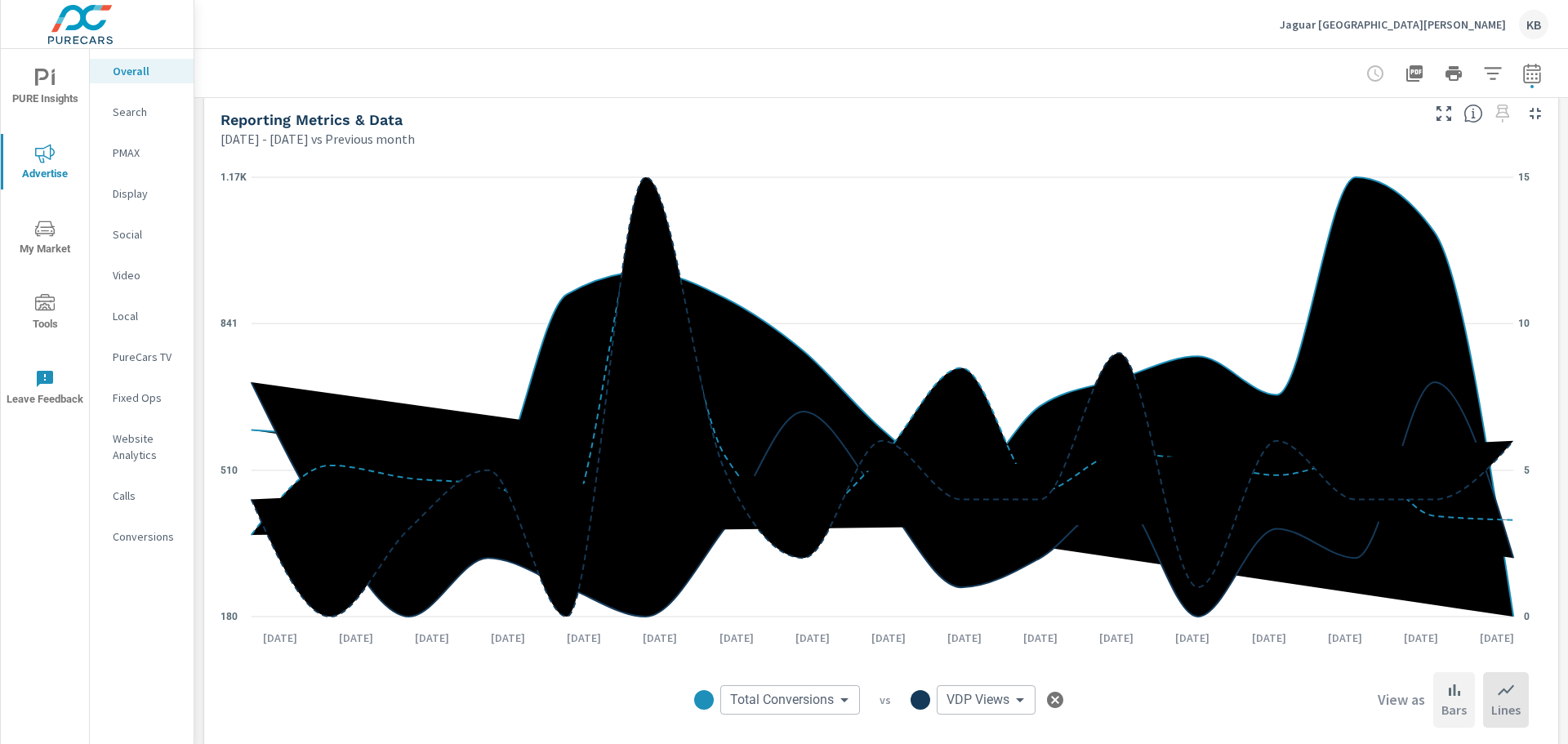
click at [1456, 704] on div "Bars" at bounding box center [1455, 700] width 42 height 55
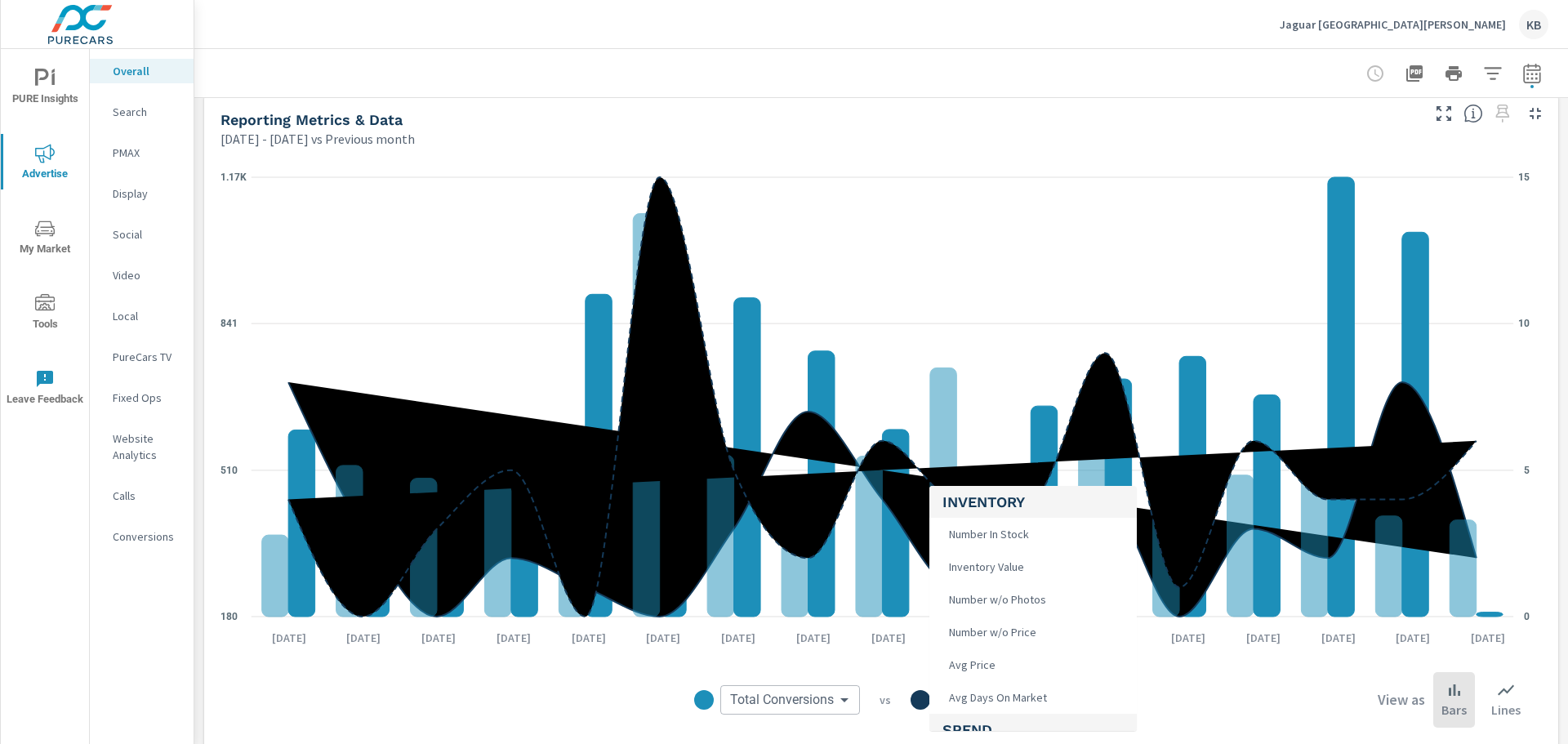
click at [971, 707] on body "PURE Insights Advertise My Market Tools Leave Feedback Overall Search PMAX Disp…" at bounding box center [784, 372] width 1568 height 744
click at [1034, 496] on h5 "Inventory" at bounding box center [1034, 502] width 181 height 32
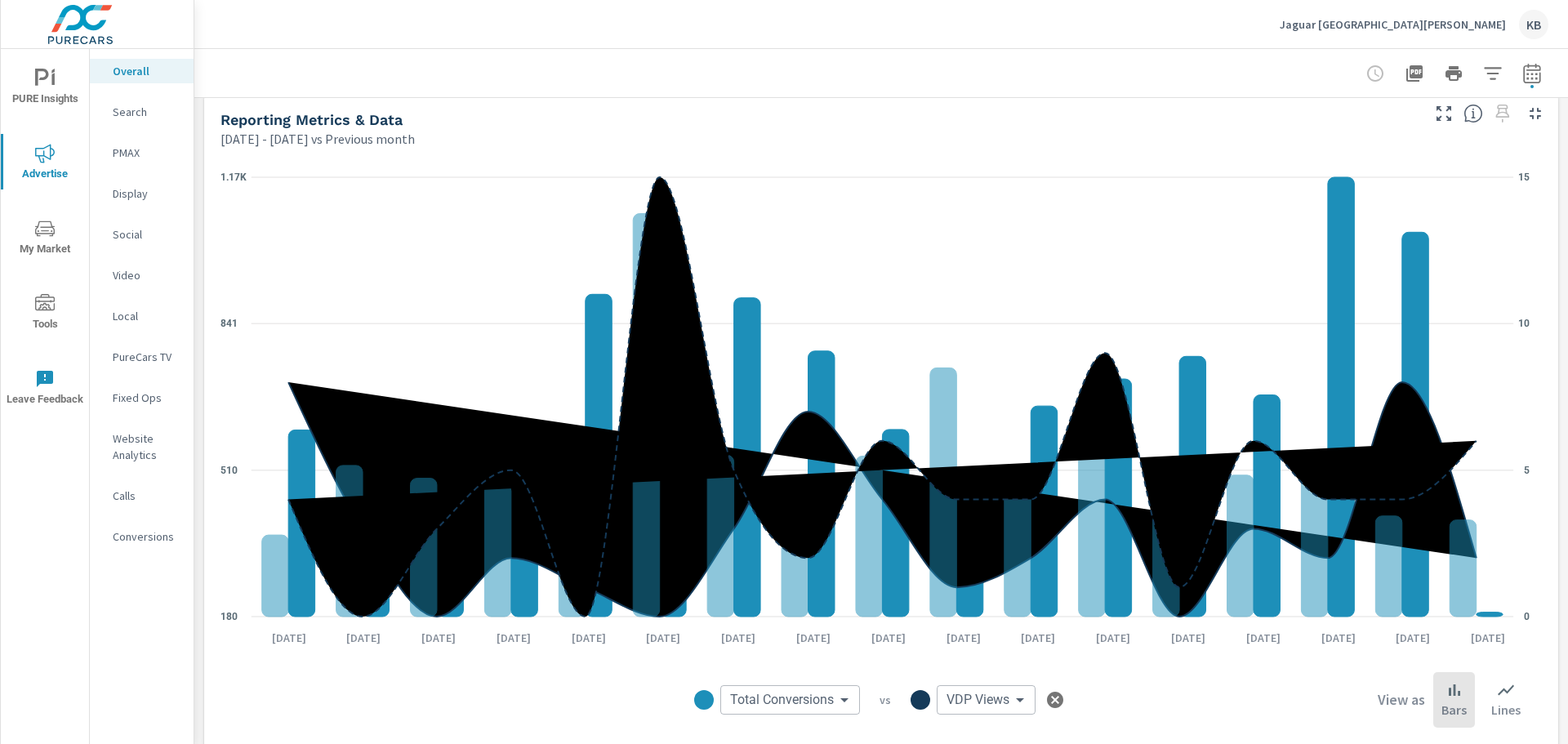
click at [1051, 698] on icon "button" at bounding box center [1055, 700] width 16 height 16
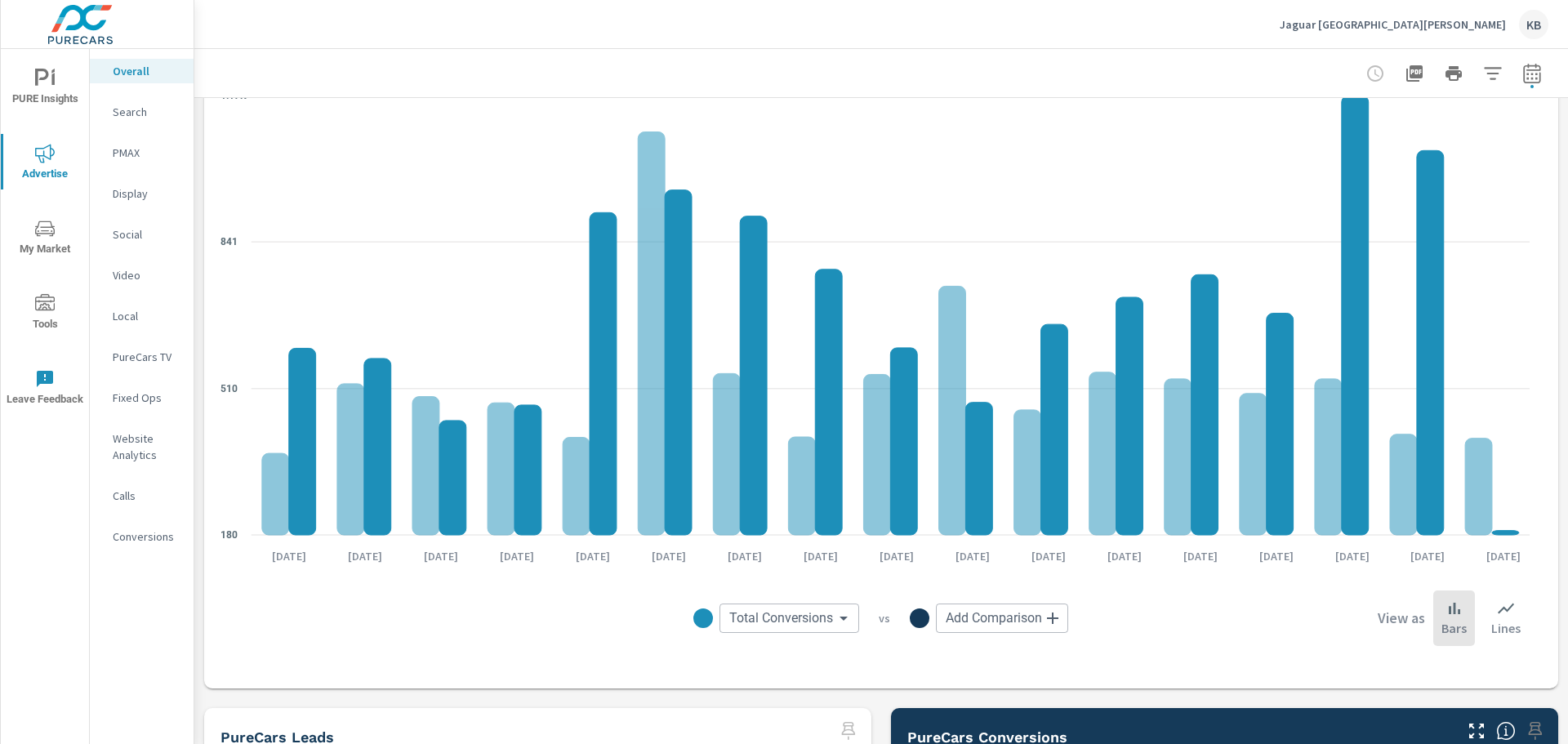
scroll to position [1591, 0]
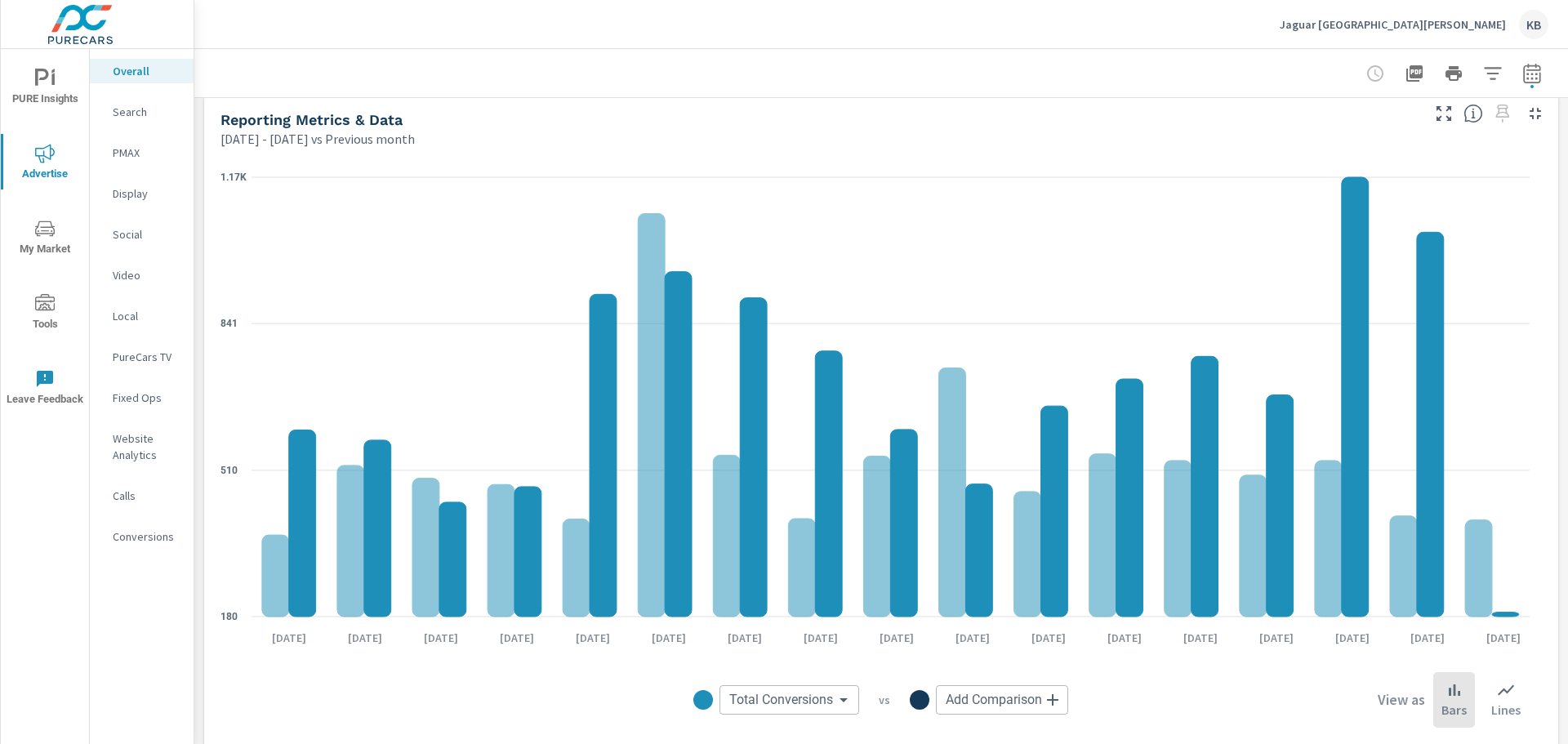
click at [780, 704] on body "PURE Insights Advertise My Market Tools Leave Feedback Overall Search PMAX Disp…" at bounding box center [784, 372] width 1568 height 744
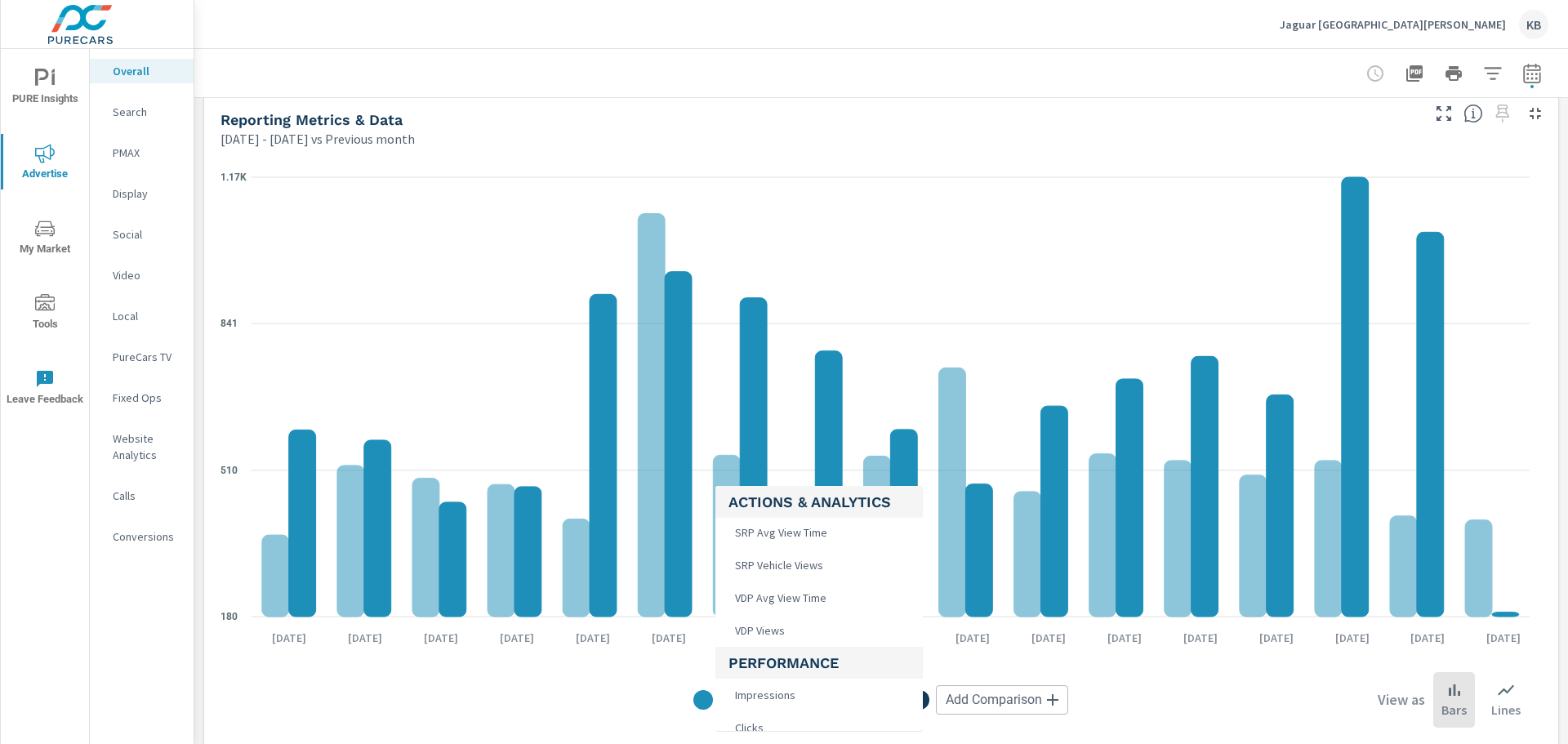
click at [802, 639] on li "VDP Views" at bounding box center [819, 631] width 208 height 33
type input "VDP Views"
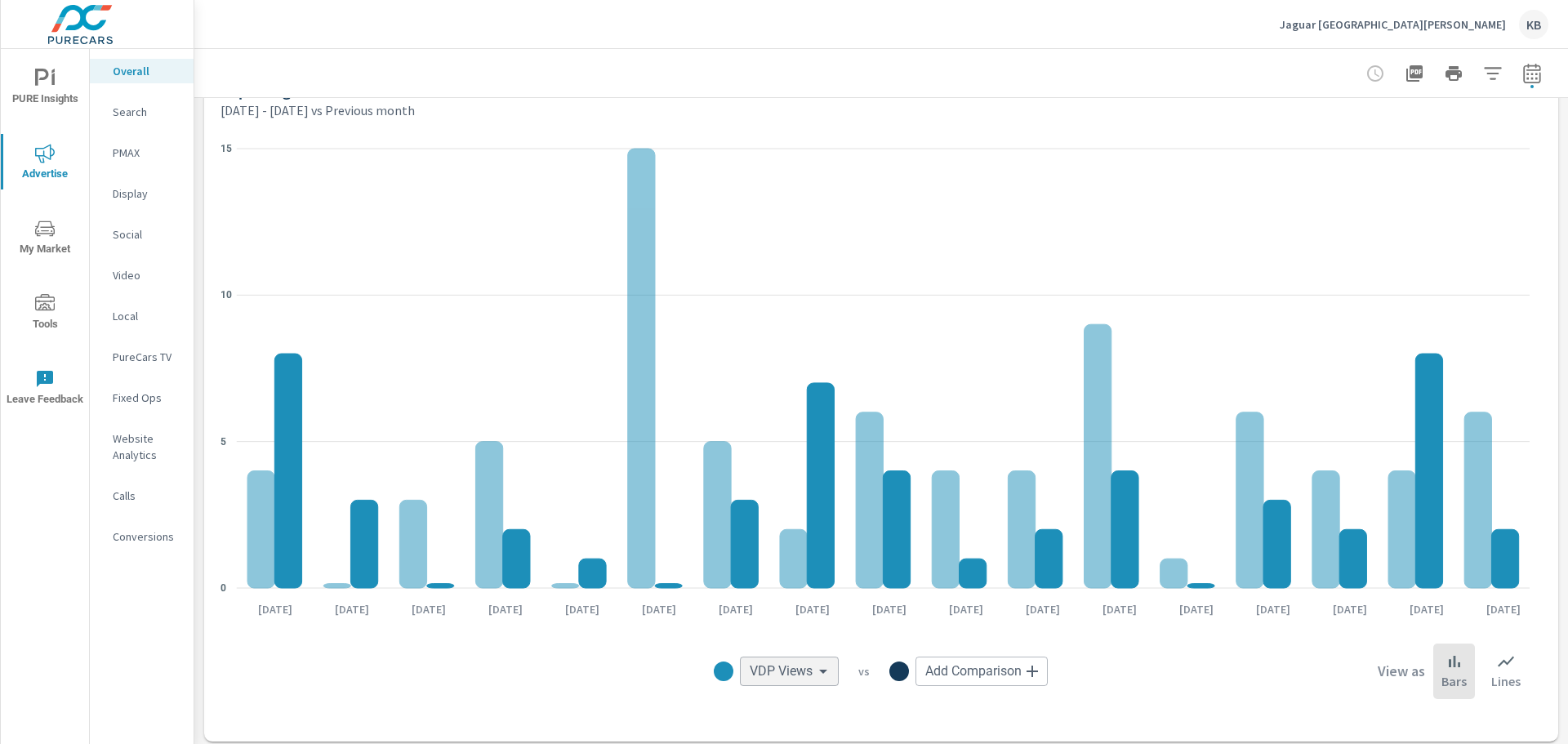
scroll to position [1591, 0]
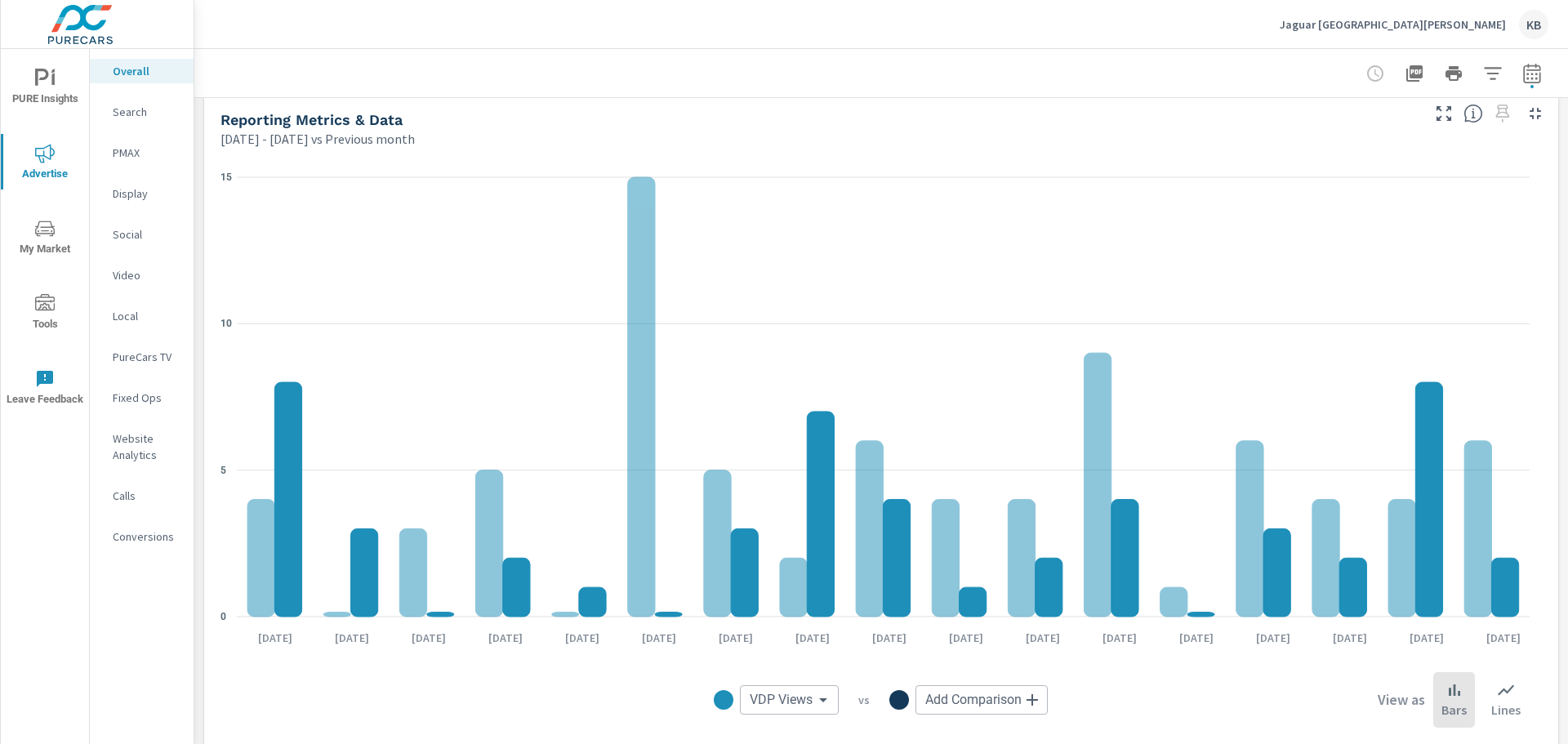
click at [953, 704] on body "PURE Insights Advertise My Market Tools Leave Feedback Overall Search PMAX Disp…" at bounding box center [784, 372] width 1568 height 744
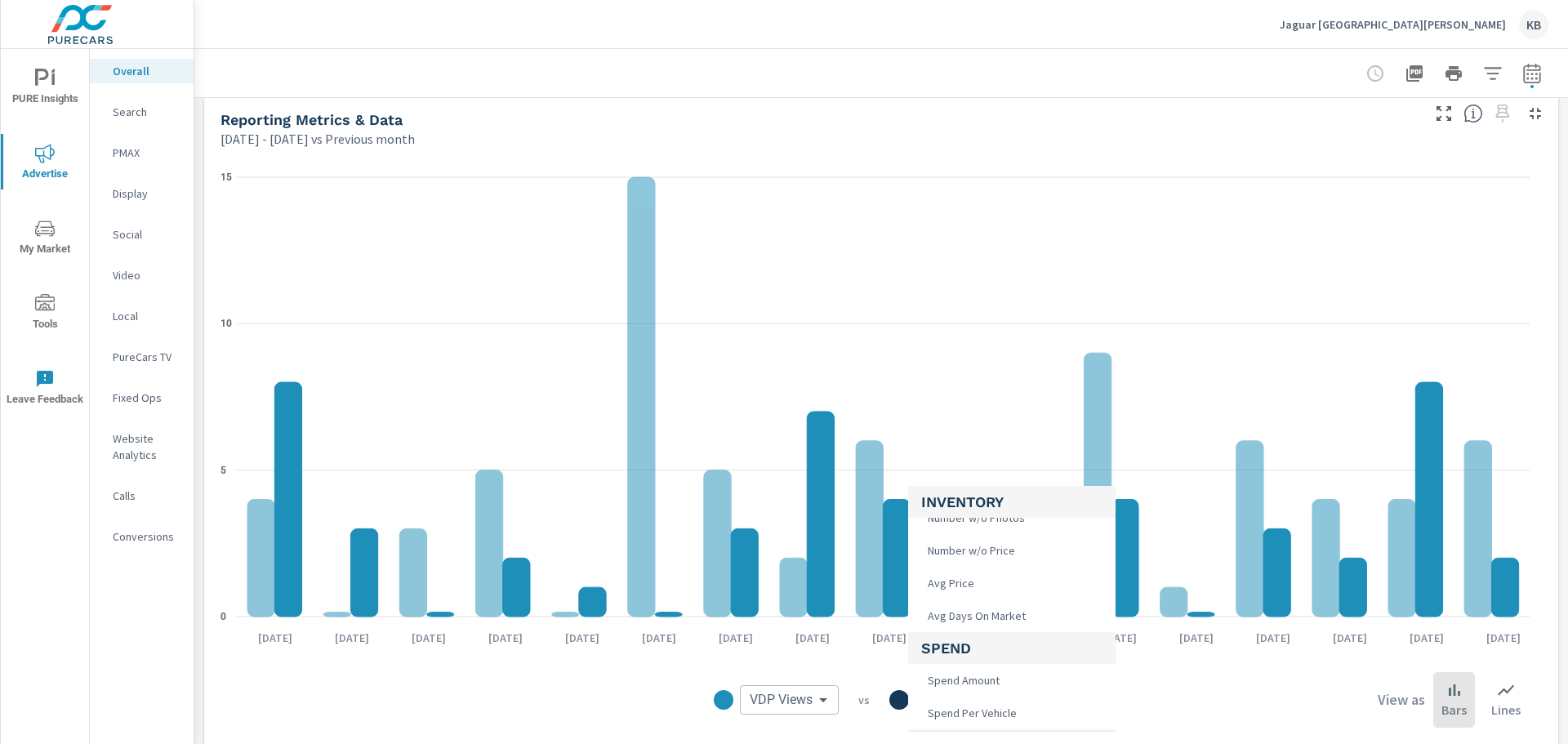
scroll to position [163, 0]
click at [994, 597] on span "Spend Amount" at bounding box center [962, 598] width 82 height 23
type input "Spend Amount"
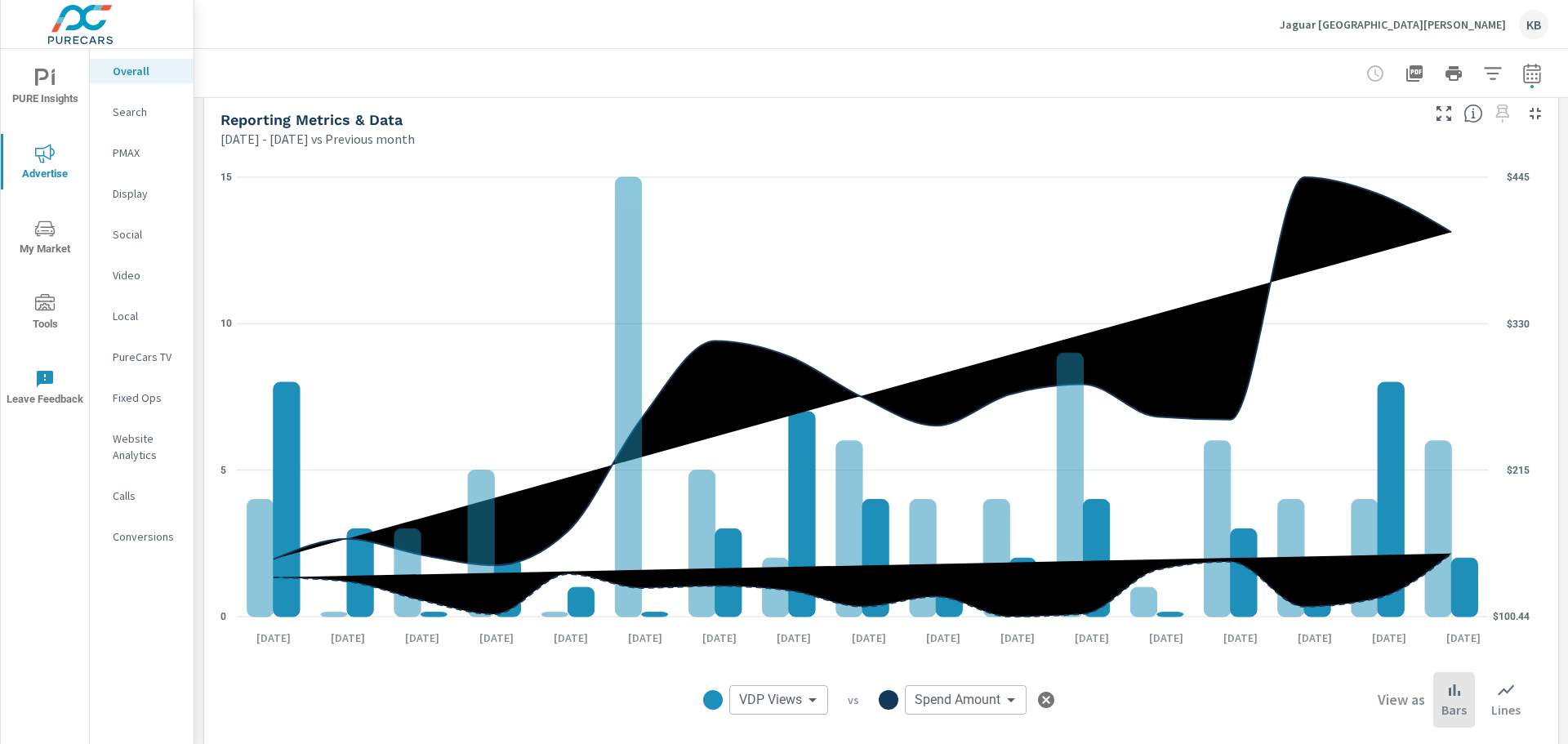
click at [1047, 701] on icon "button" at bounding box center [1046, 700] width 16 height 16
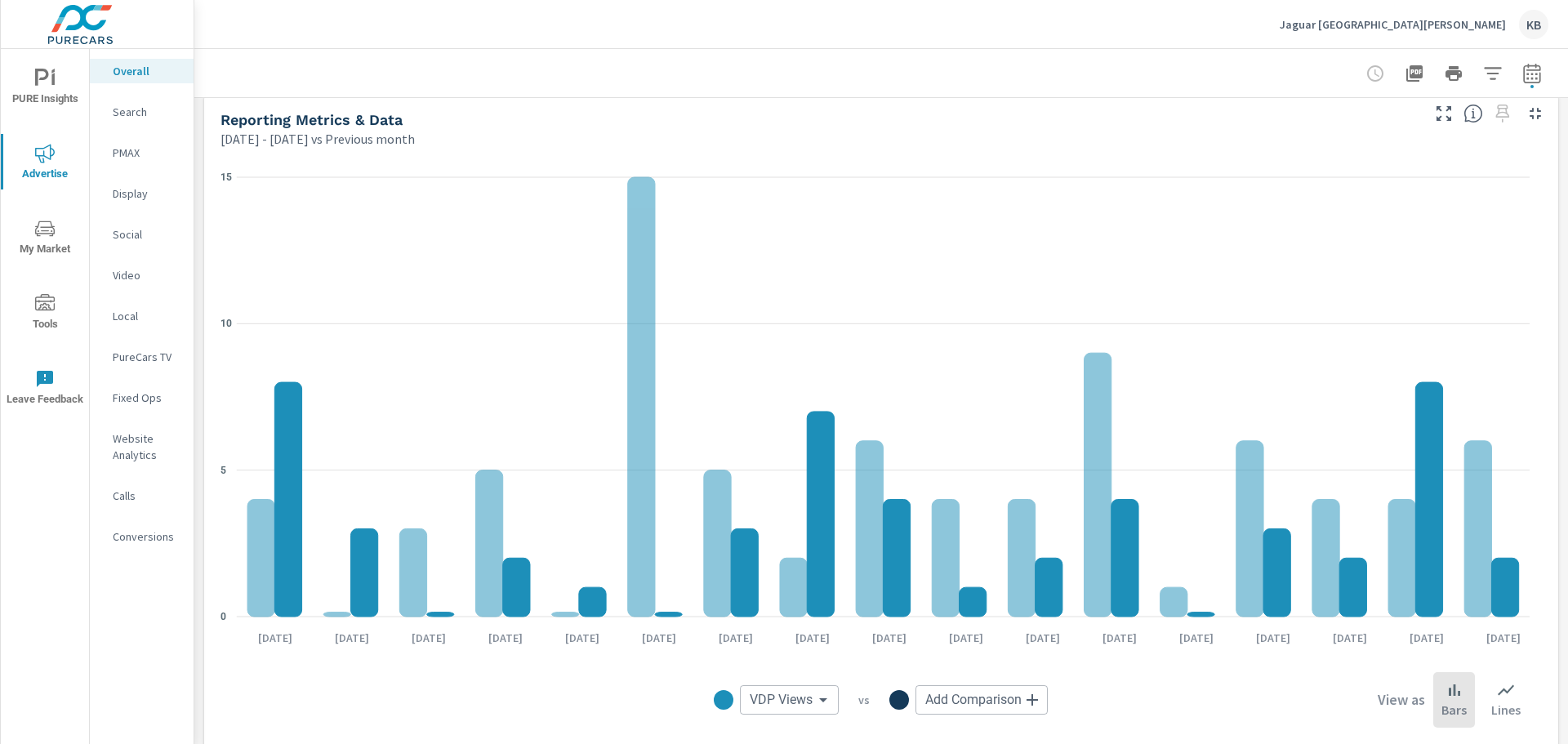
click at [783, 698] on body "PURE Insights Advertise My Market Tools Leave Feedback Overall Search PMAX Disp…" at bounding box center [784, 372] width 1568 height 744
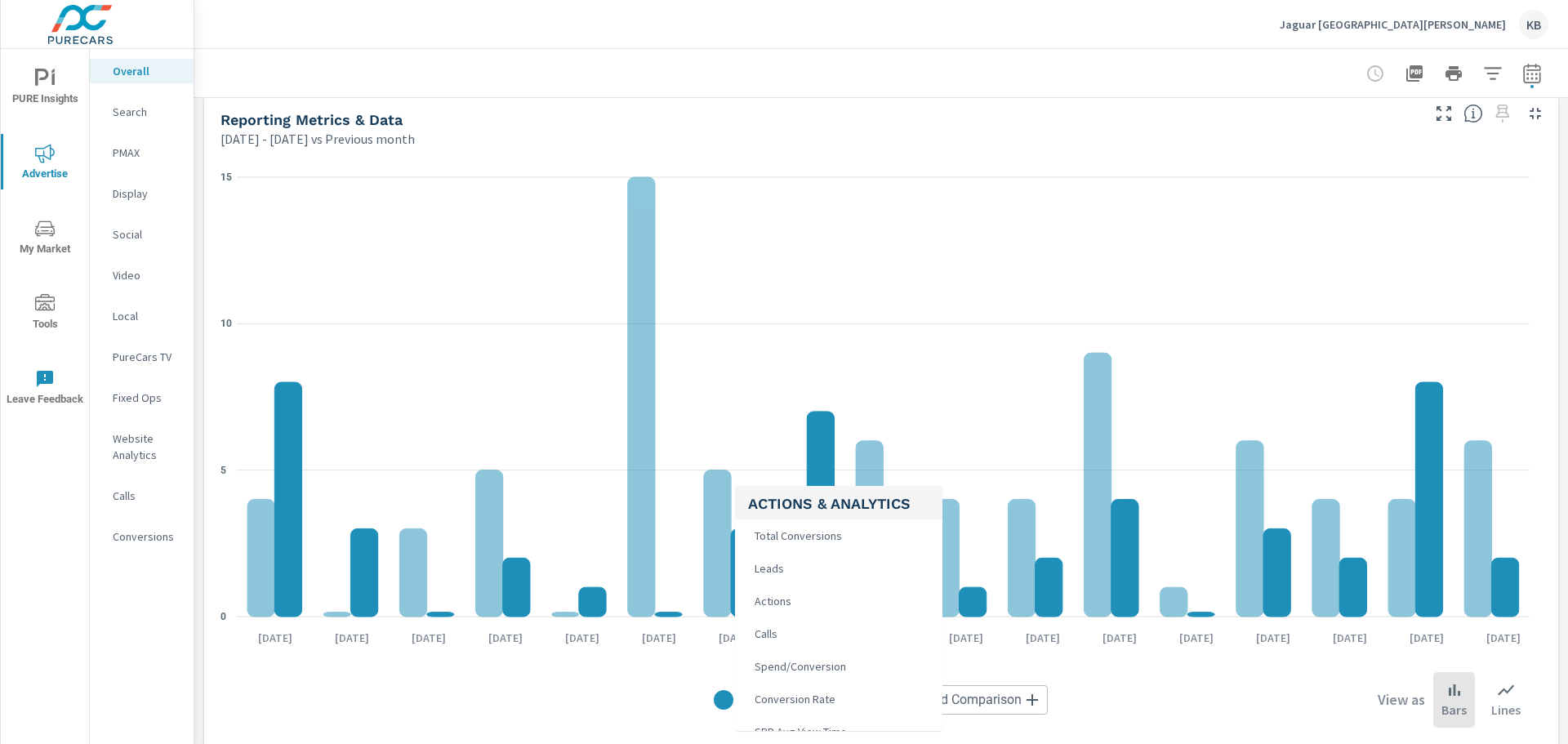
scroll to position [323, 0]
click at [828, 536] on span "Total Conversions" at bounding box center [797, 536] width 97 height 23
type input "Total Conversions"
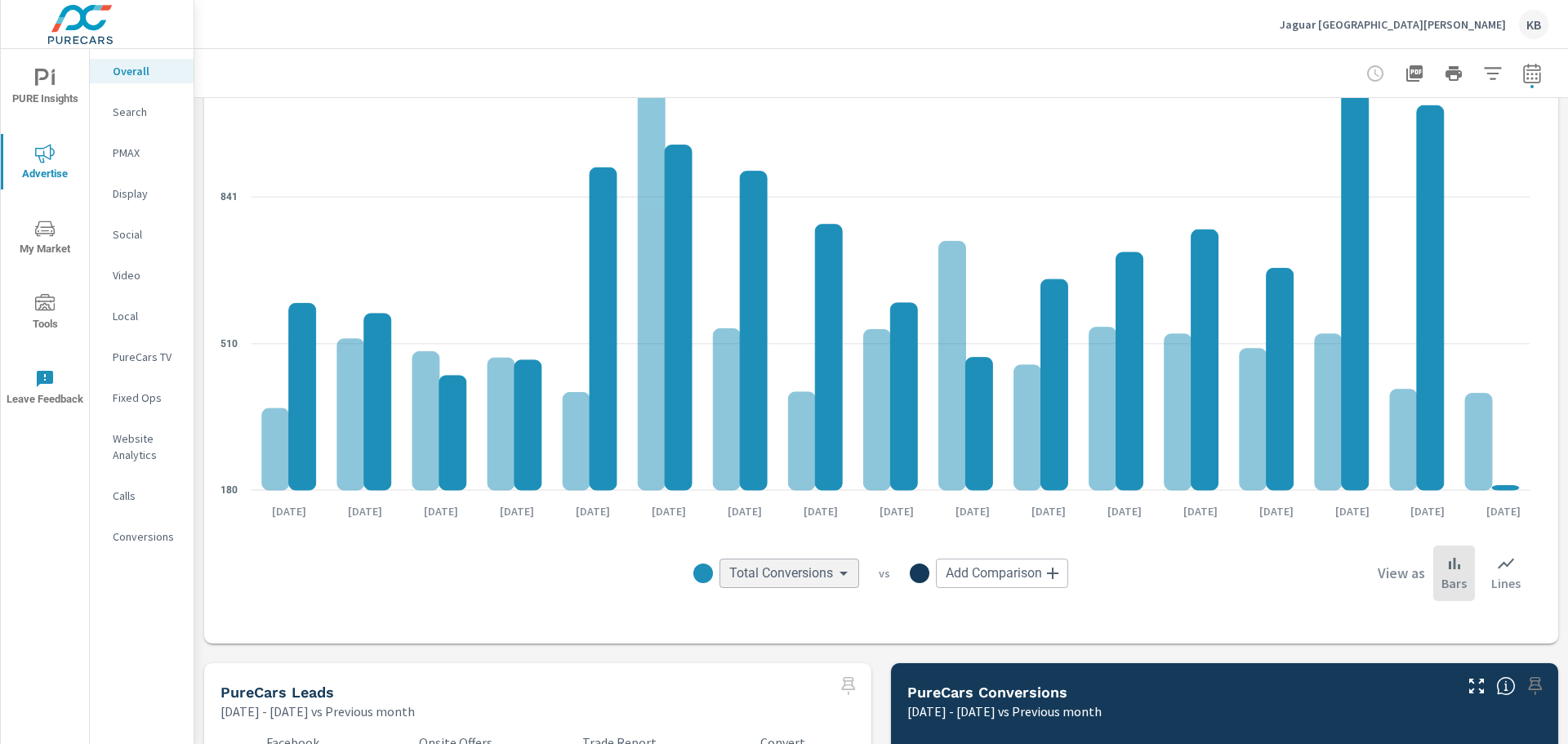
scroll to position [1754, 0]
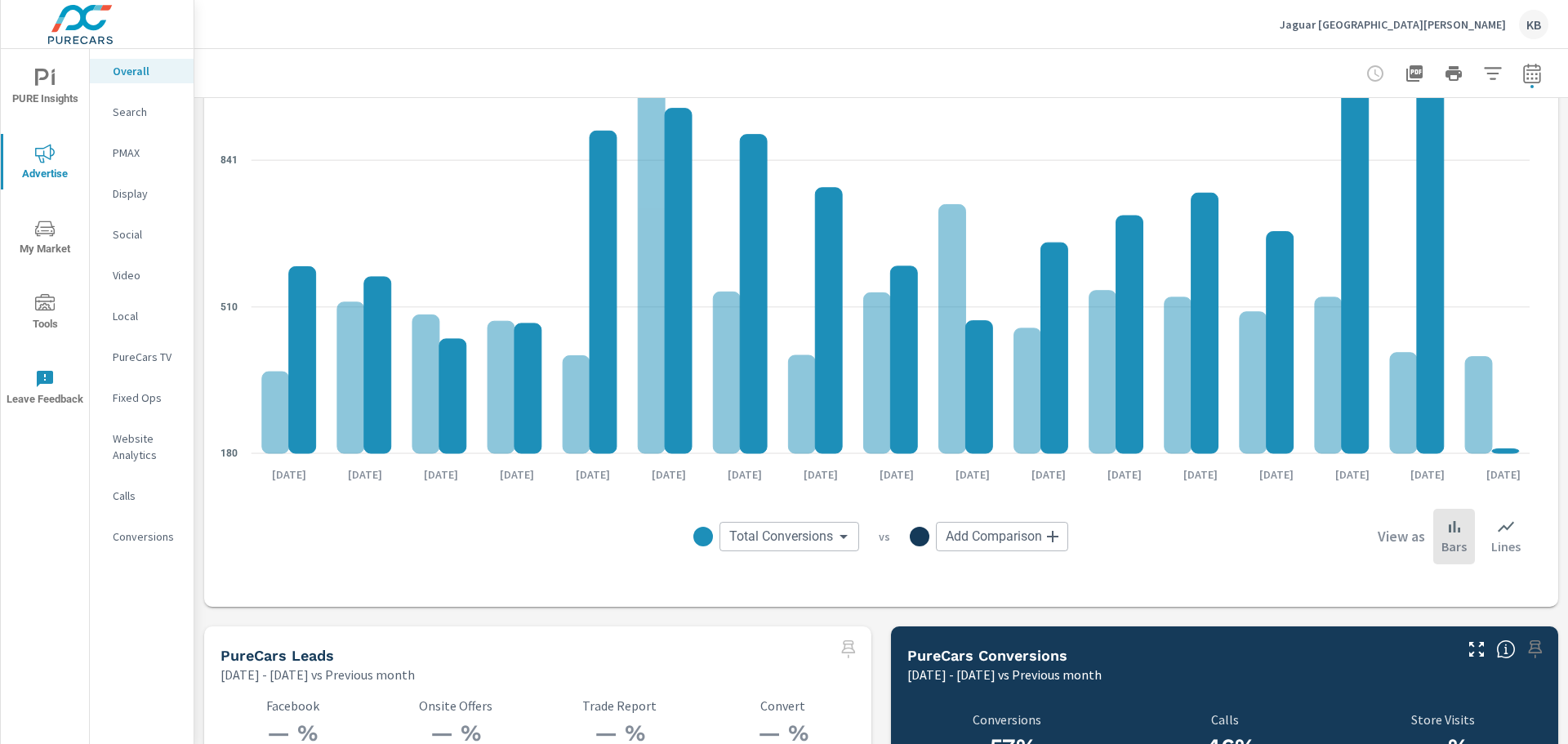
click at [1047, 537] on body "PURE Insights Advertise My Market Tools Leave Feedback Overall Search PMAX Disp…" at bounding box center [784, 372] width 1568 height 744
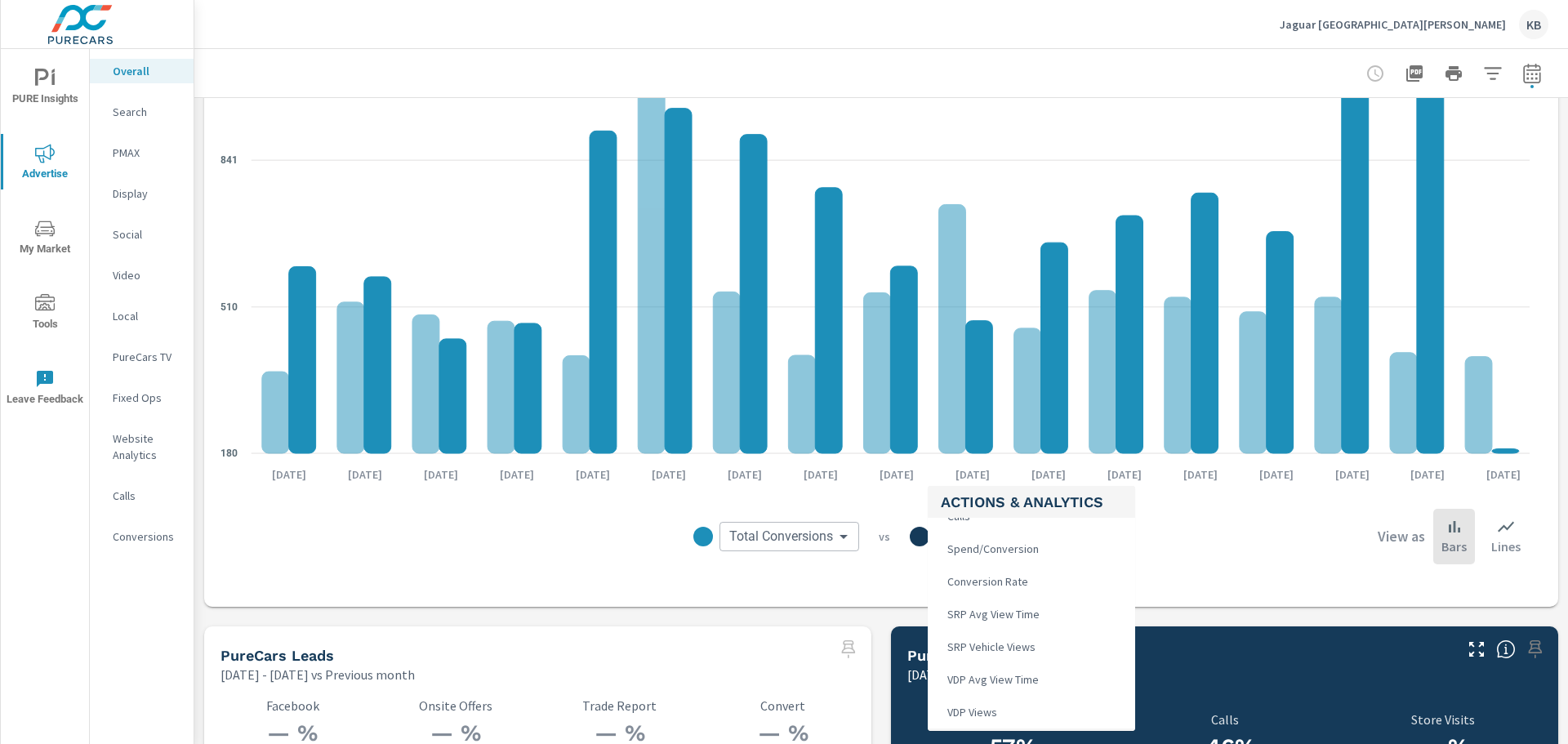
scroll to position [490, 0]
click at [990, 622] on span "VDP Views" at bounding box center [971, 630] width 60 height 23
type input "VDP Views"
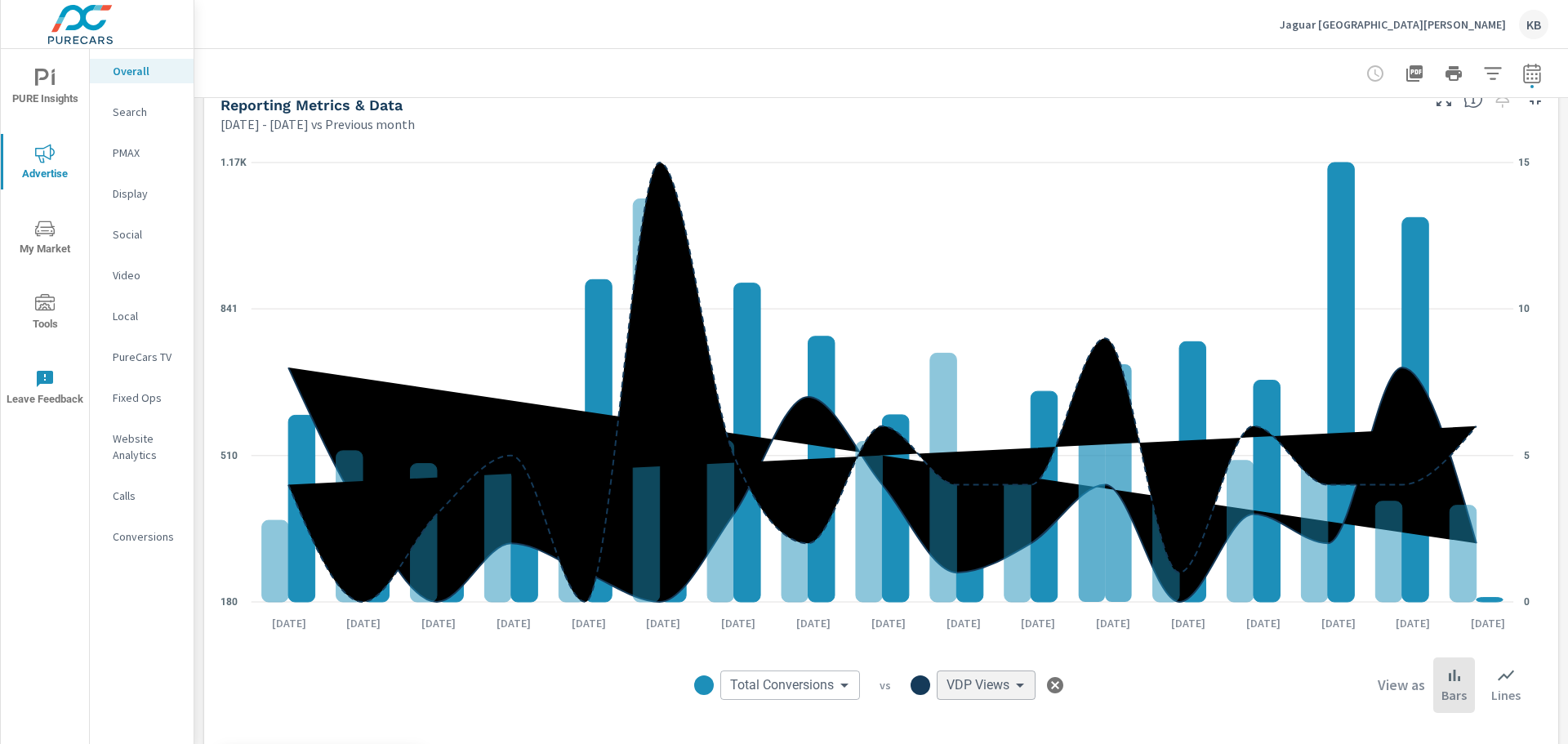
scroll to position [1591, 0]
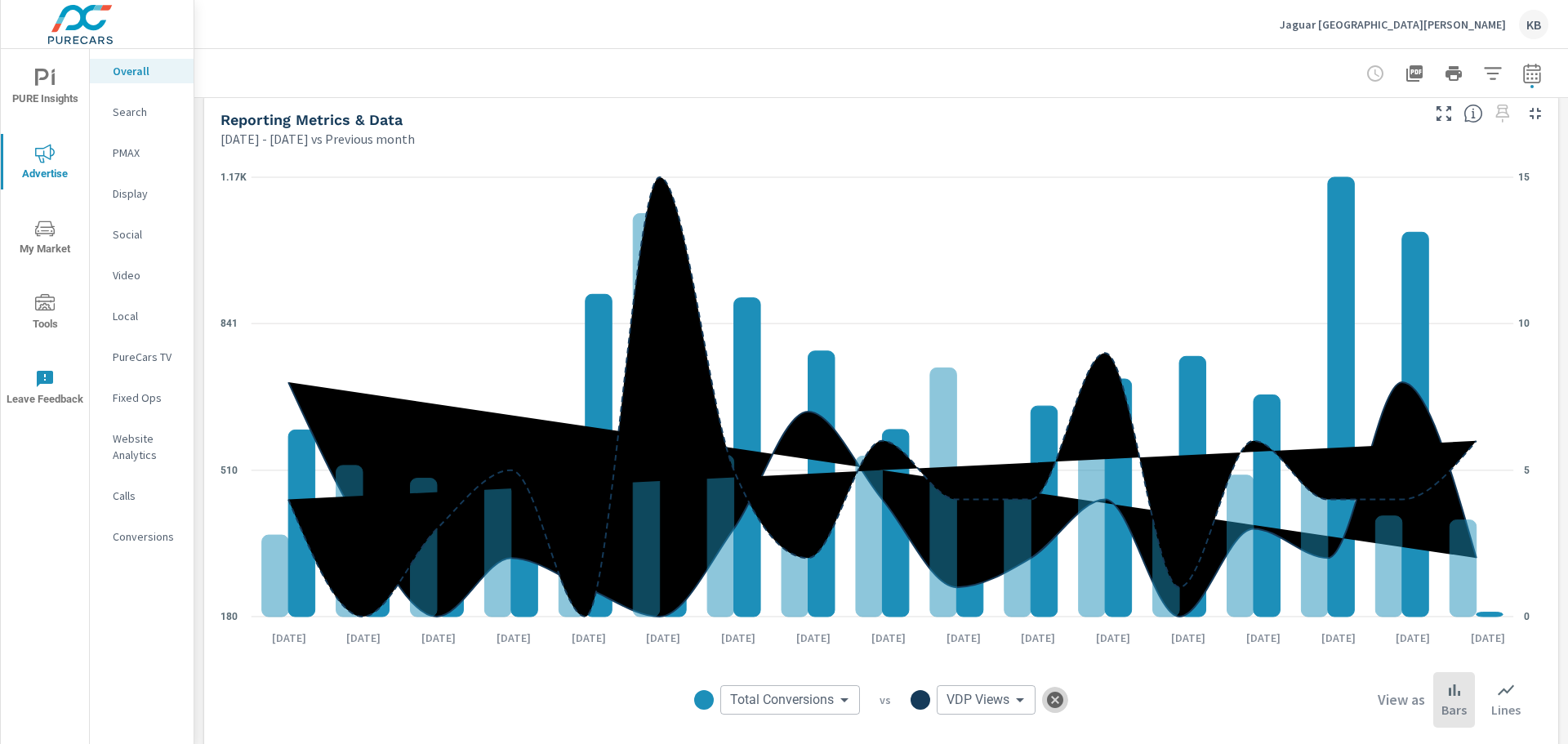
click at [1047, 700] on icon "button" at bounding box center [1055, 700] width 16 height 16
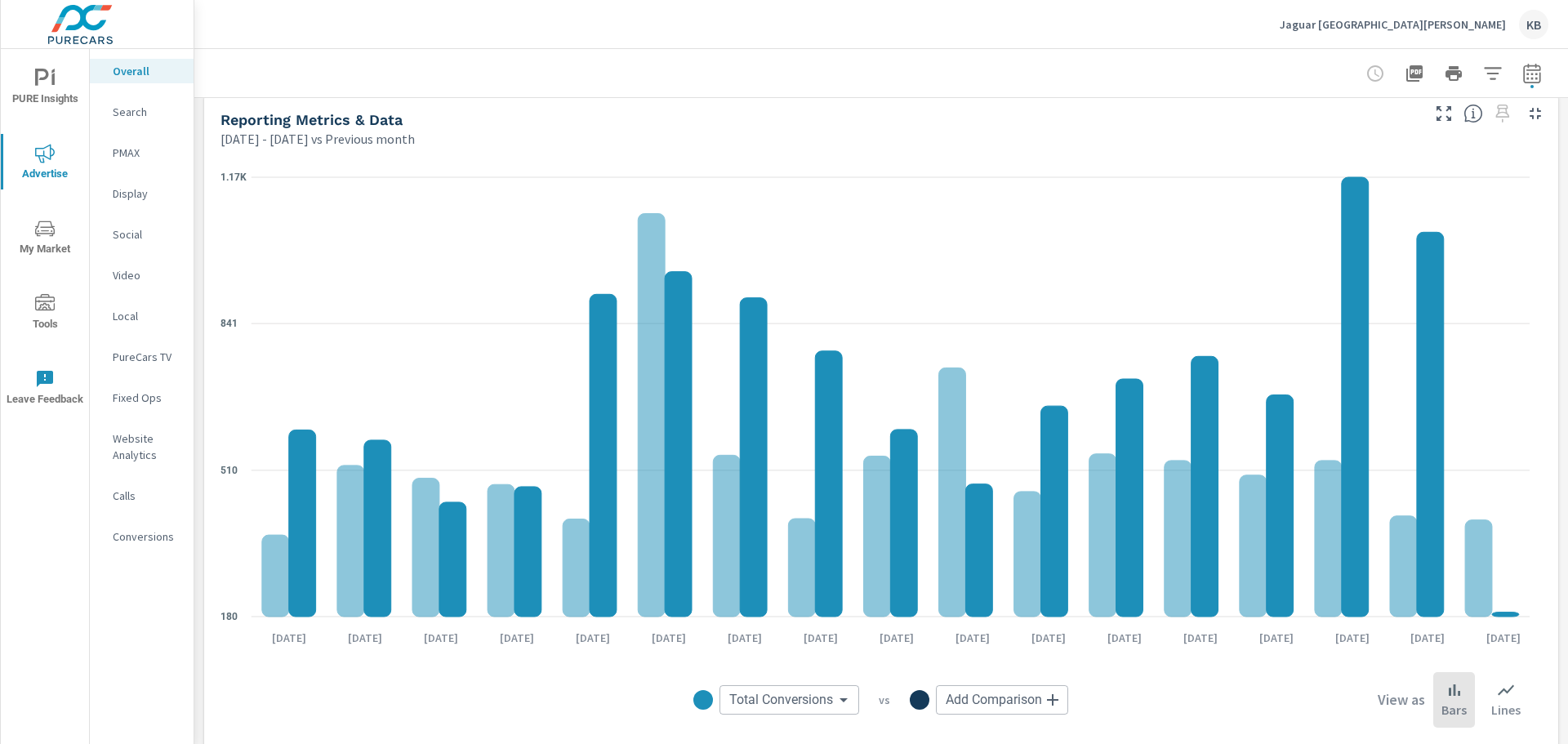
click at [789, 703] on body "PURE Insights Advertise My Market Tools Leave Feedback Overall Search PMAX Disp…" at bounding box center [784, 372] width 1568 height 744
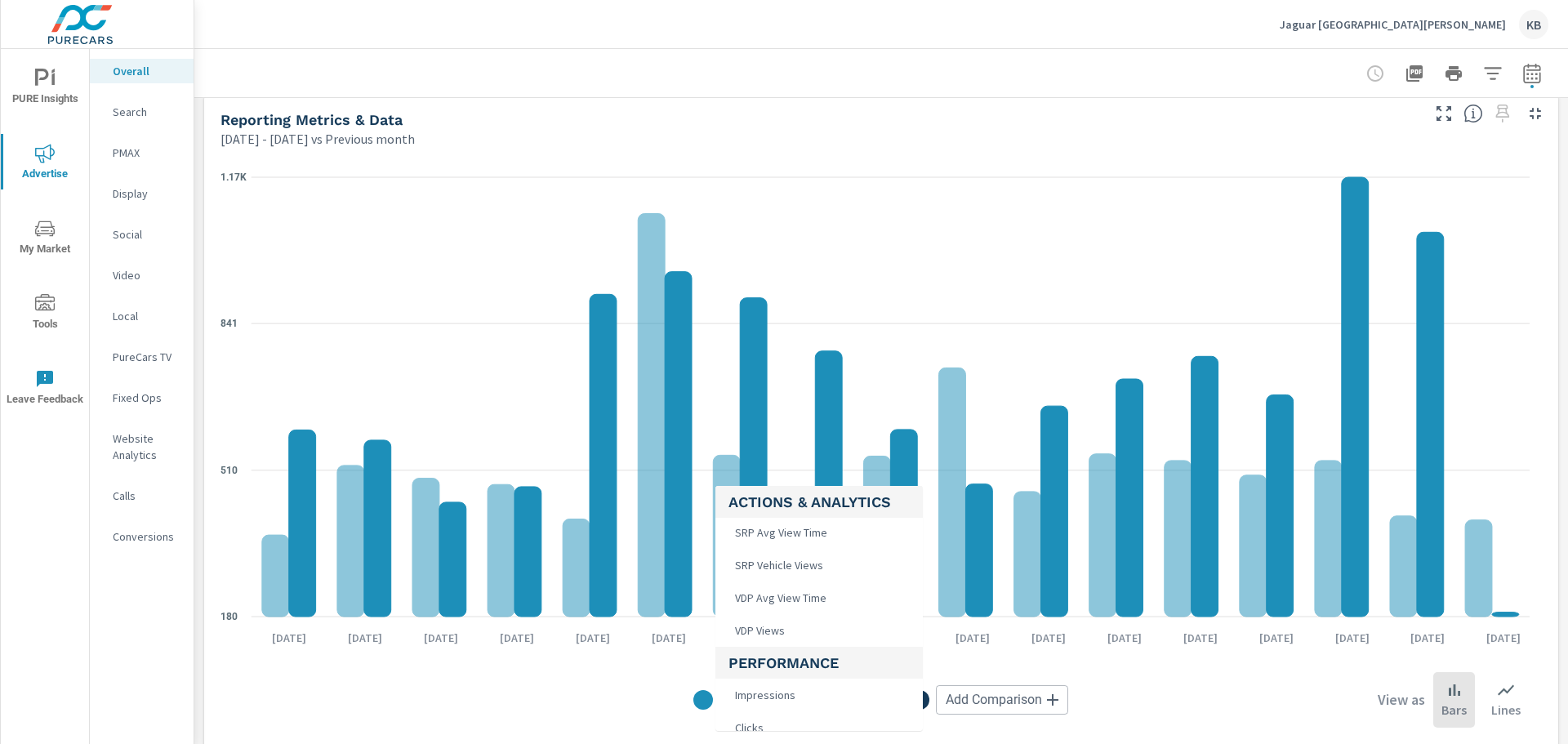
click at [812, 626] on li "VDP Views" at bounding box center [819, 631] width 208 height 33
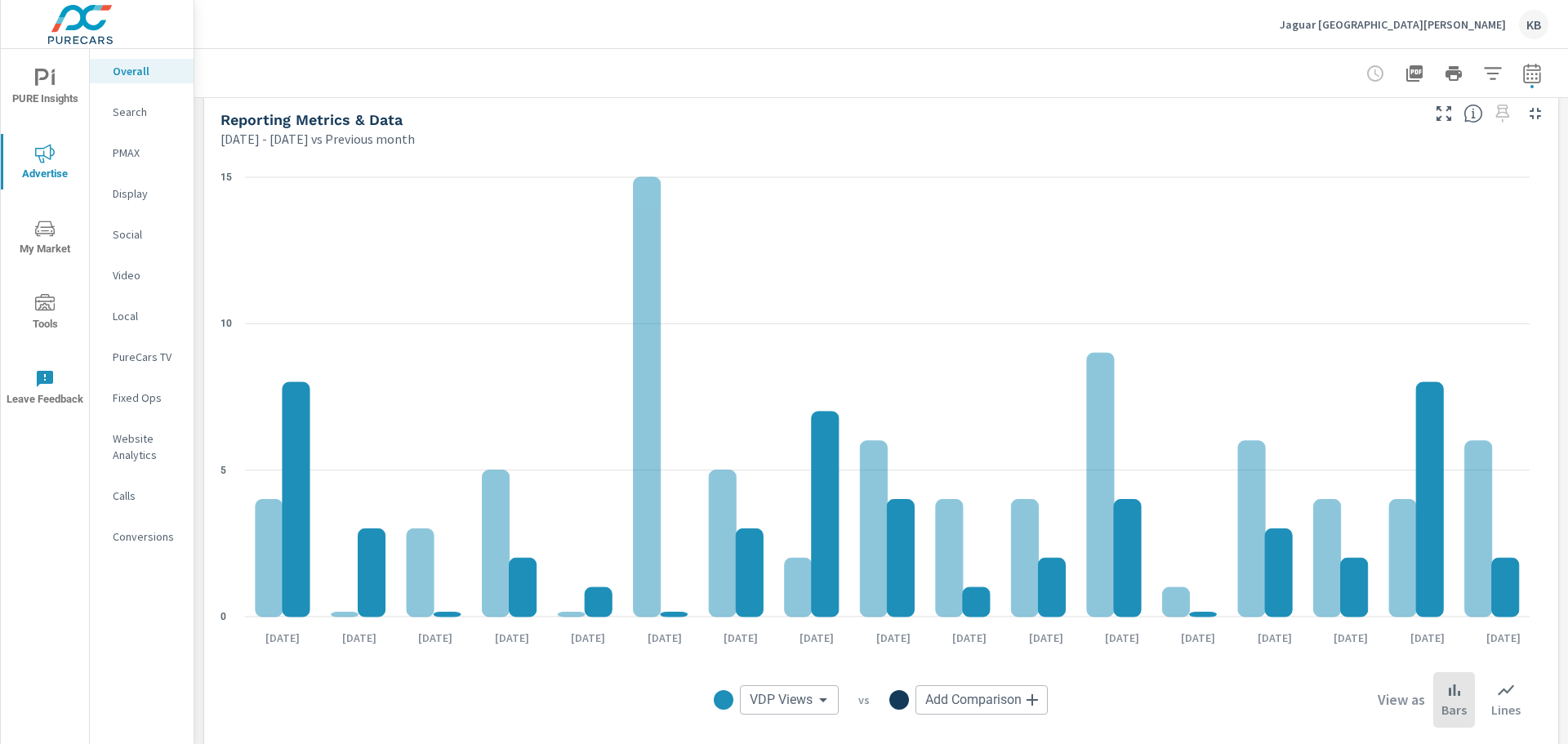
click at [777, 698] on body "PURE Insights Advertise My Market Tools Leave Feedback Overall Search PMAX Disp…" at bounding box center [784, 372] width 1568 height 744
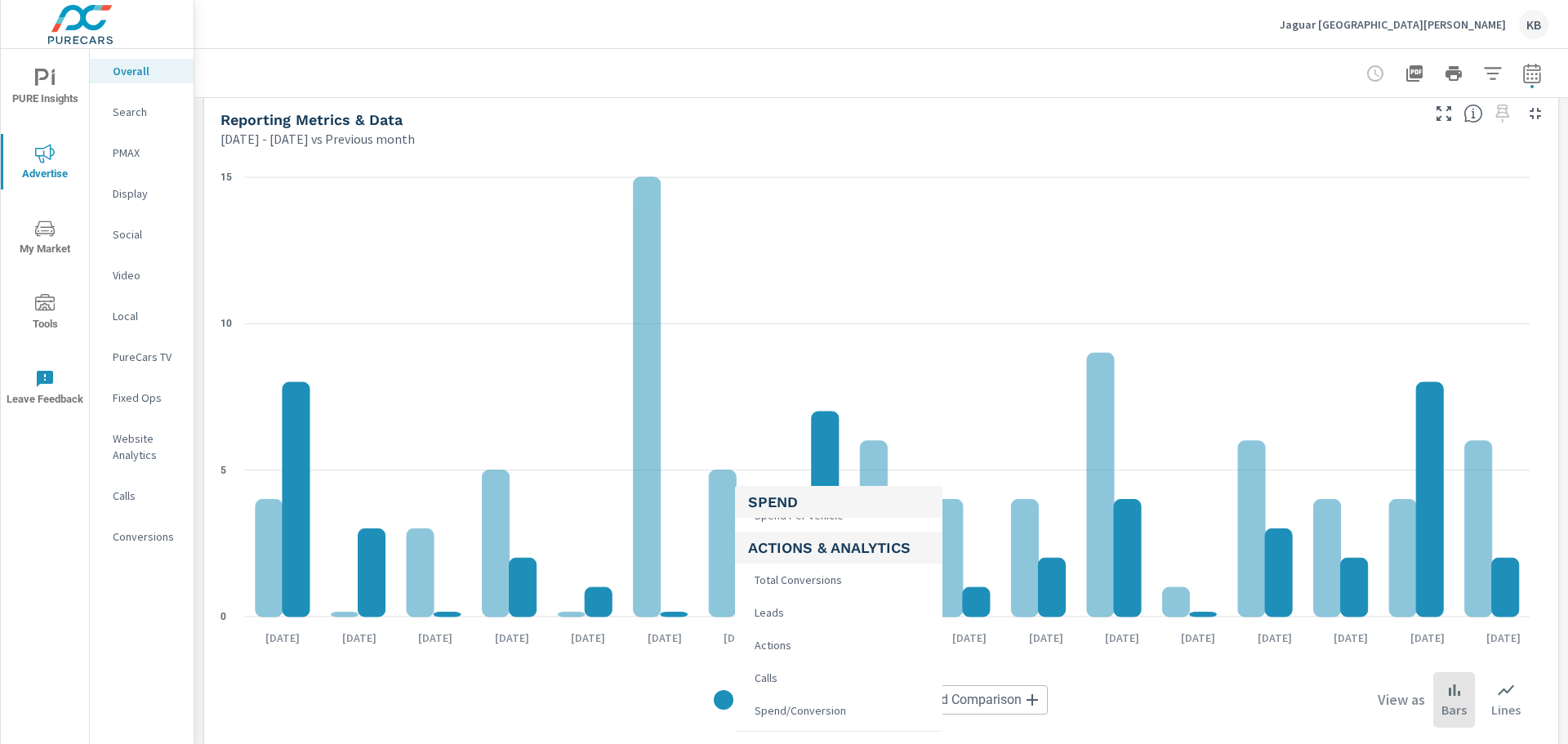
scroll to position [241, 0]
click at [846, 619] on li "Total Conversions" at bounding box center [838, 618] width 208 height 33
type input "Total Conversions"
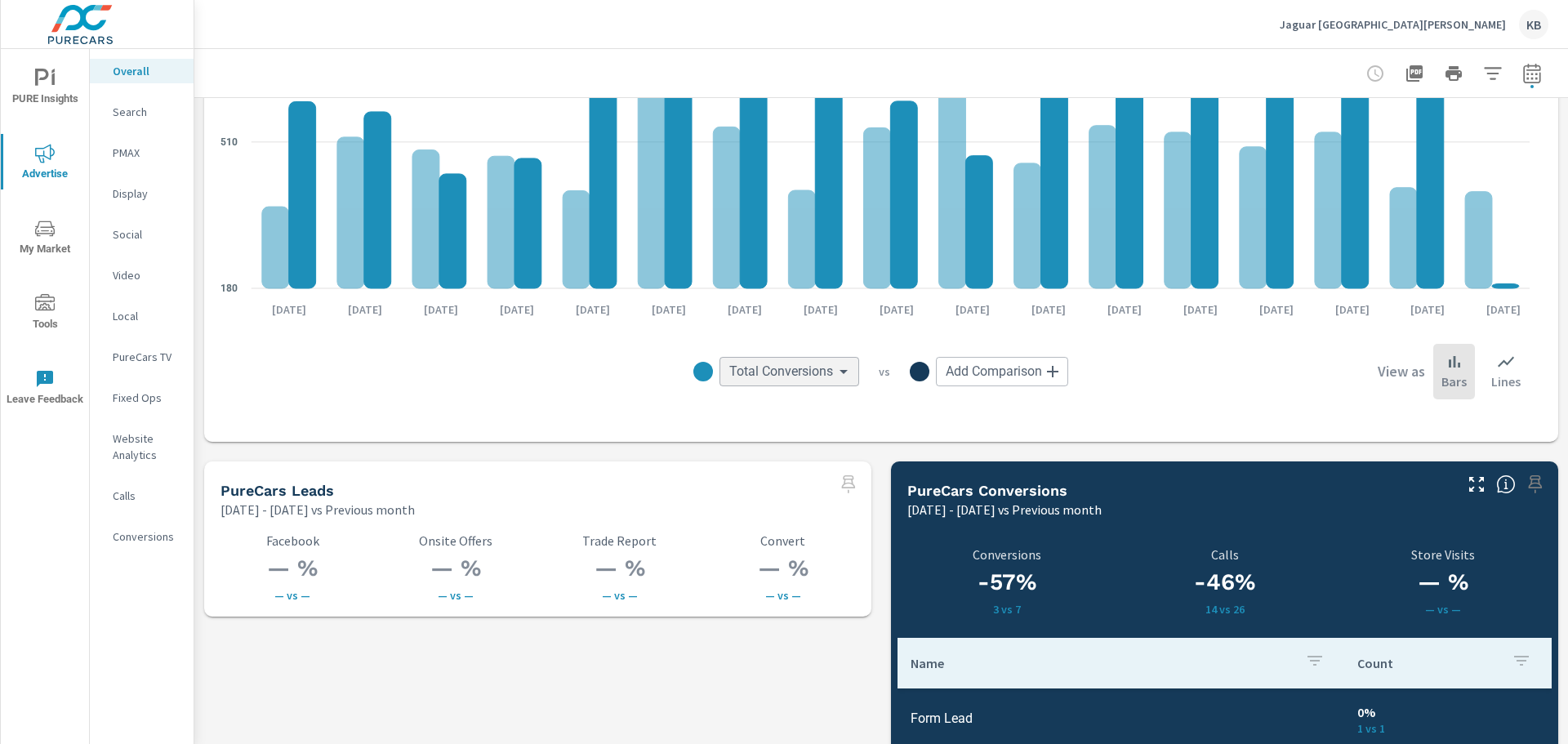
scroll to position [2080, 0]
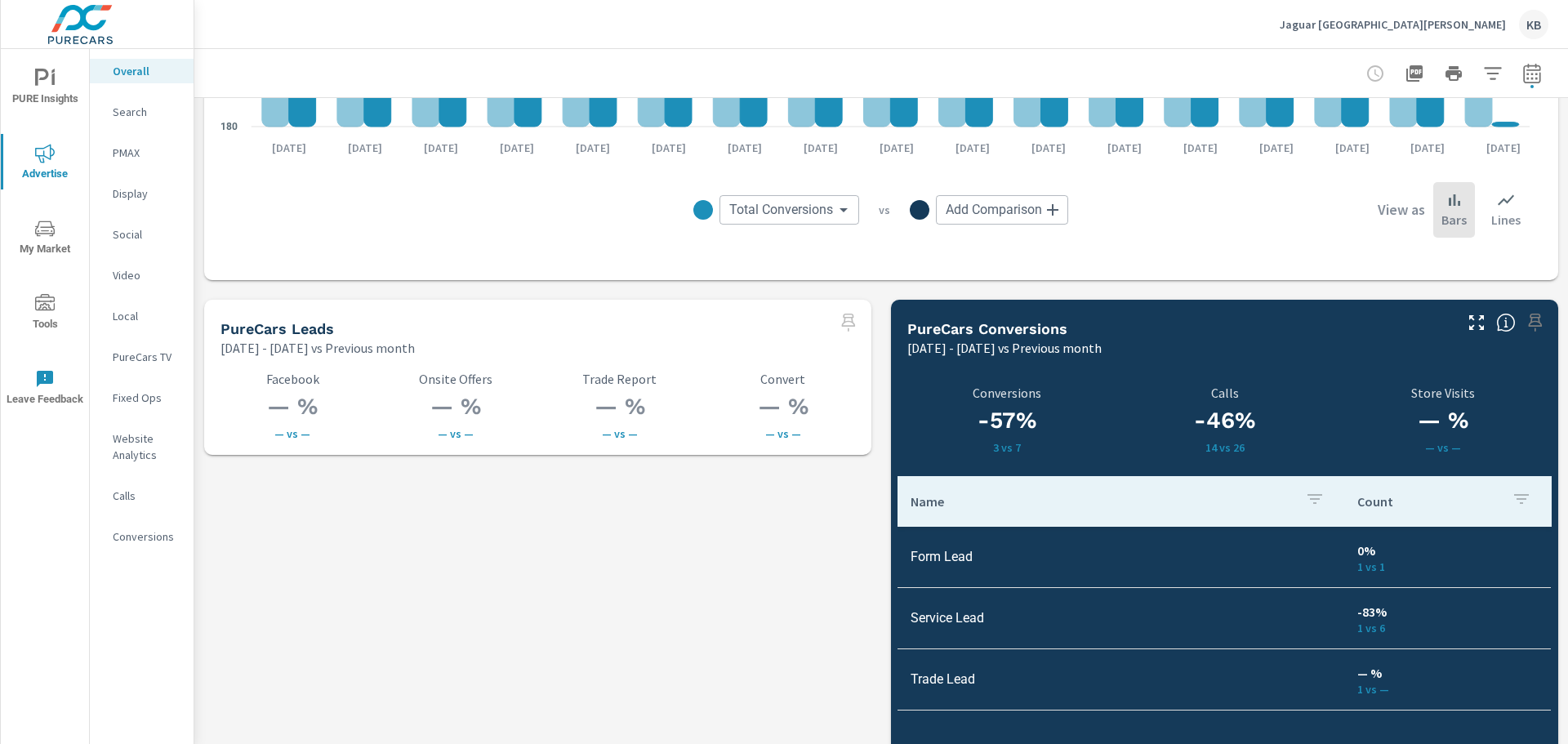
click at [129, 100] on div "Search" at bounding box center [142, 112] width 103 height 24
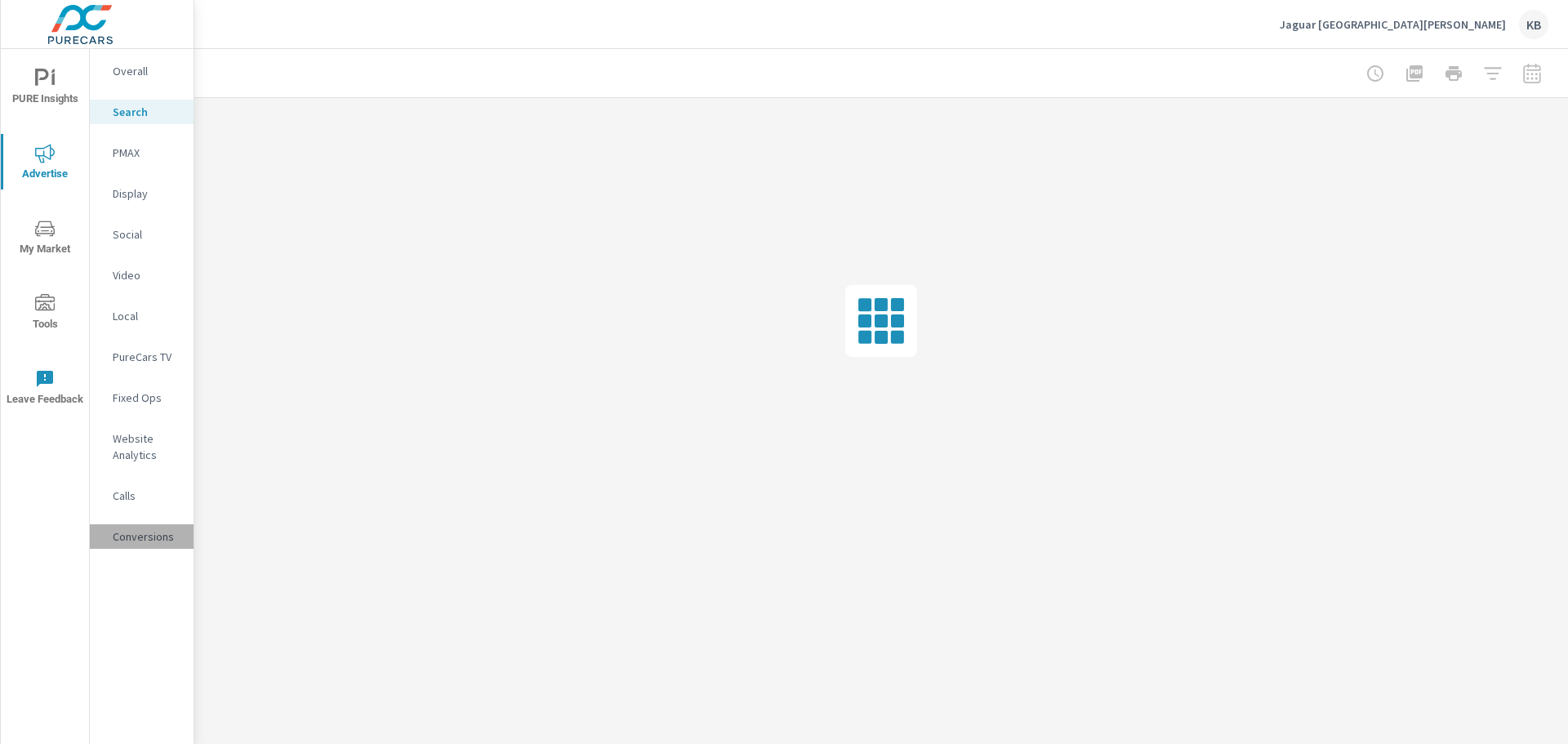
click at [145, 534] on p "Conversions" at bounding box center [146, 536] width 68 height 16
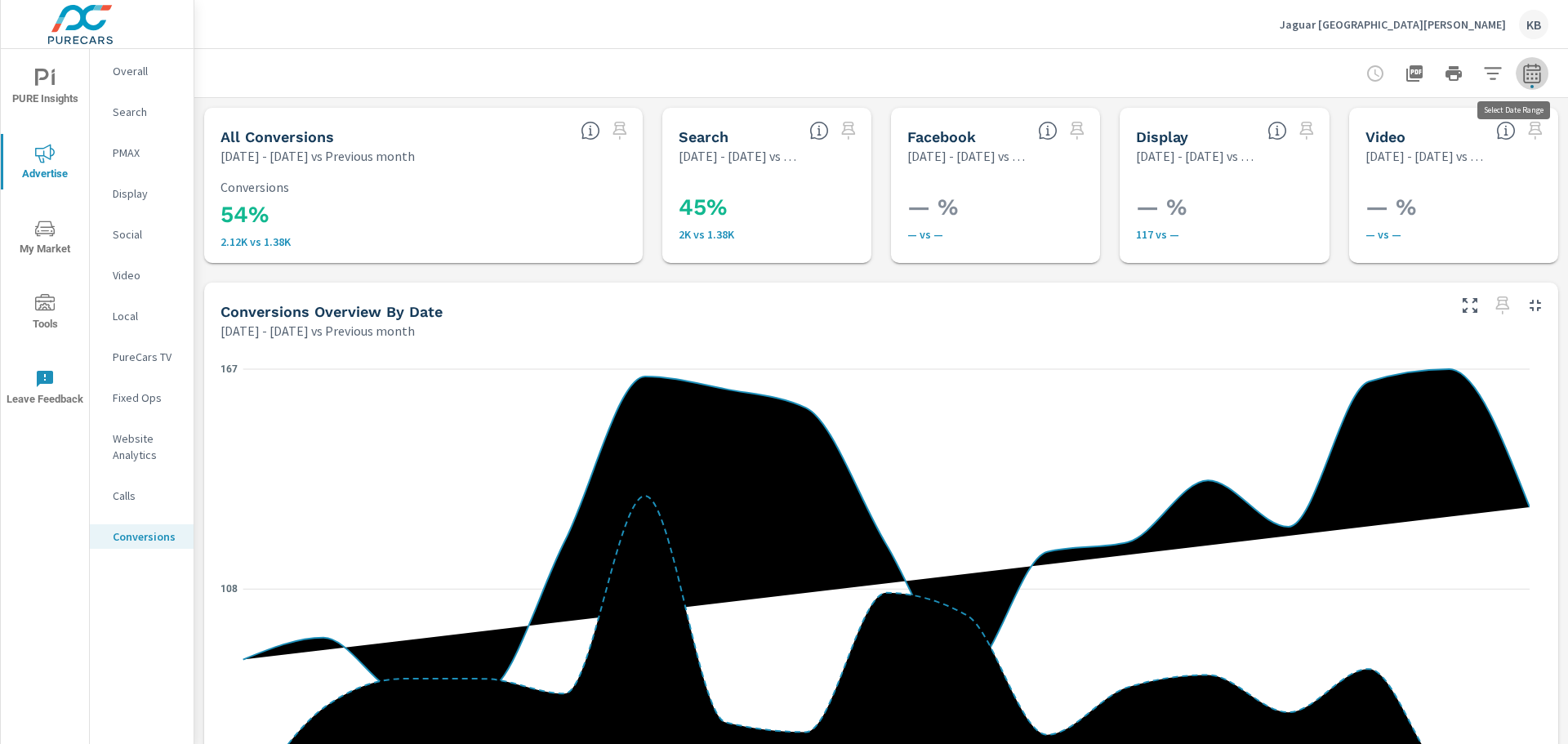
click at [1525, 78] on icon "button" at bounding box center [1533, 73] width 20 height 20
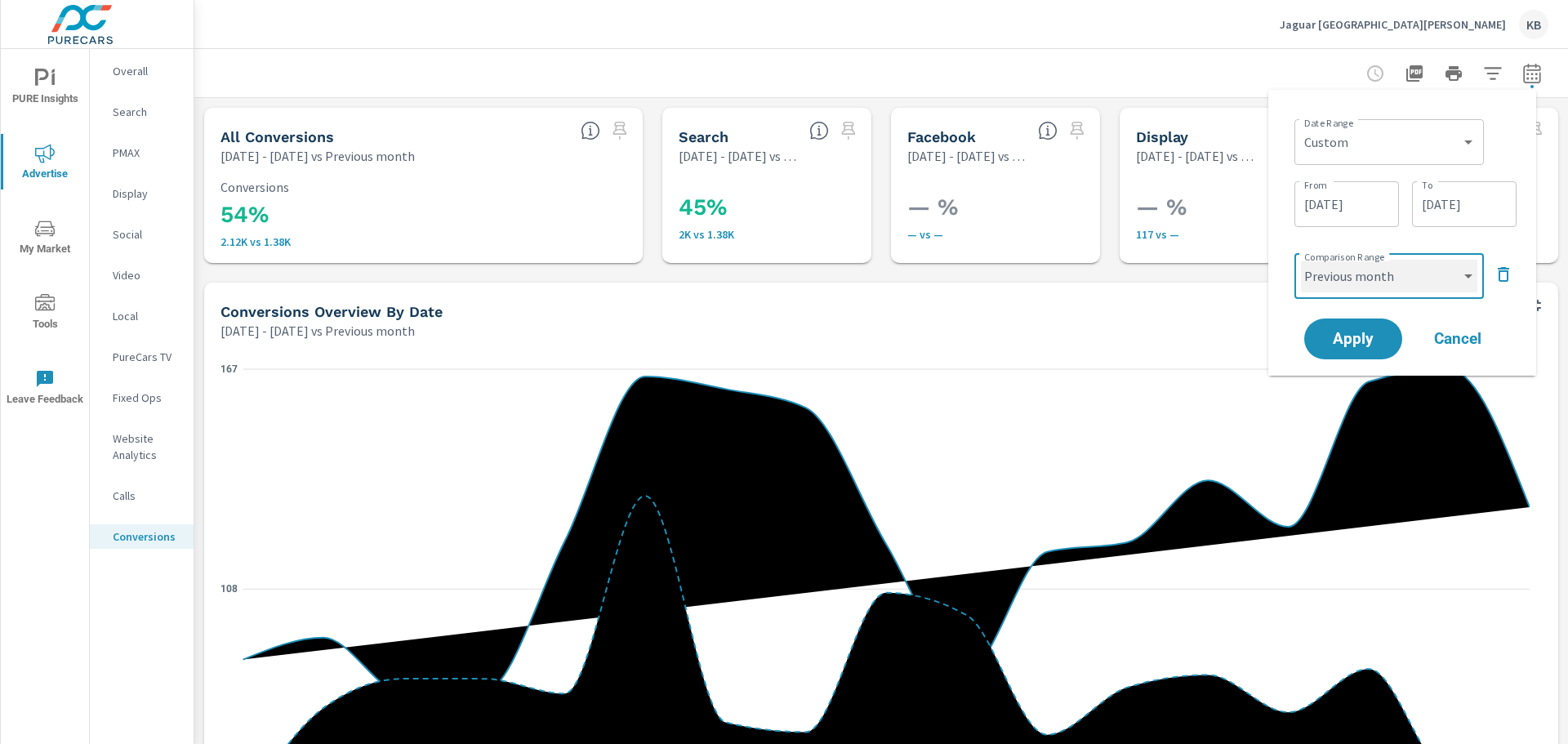
click at [1409, 279] on select "Custom Previous period Previous month Previous year" at bounding box center [1389, 276] width 176 height 33
click at [1301, 259] on select "Custom Previous period Previous month Previous year" at bounding box center [1389, 276] width 176 height 33
select select "custom"
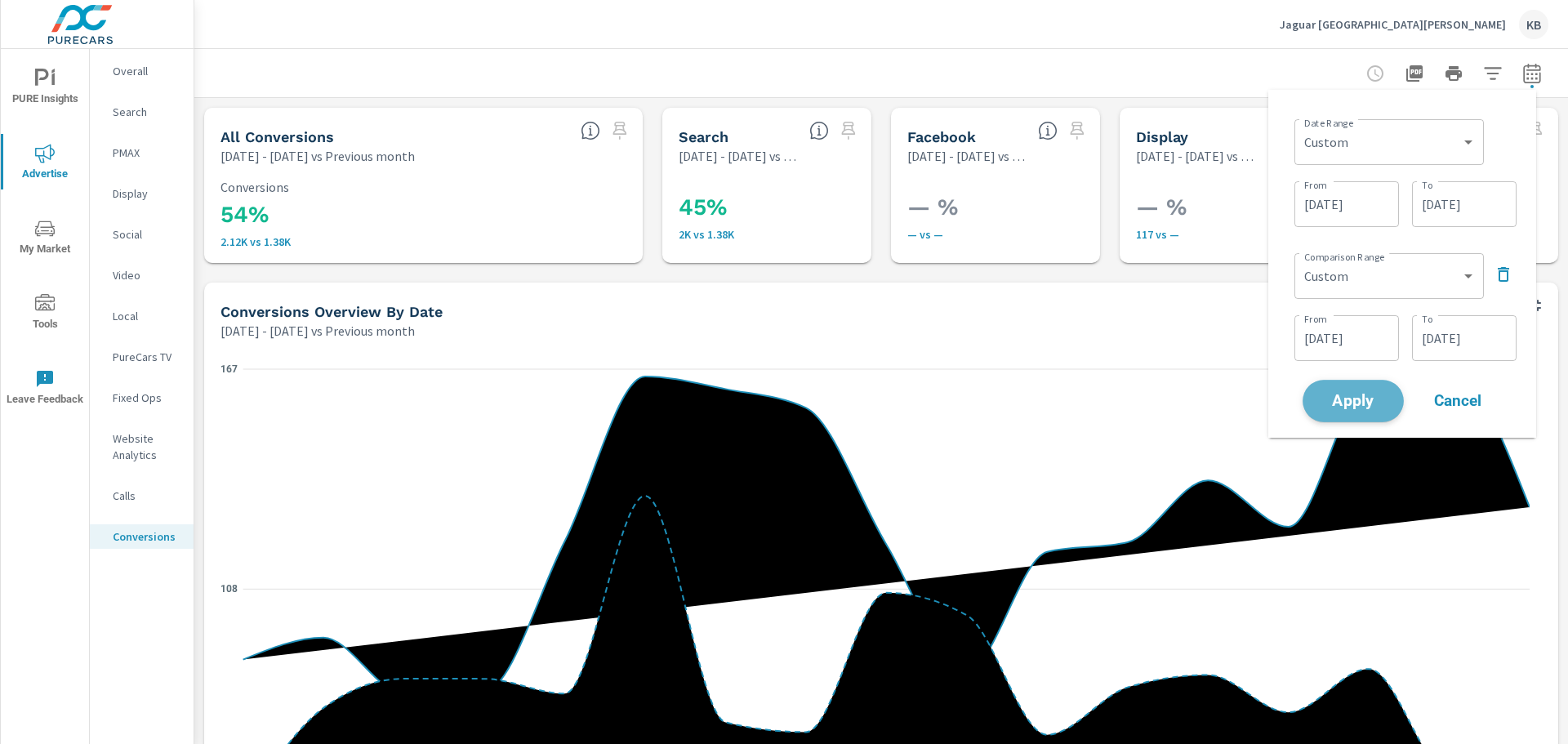
click at [1362, 398] on span "Apply" at bounding box center [1354, 401] width 67 height 15
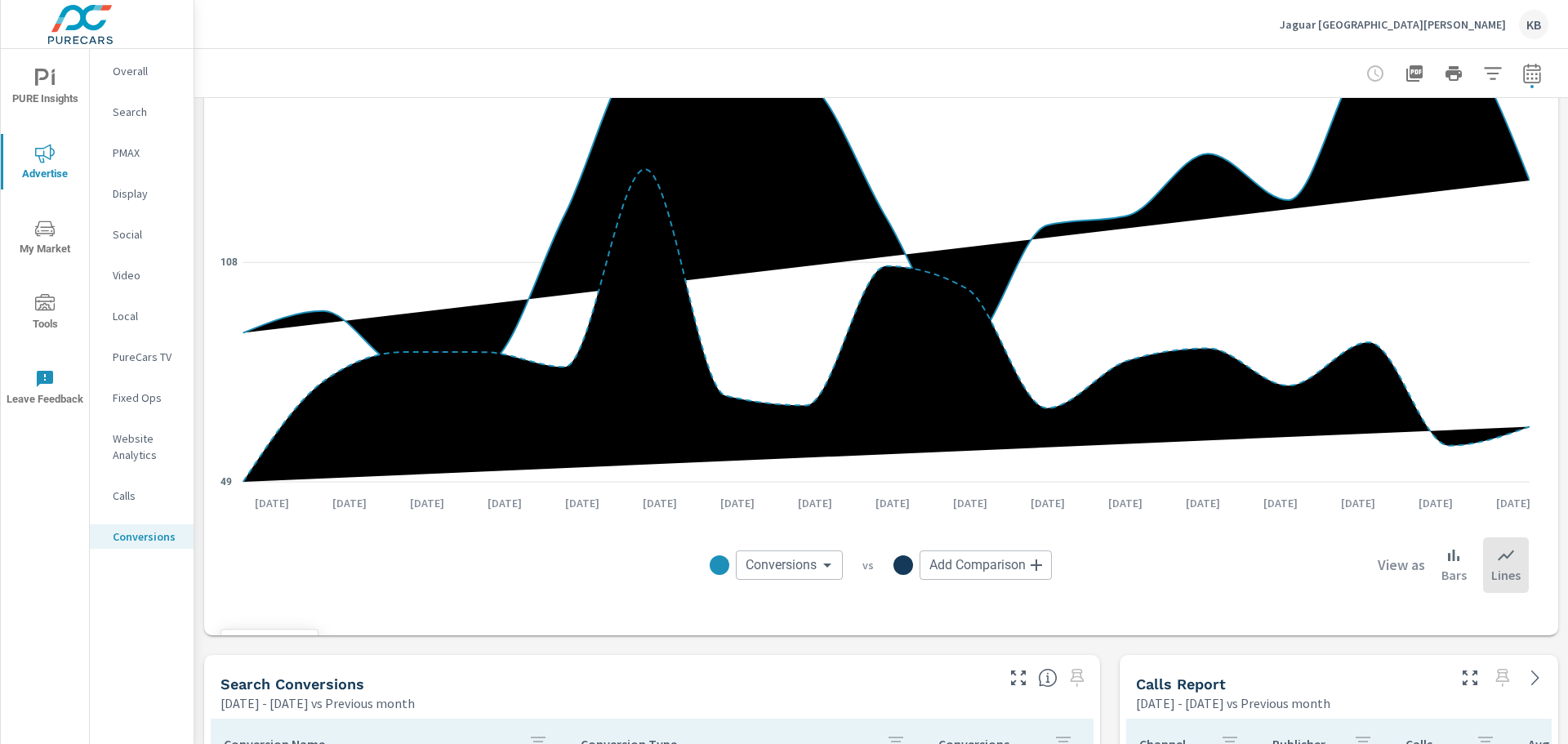
scroll to position [408, 0]
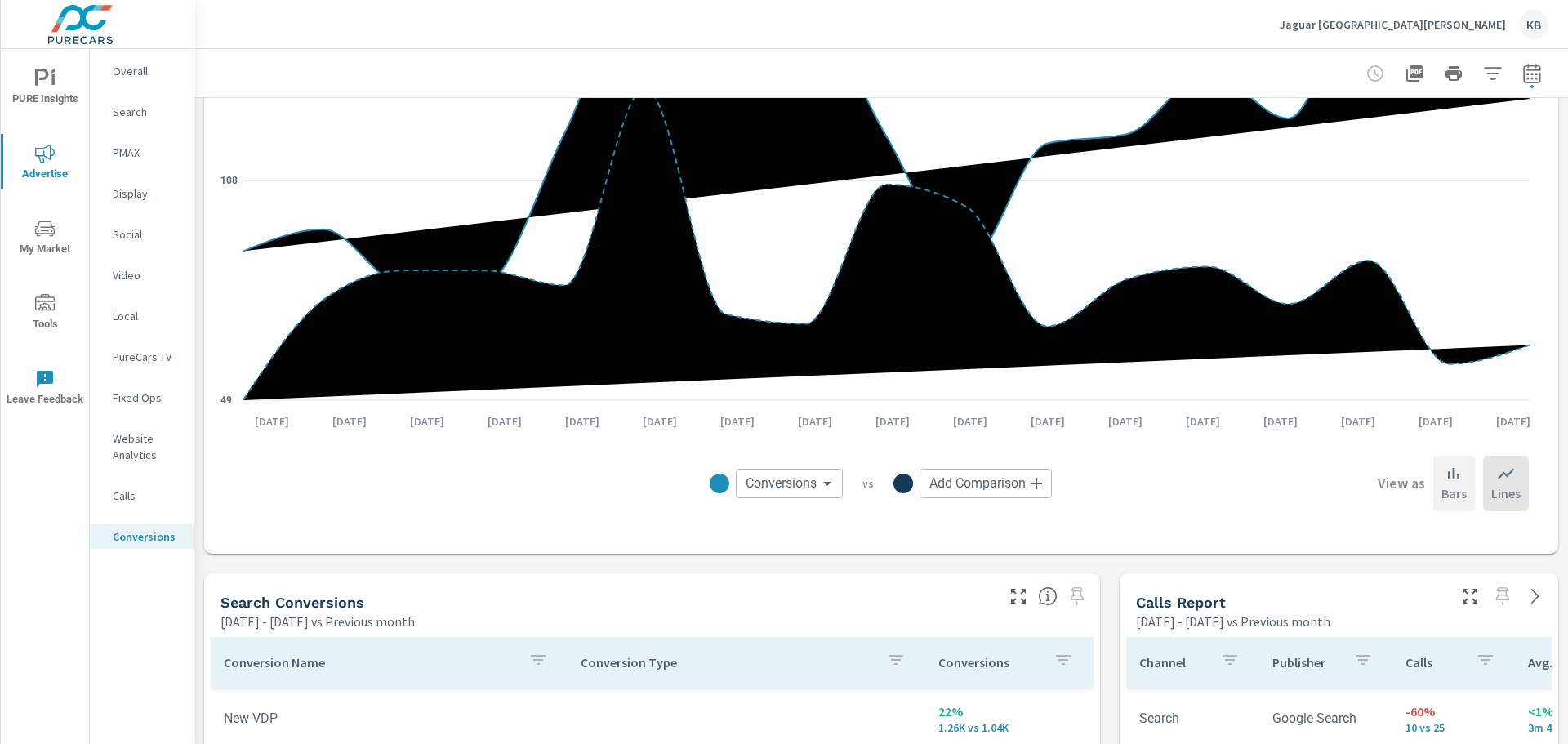
click at [1446, 494] on p "Bars" at bounding box center [1455, 494] width 25 height 20
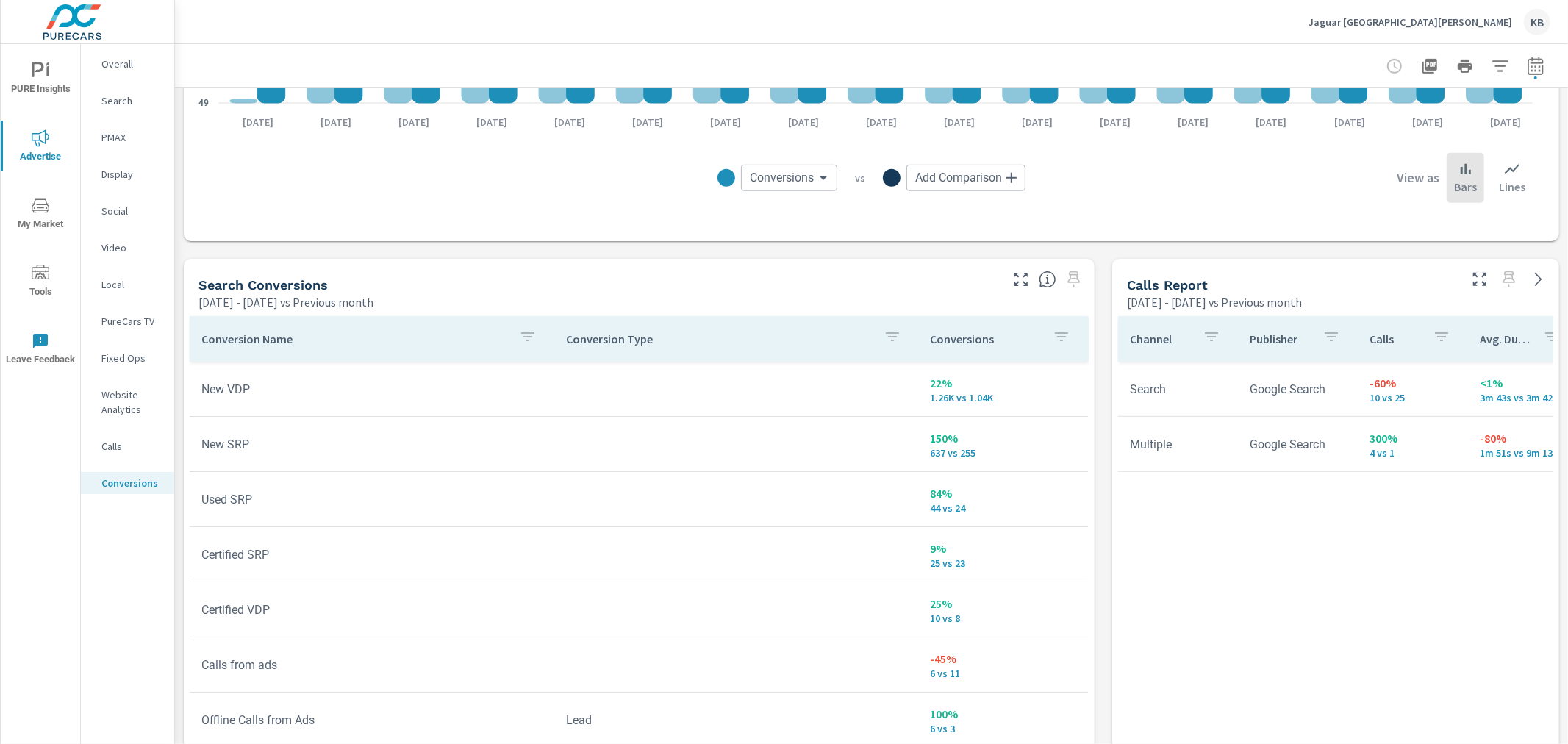
scroll to position [751, 0]
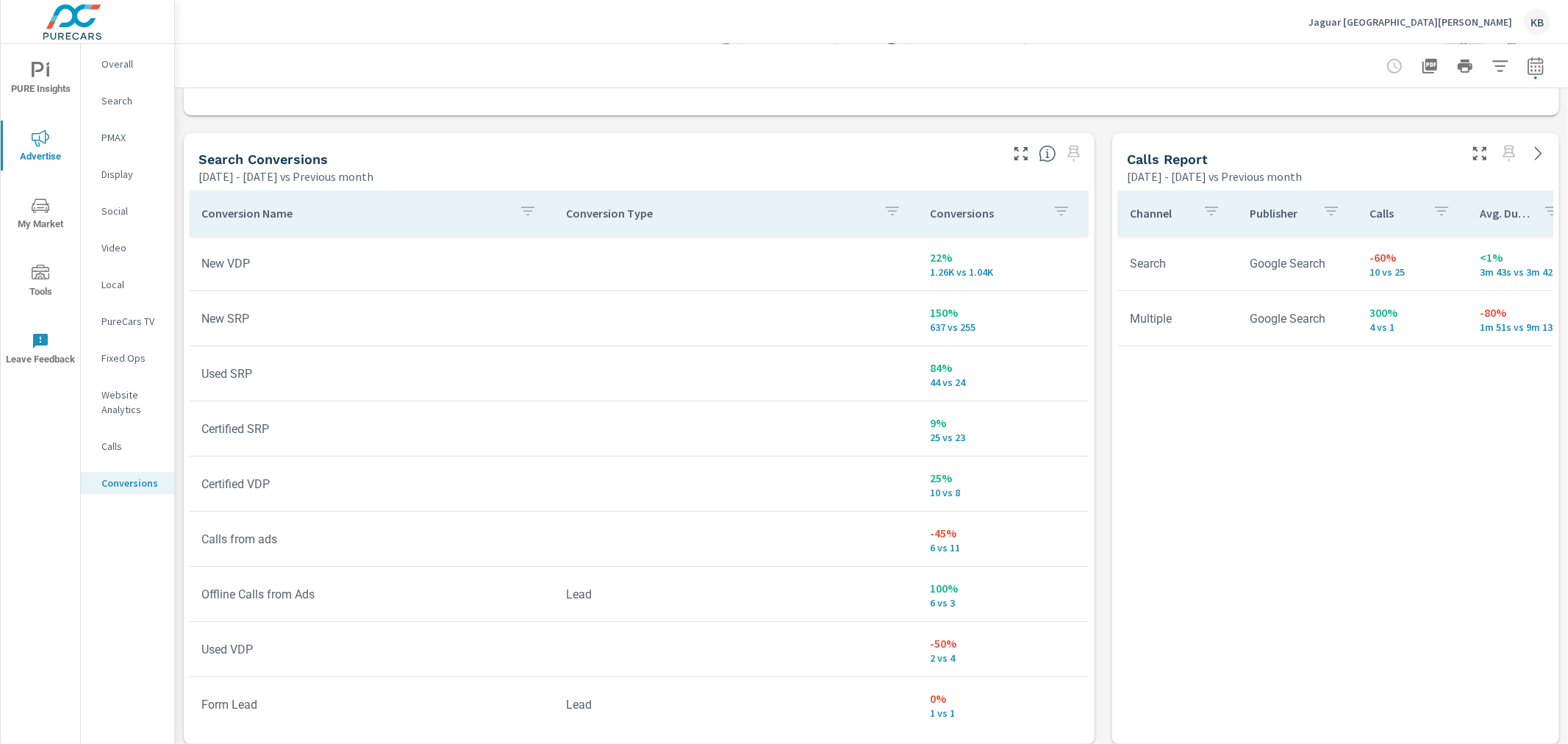
click at [105, 407] on p "Website Analytics" at bounding box center [131, 402] width 61 height 29
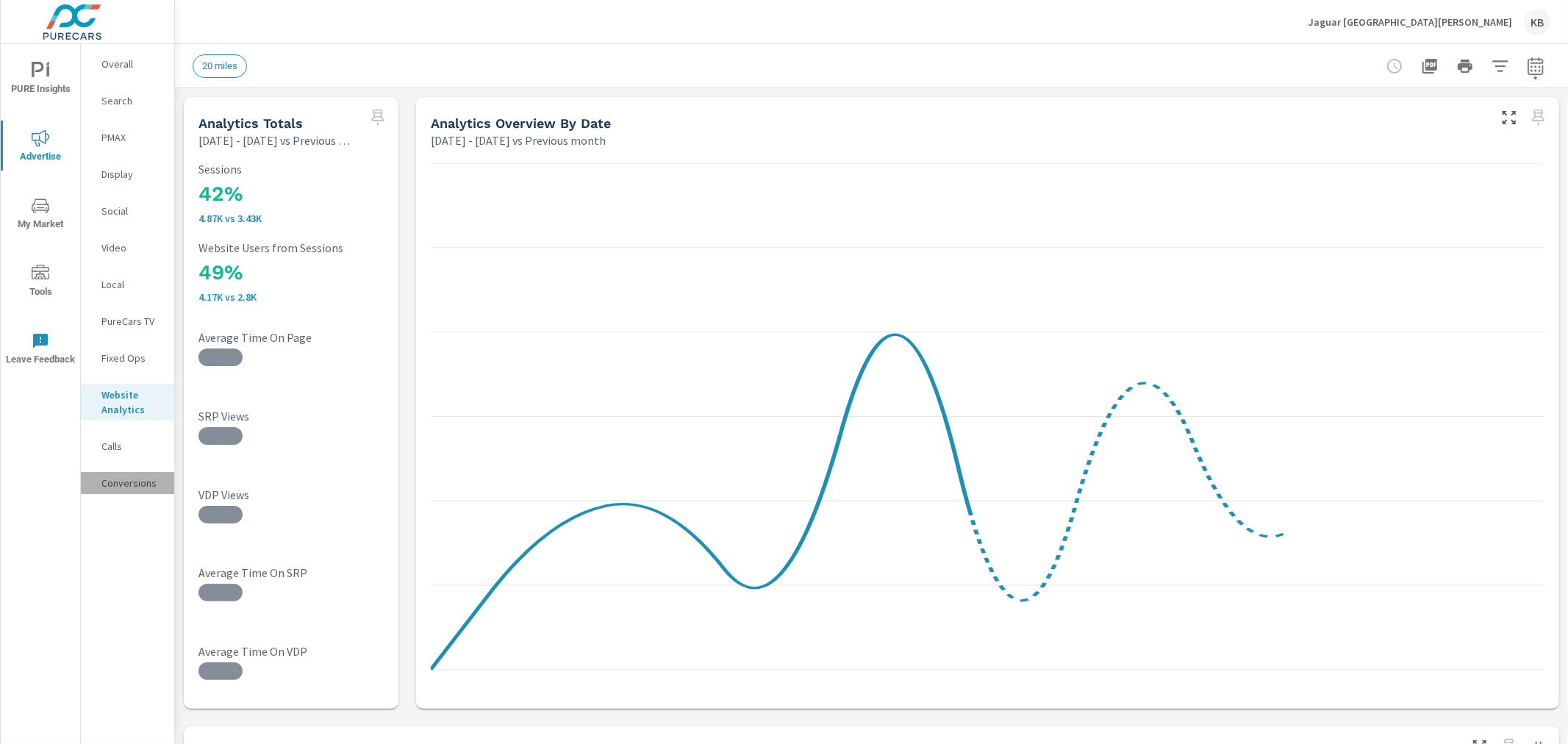
click at [129, 485] on p "Conversions" at bounding box center [131, 483] width 61 height 15
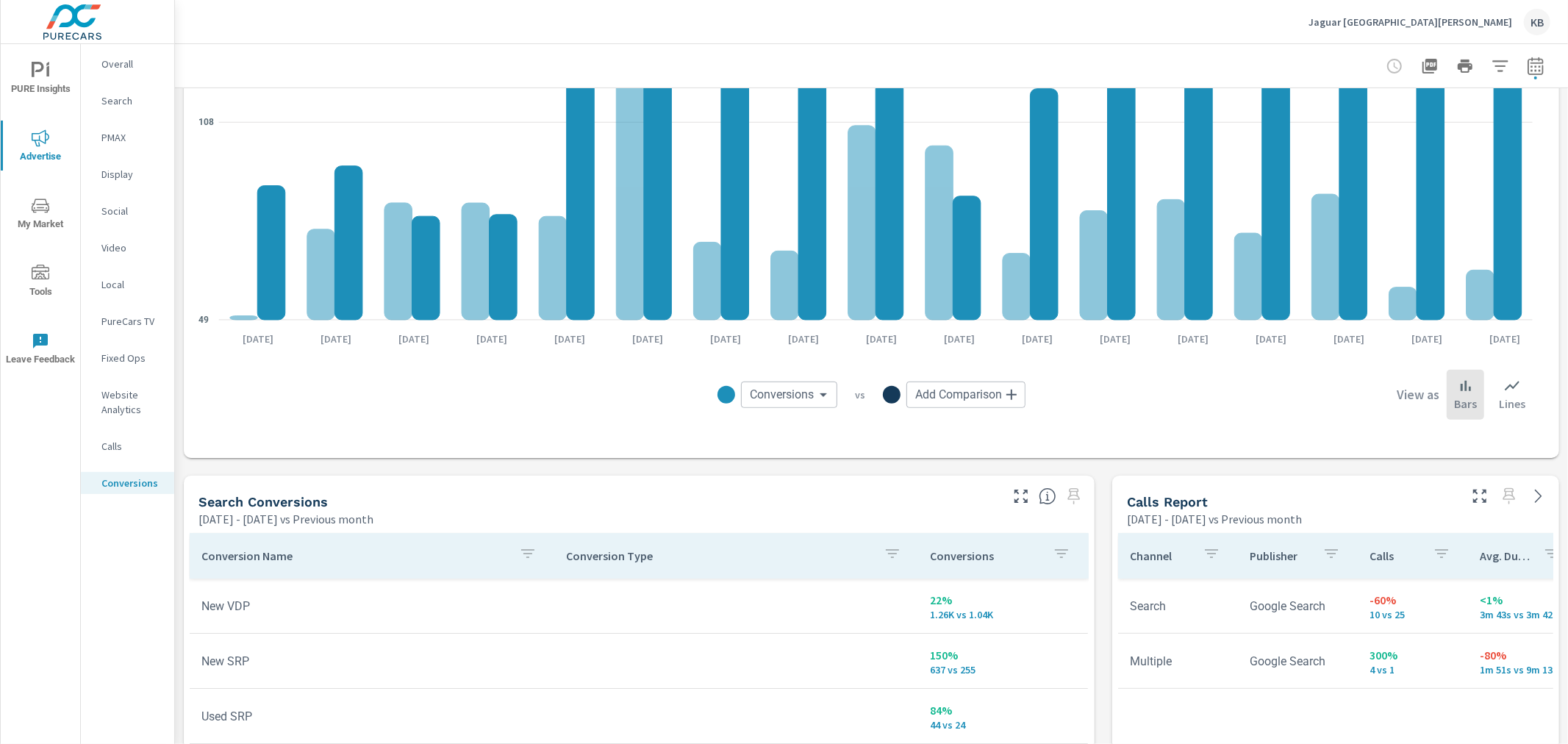
scroll to position [898, 0]
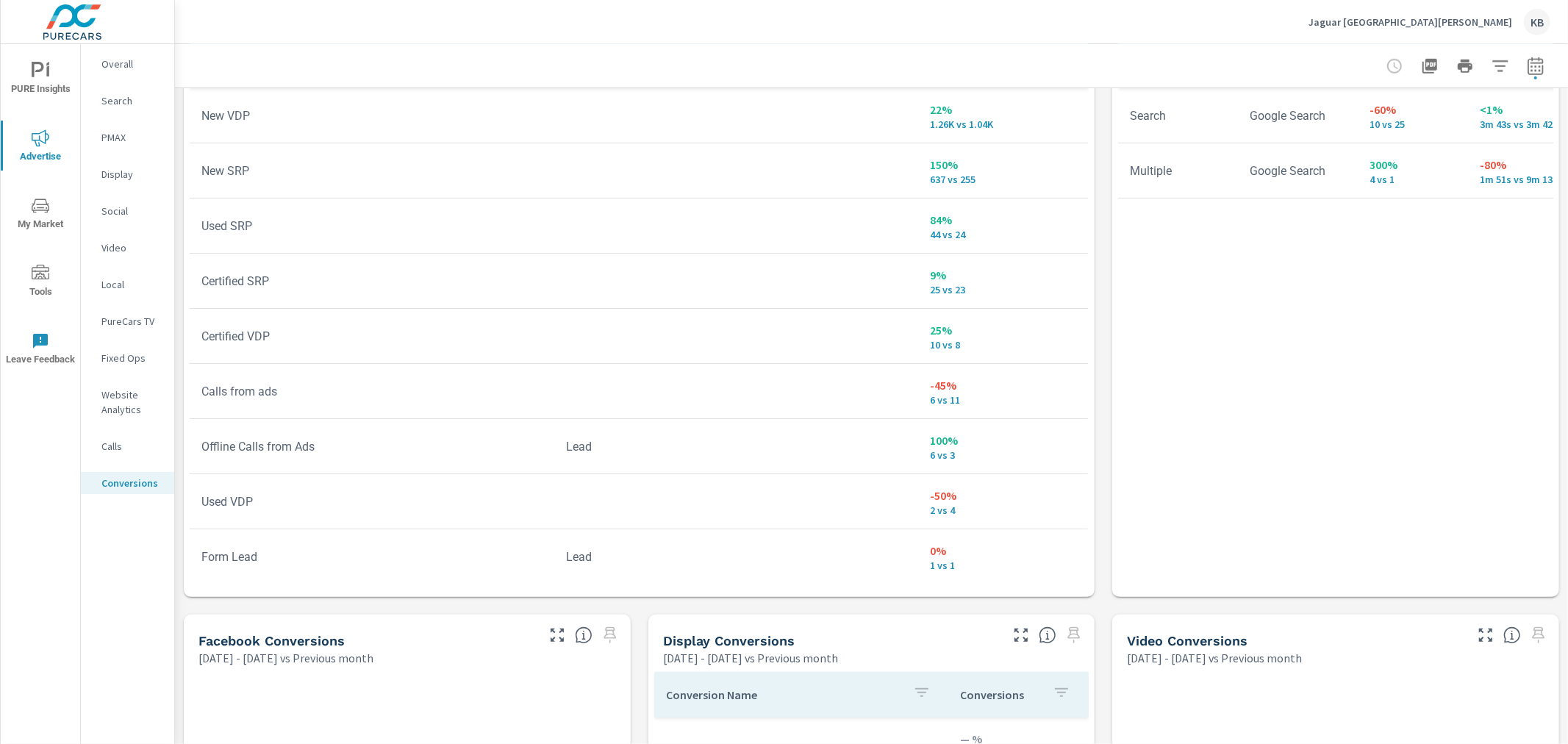
scroll to position [292, 0]
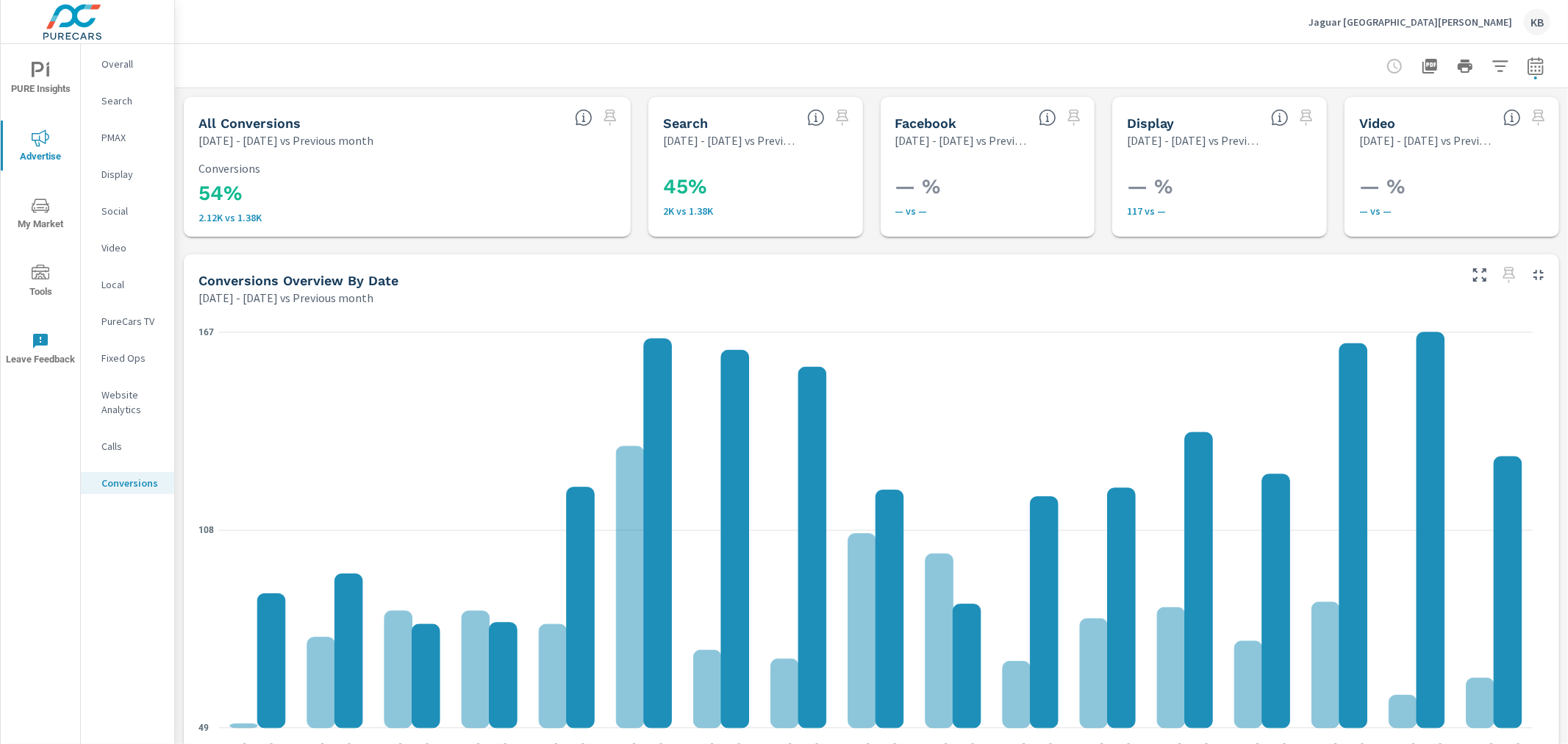
click at [121, 71] on div "Overall" at bounding box center [127, 64] width 93 height 22
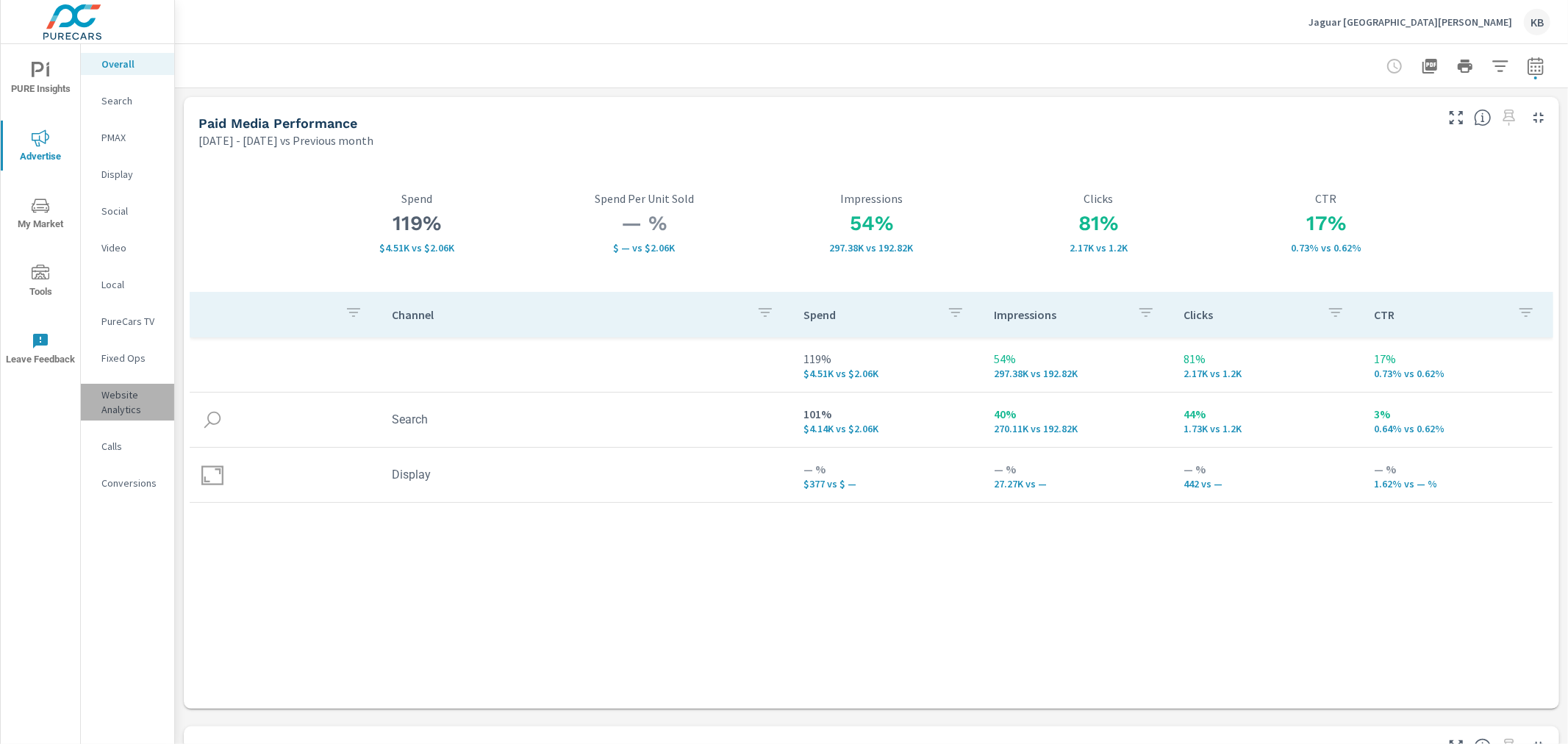
click at [119, 408] on p "Website Analytics" at bounding box center [131, 402] width 61 height 29
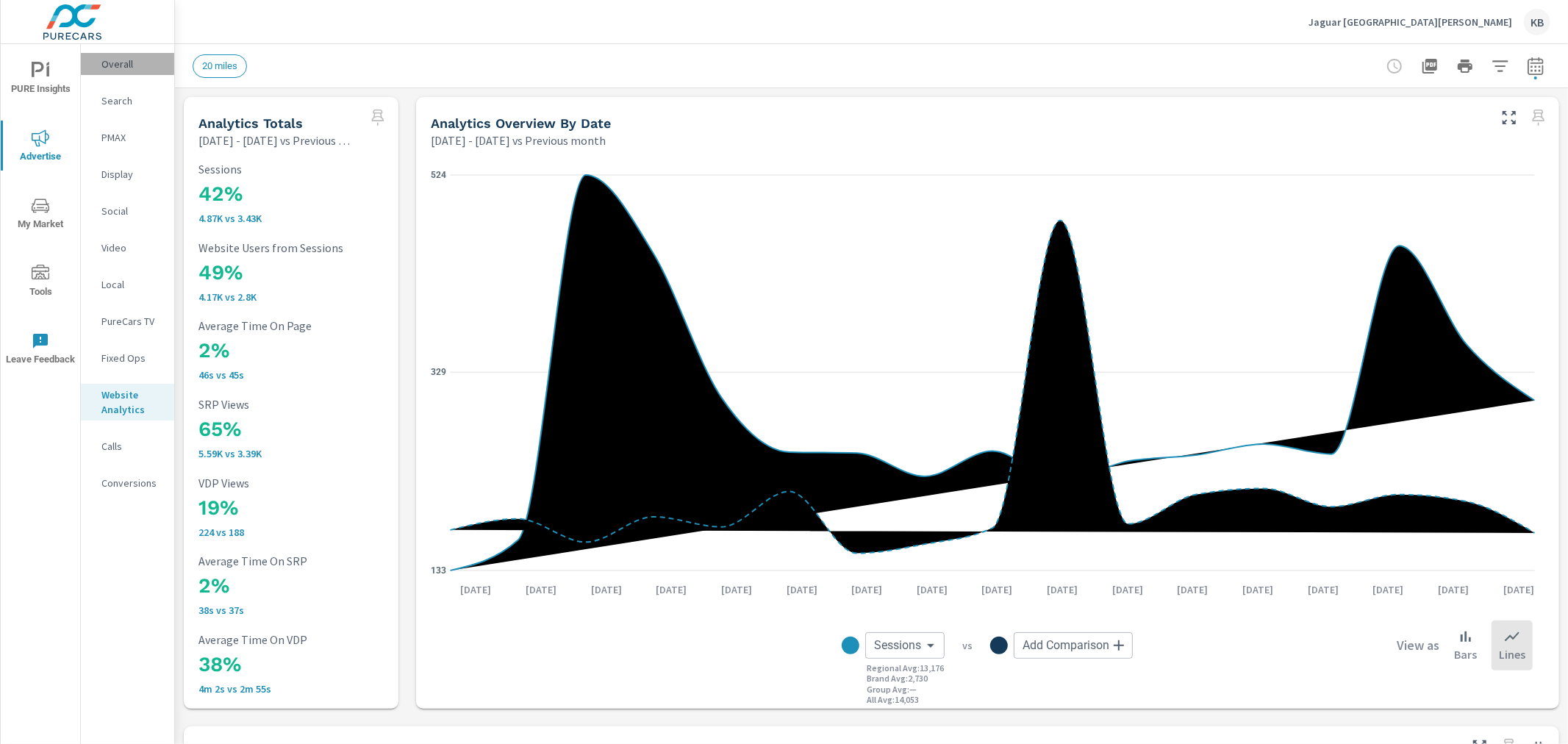
click at [122, 62] on p "Overall" at bounding box center [131, 64] width 61 height 15
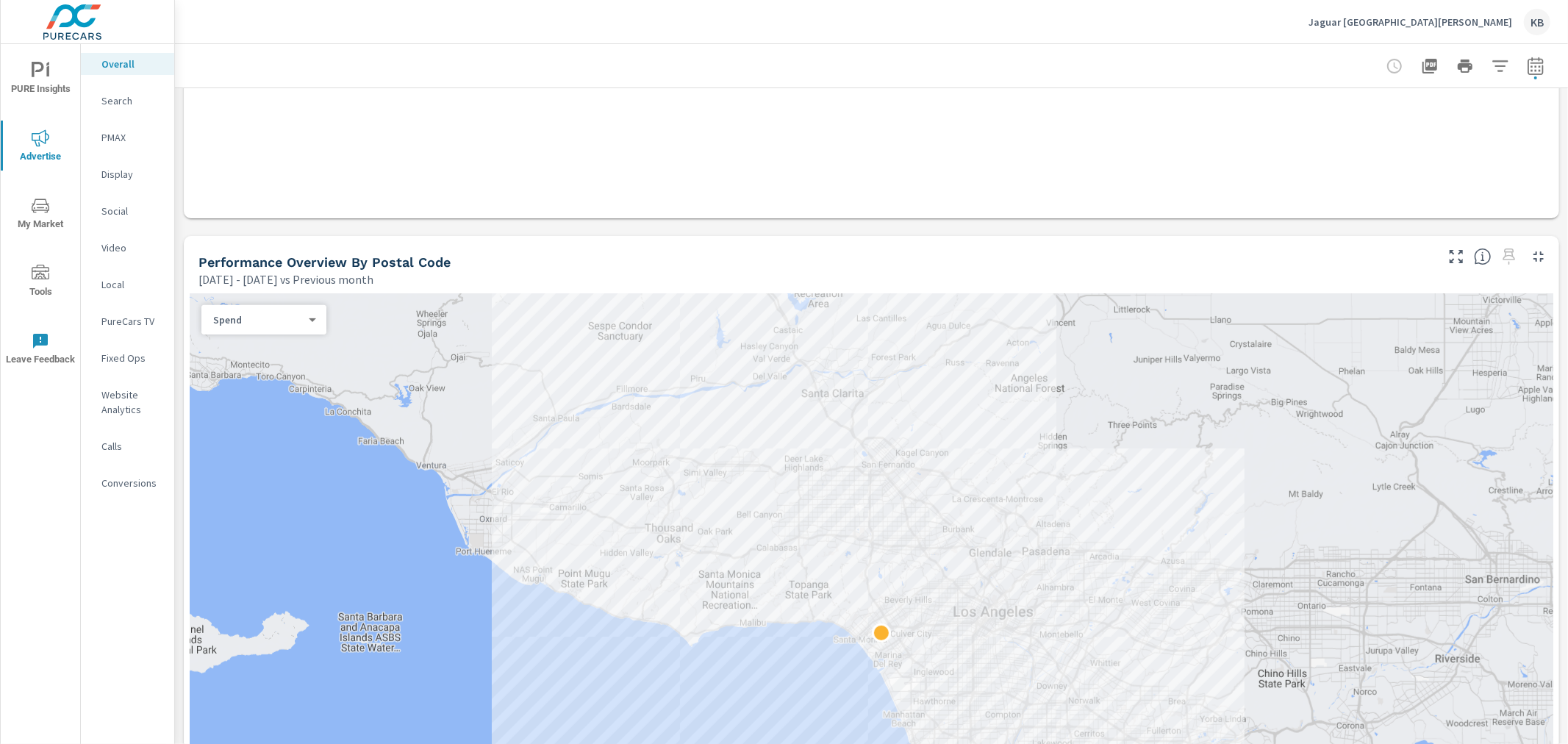
scroll to position [735, 0]
